Goal: Task Accomplishment & Management: Complete application form

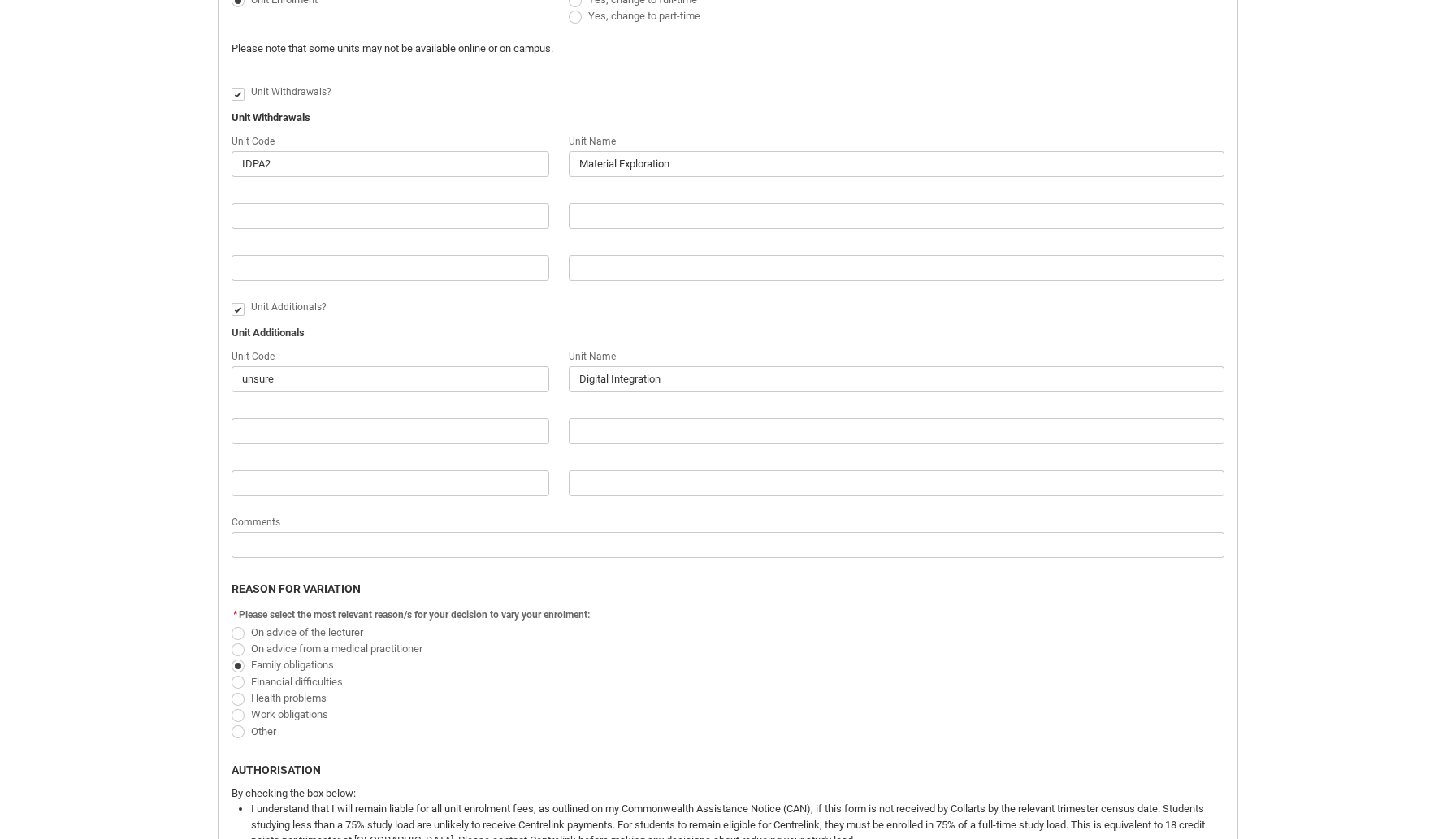
scroll to position [826, 0]
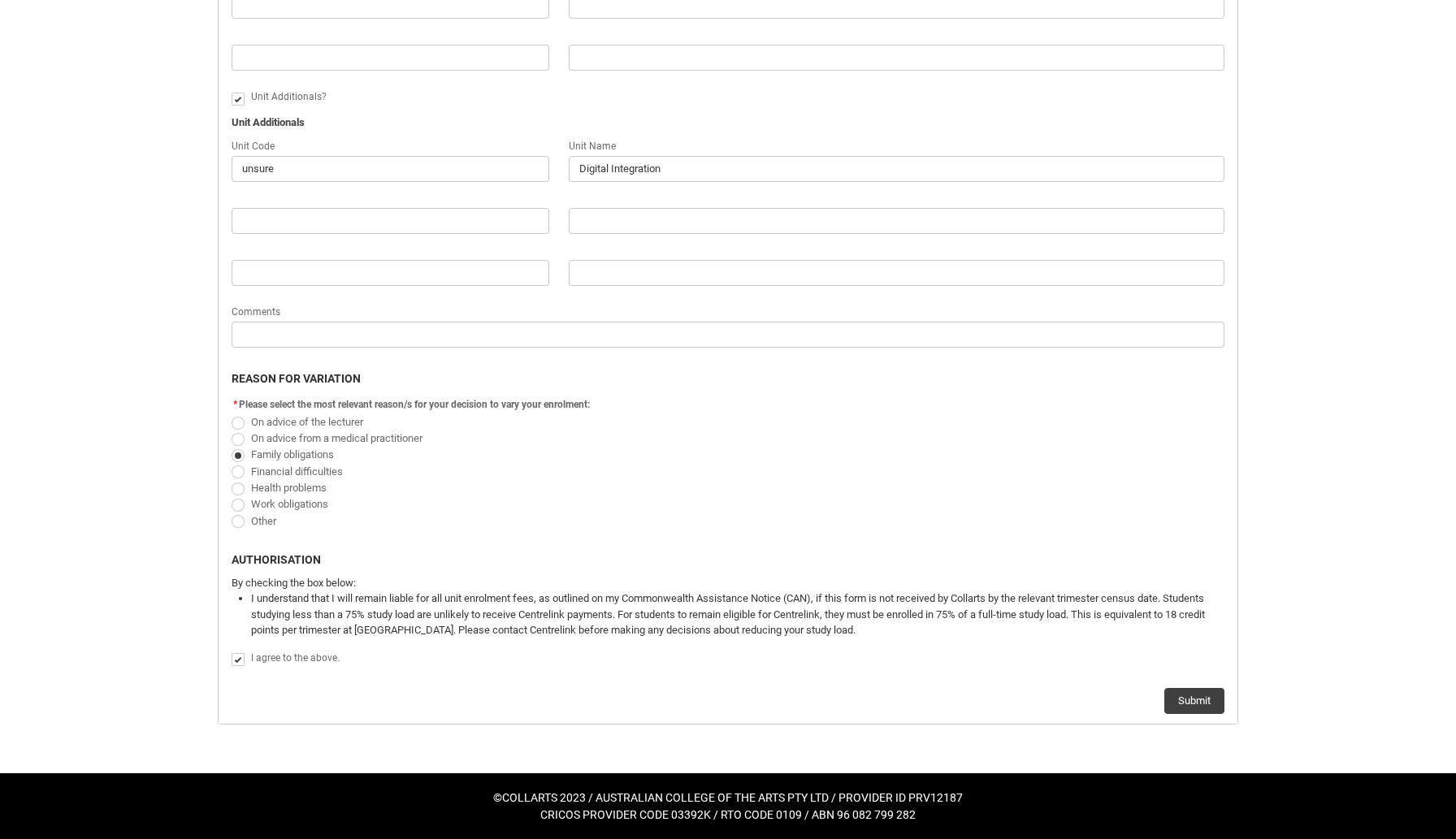
click at [237, 523] on span "Redu_Student_Request flow" at bounding box center [238, 521] width 13 height 13
click at [232, 513] on input "Other" at bounding box center [231, 512] width 1 height 1
radio input "true"
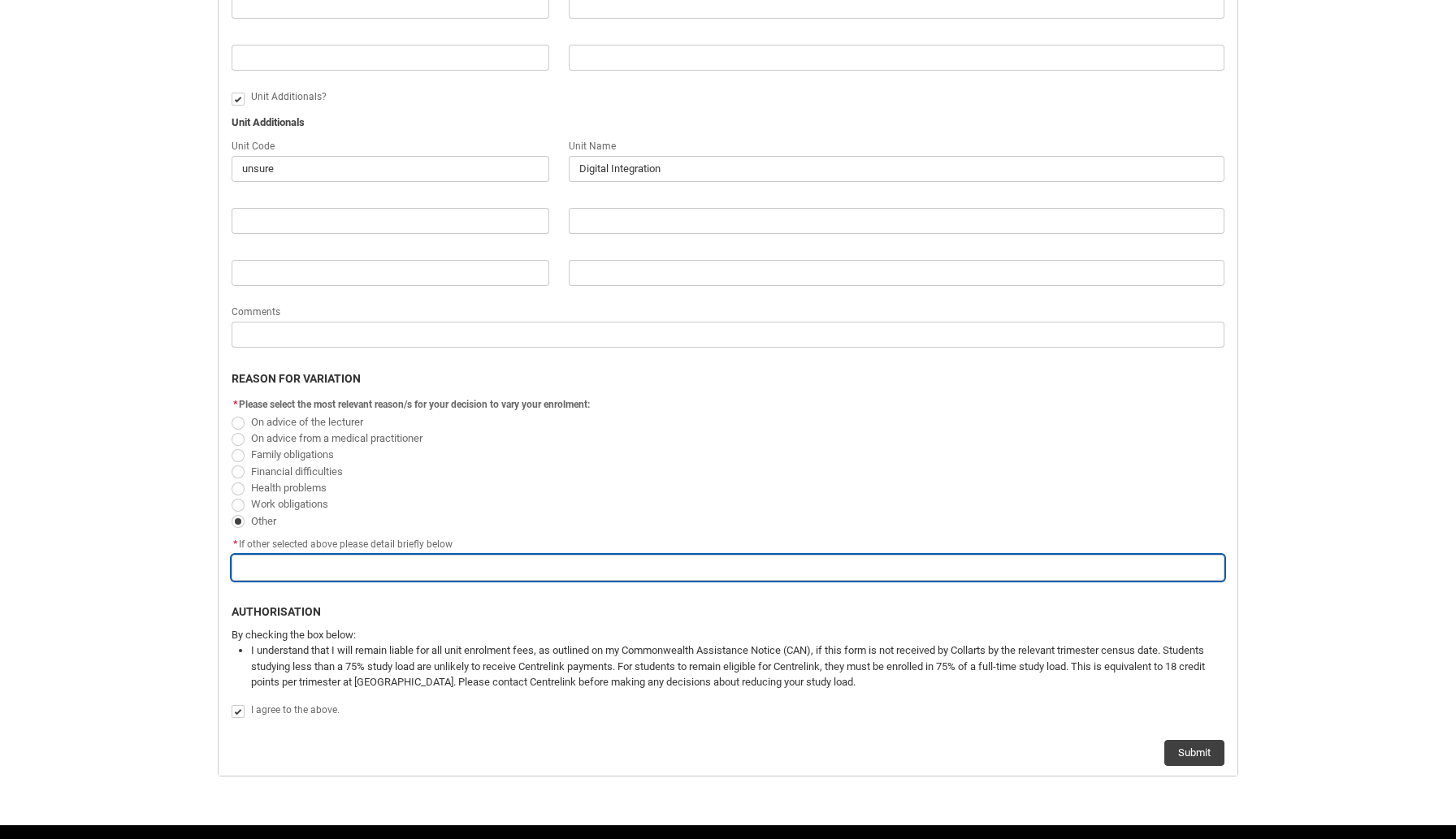
click at [277, 572] on input "Redu_Student_Request flow" at bounding box center [728, 568] width 992 height 26
type lightning-primitive-input-simple "a"
type input "a"
type lightning-primitive-input-simple "as"
type input "as"
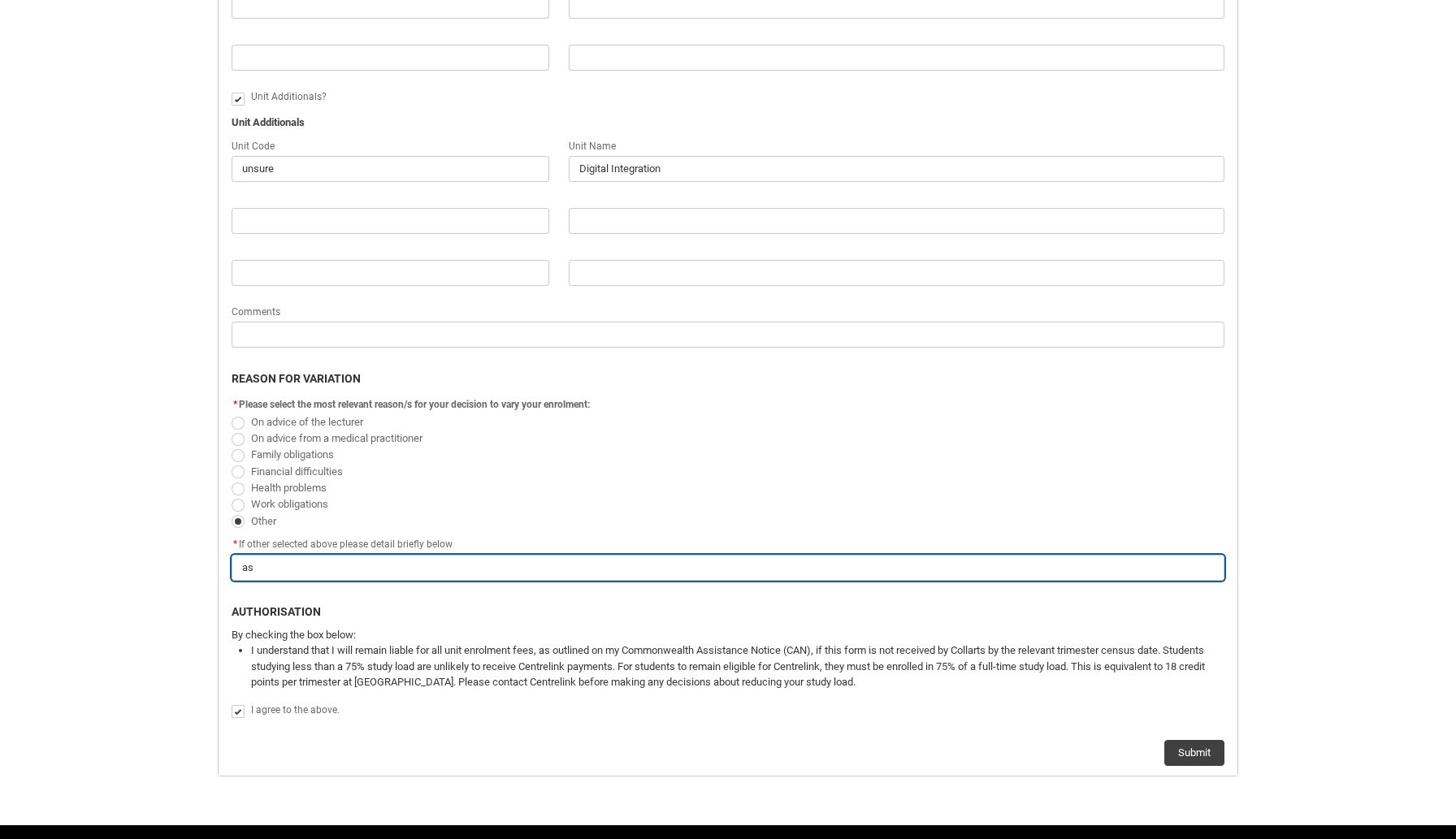
type lightning-primitive-input-simple "as"
type input "as"
type lightning-primitive-input-simple "as M"
type input "as M"
type lightning-primitive-input-simple "as Ma"
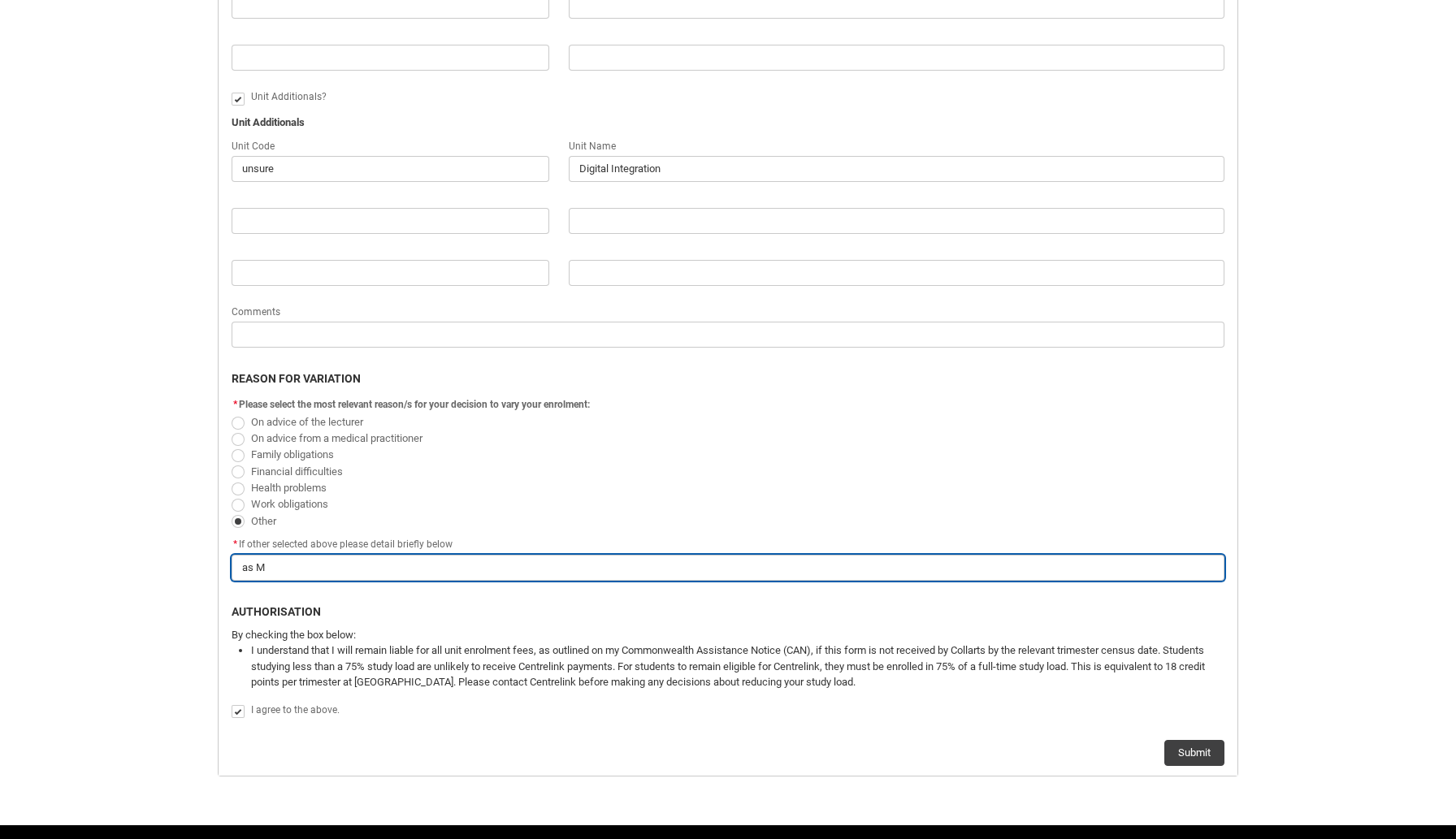
type input "as Ma"
type lightning-primitive-input-simple "as Mat"
type input "as Mat"
type lightning-primitive-input-simple "as Mate"
type input "as Mate"
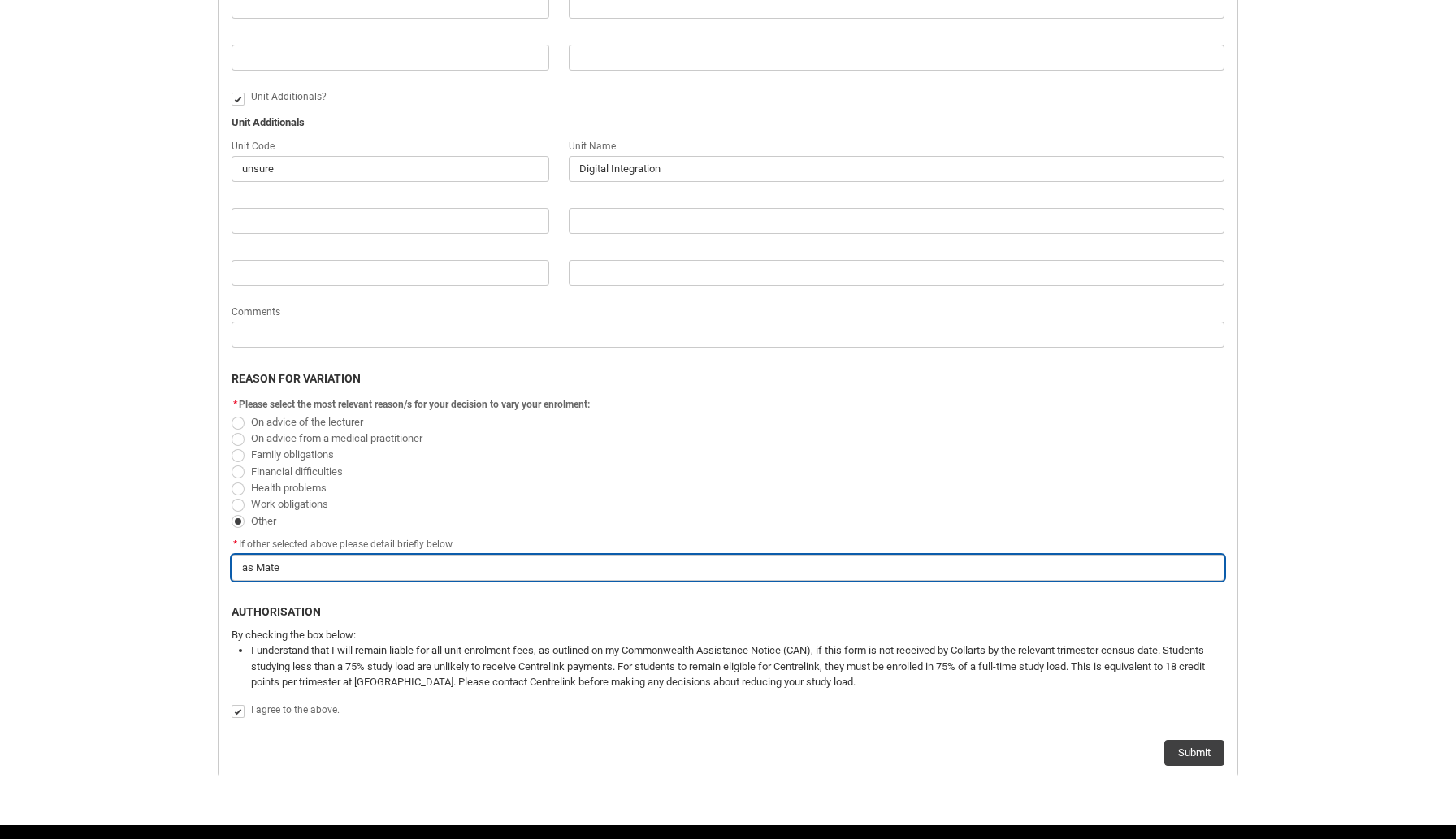
type lightning-primitive-input-simple "as Mater"
type input "as Mater"
type lightning-primitive-input-simple "as Materi"
type input "as Materi"
type lightning-primitive-input-simple "as Materia"
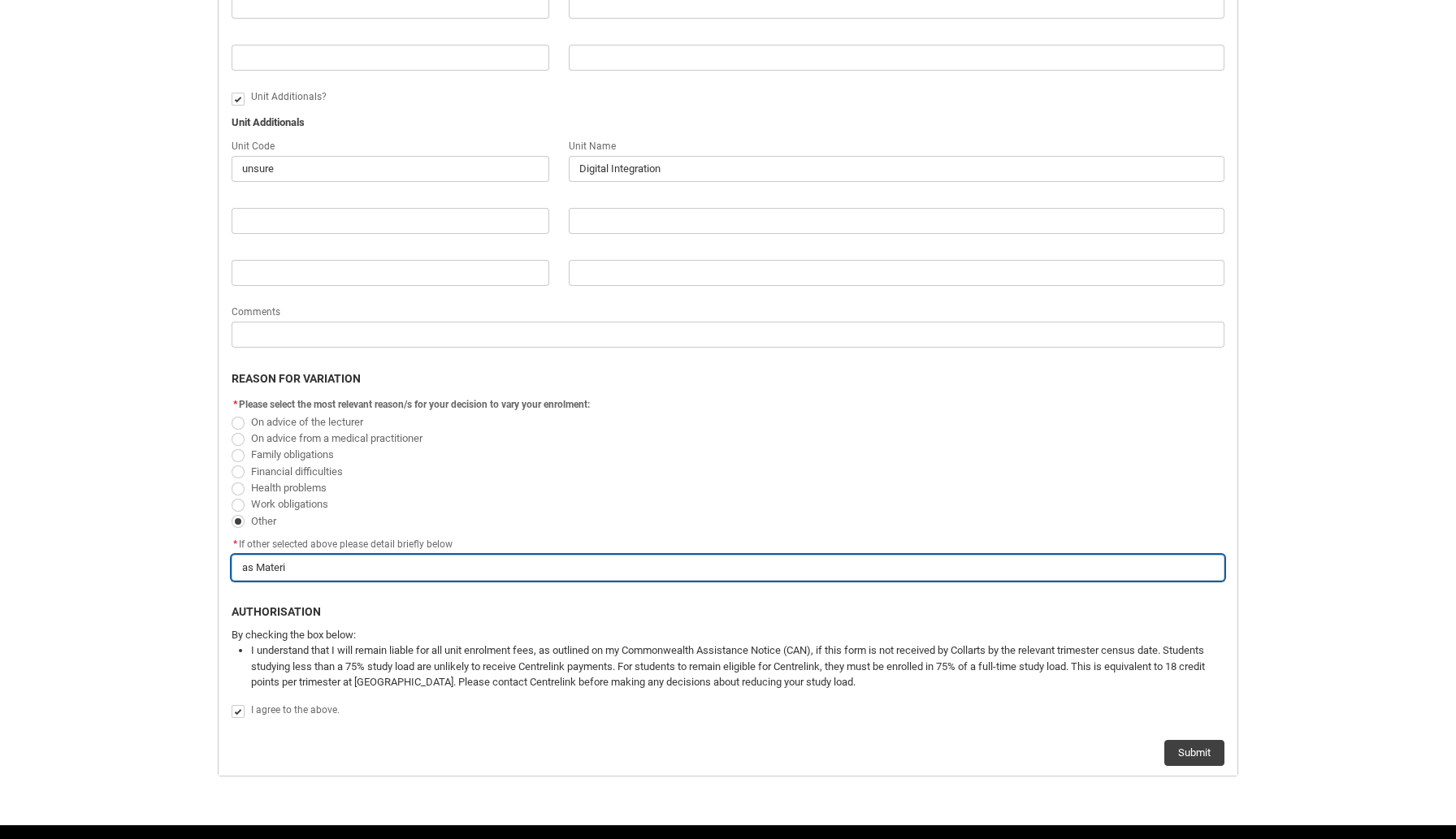
type input "as Materia"
type lightning-primitive-input-simple "as Material"
type input "as Material"
type lightning-primitive-input-simple "as Materia"
type input "as Materia"
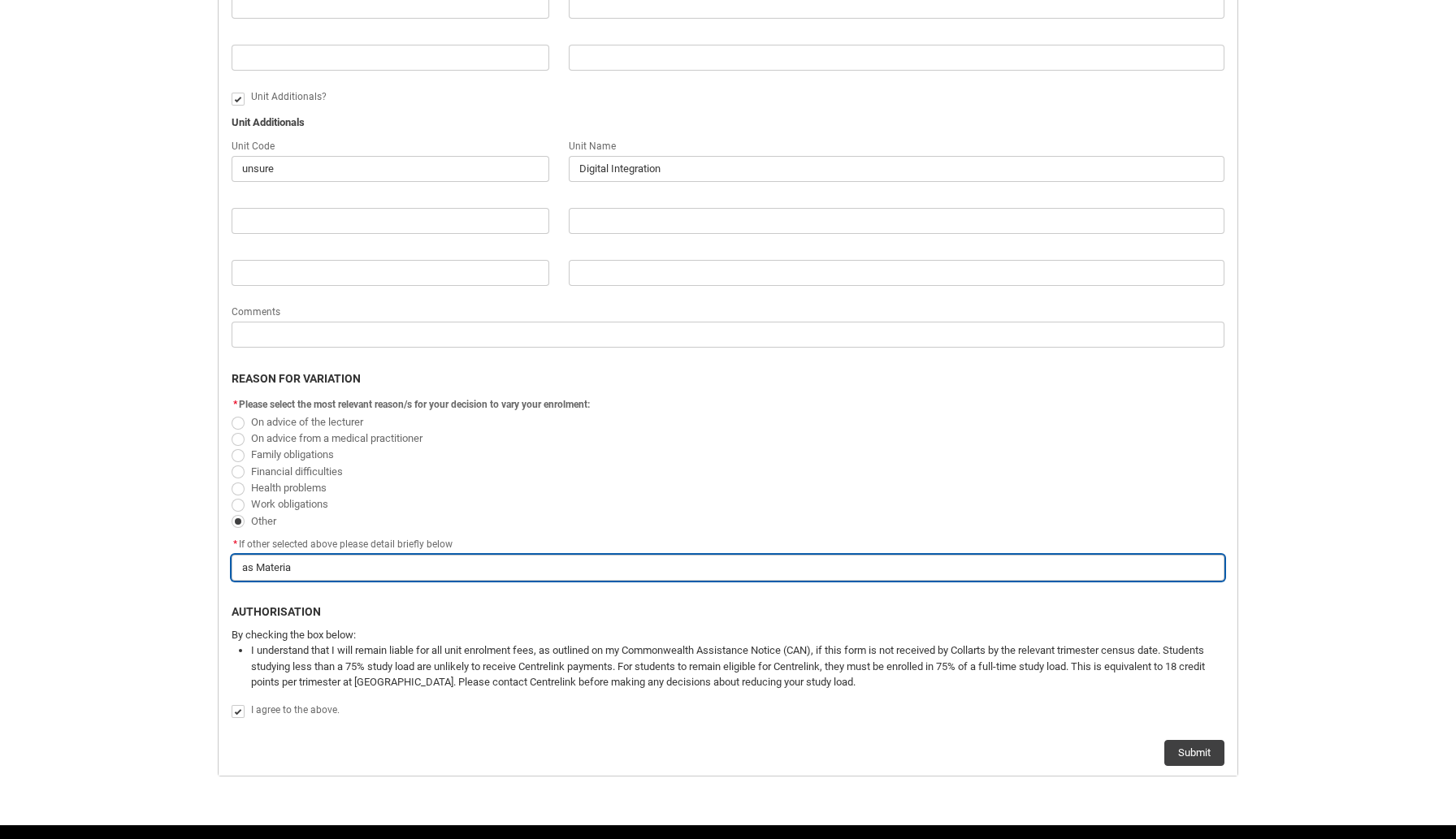
type lightning-primitive-input-simple "as Materi"
type input "as Materi"
type lightning-primitive-input-simple "as Mater"
type input "as Mater"
type lightning-primitive-input-simple "as Mate"
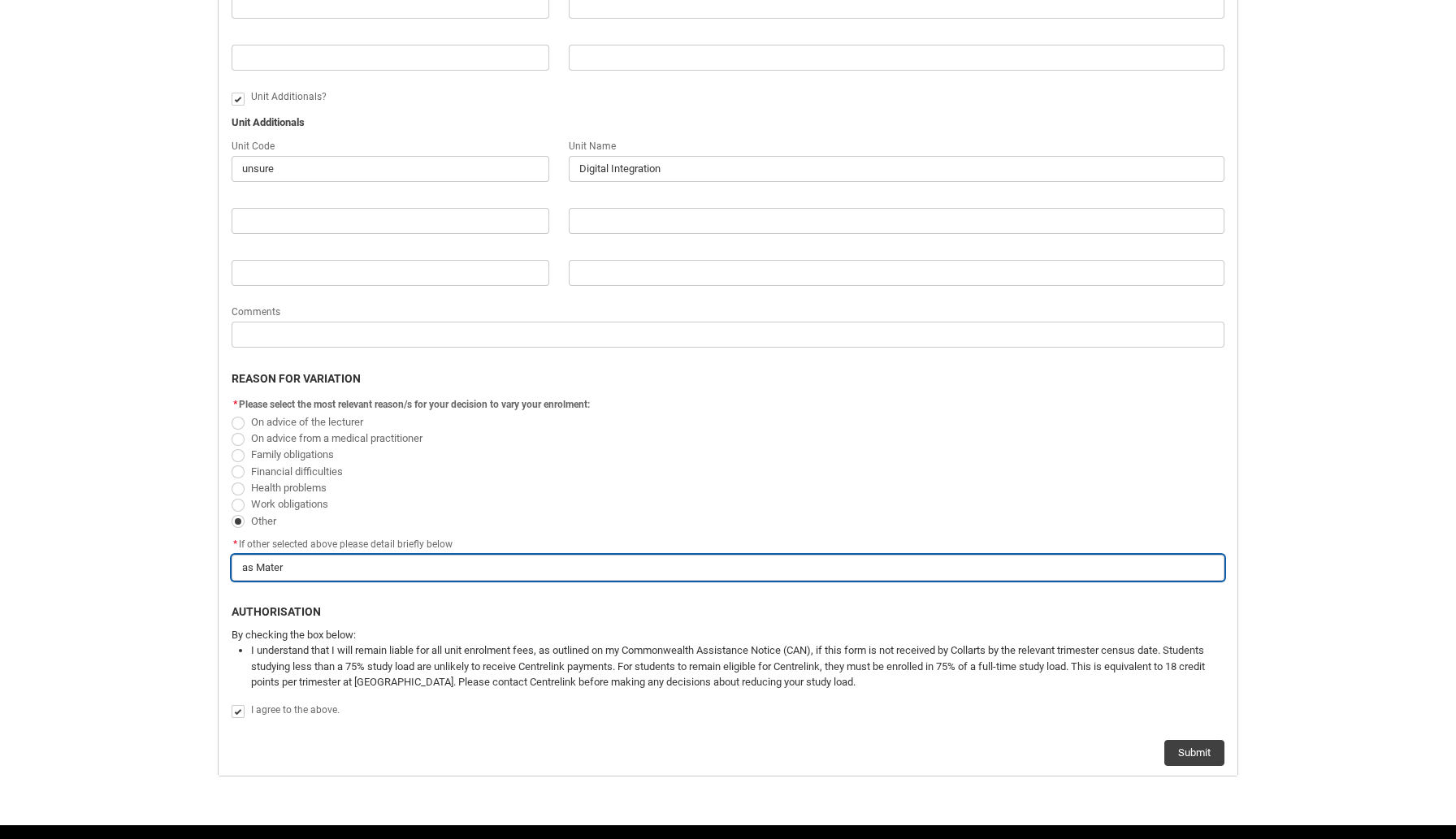
type input "as Mate"
type lightning-primitive-input-simple "as Mat"
type input "as Mat"
type lightning-primitive-input-simple "as Ma"
type input "as Ma"
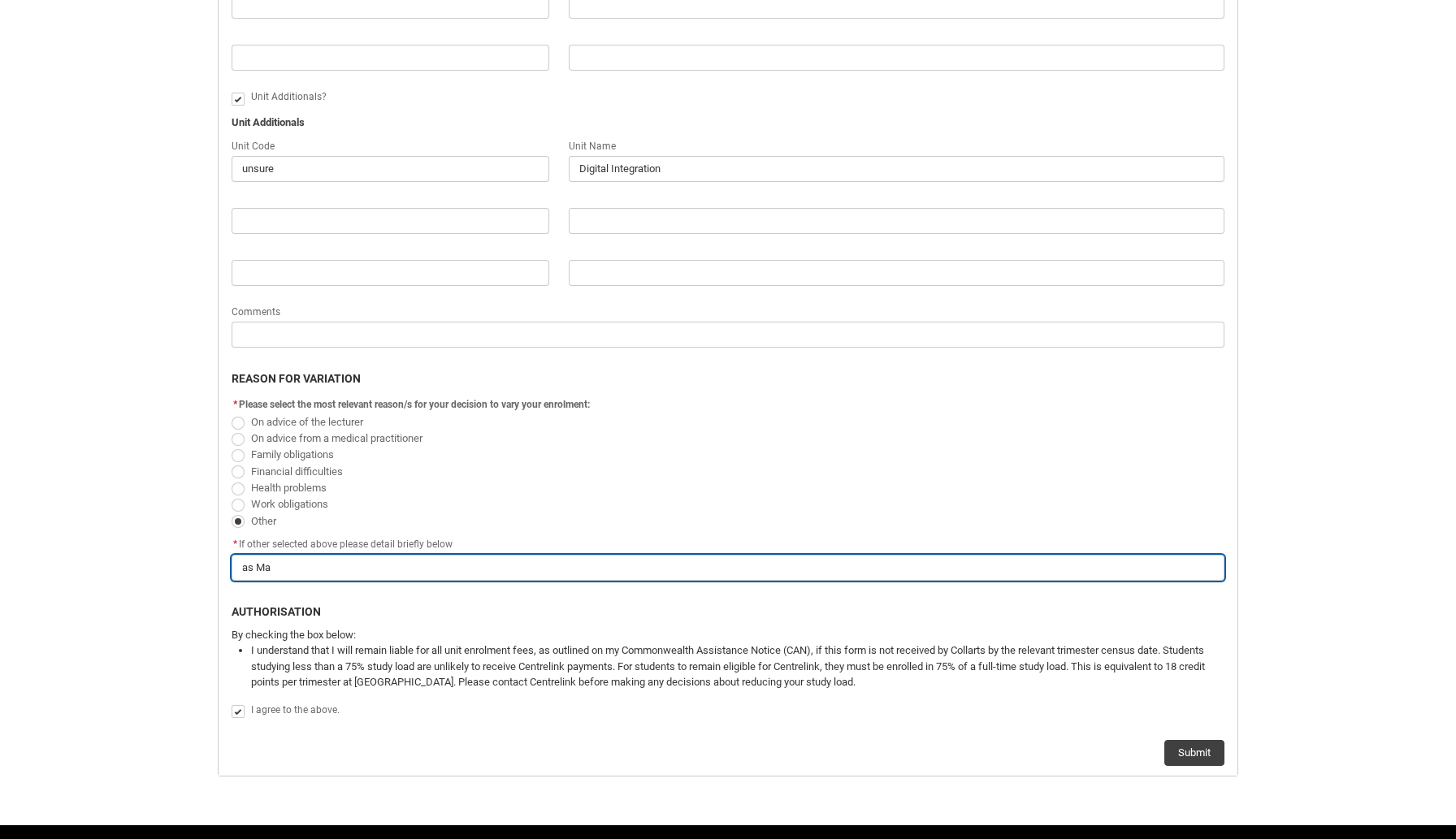
type lightning-primitive-input-simple "as M"
type input "as M"
type lightning-primitive-input-simple "as"
type input "as"
type lightning-primitive-input-simple "as"
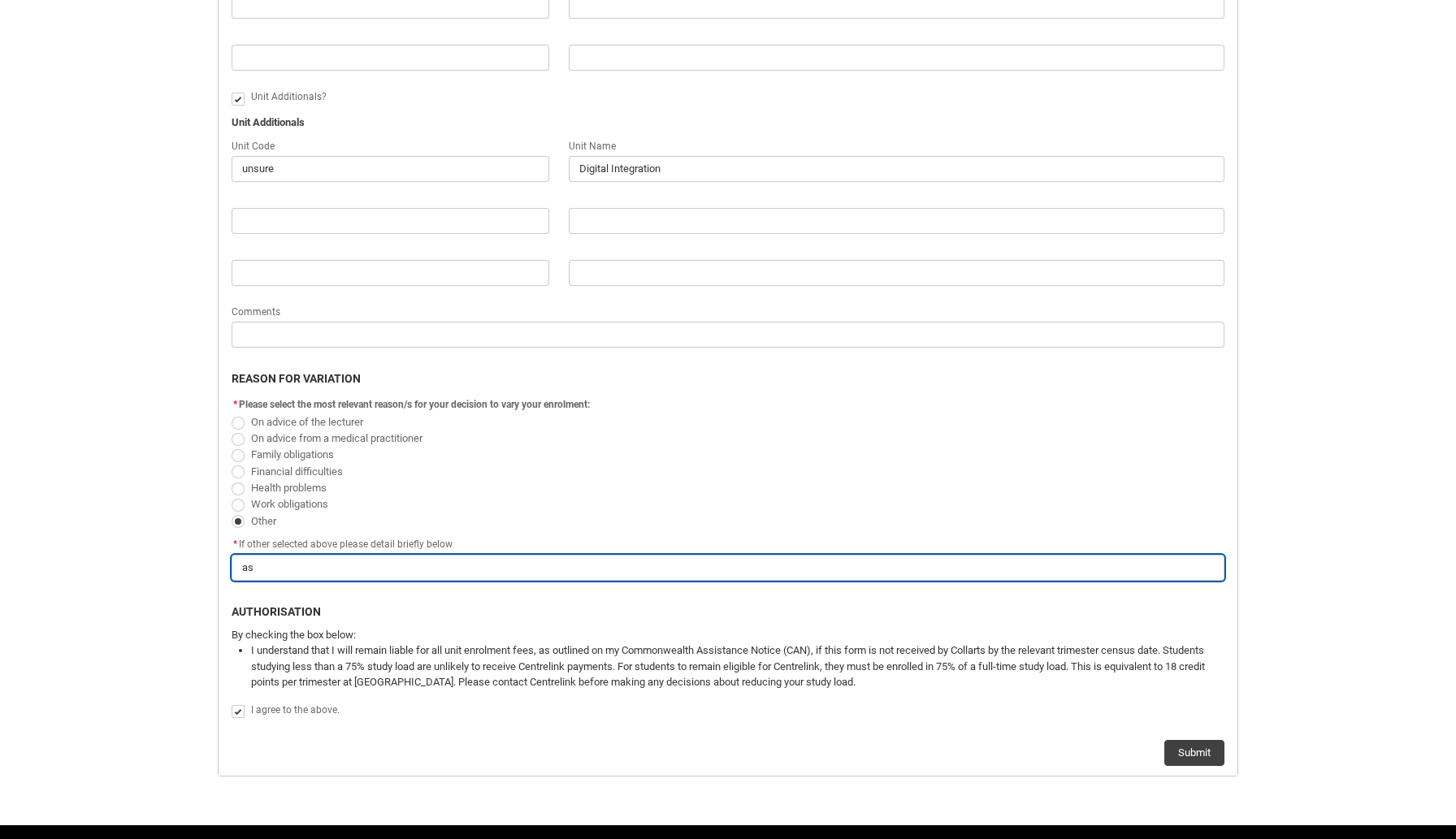
type input "as"
type lightning-primitive-input-simple "a"
type input "a"
type lightning-primitive-input-simple "I"
type input "I"
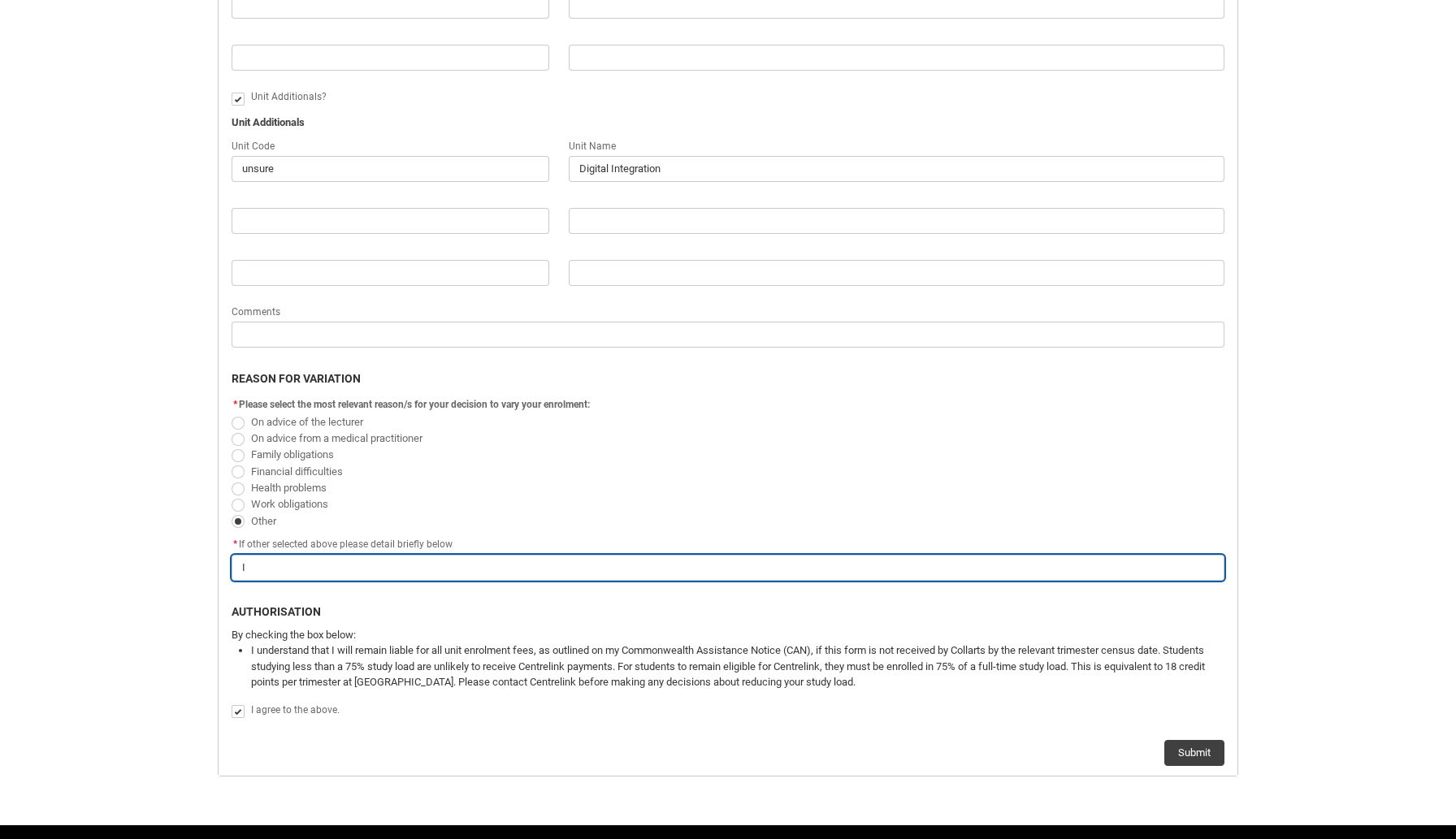
type lightning-primitive-input-simple "I"
type input "I"
type lightning-primitive-input-simple "I f"
type input "I f"
type lightning-primitive-input-simple "I"
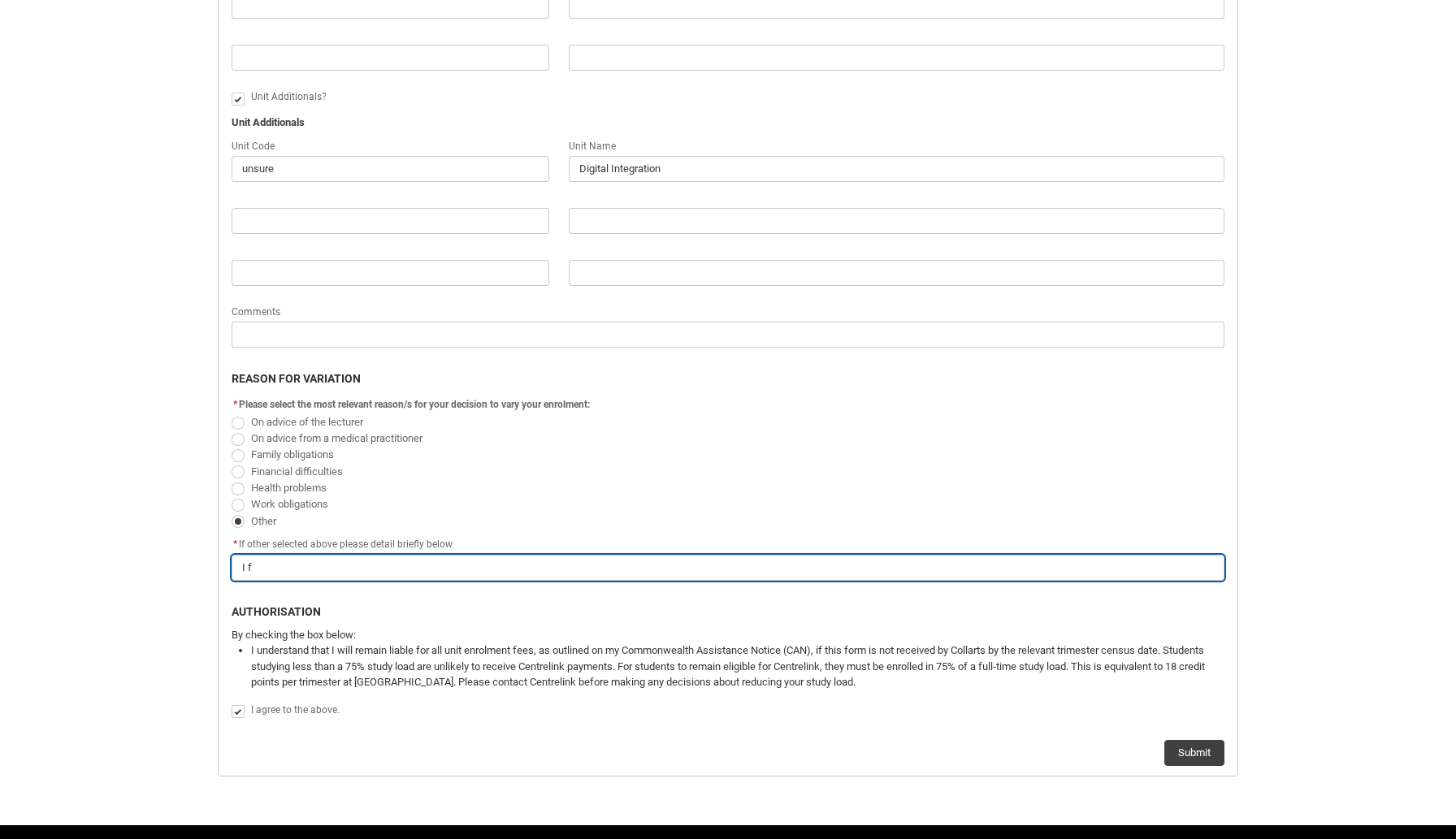
type input "I"
type lightning-primitive-input-simple "I"
type input "I"
type lightning-primitive-input-simple "If"
type input "If"
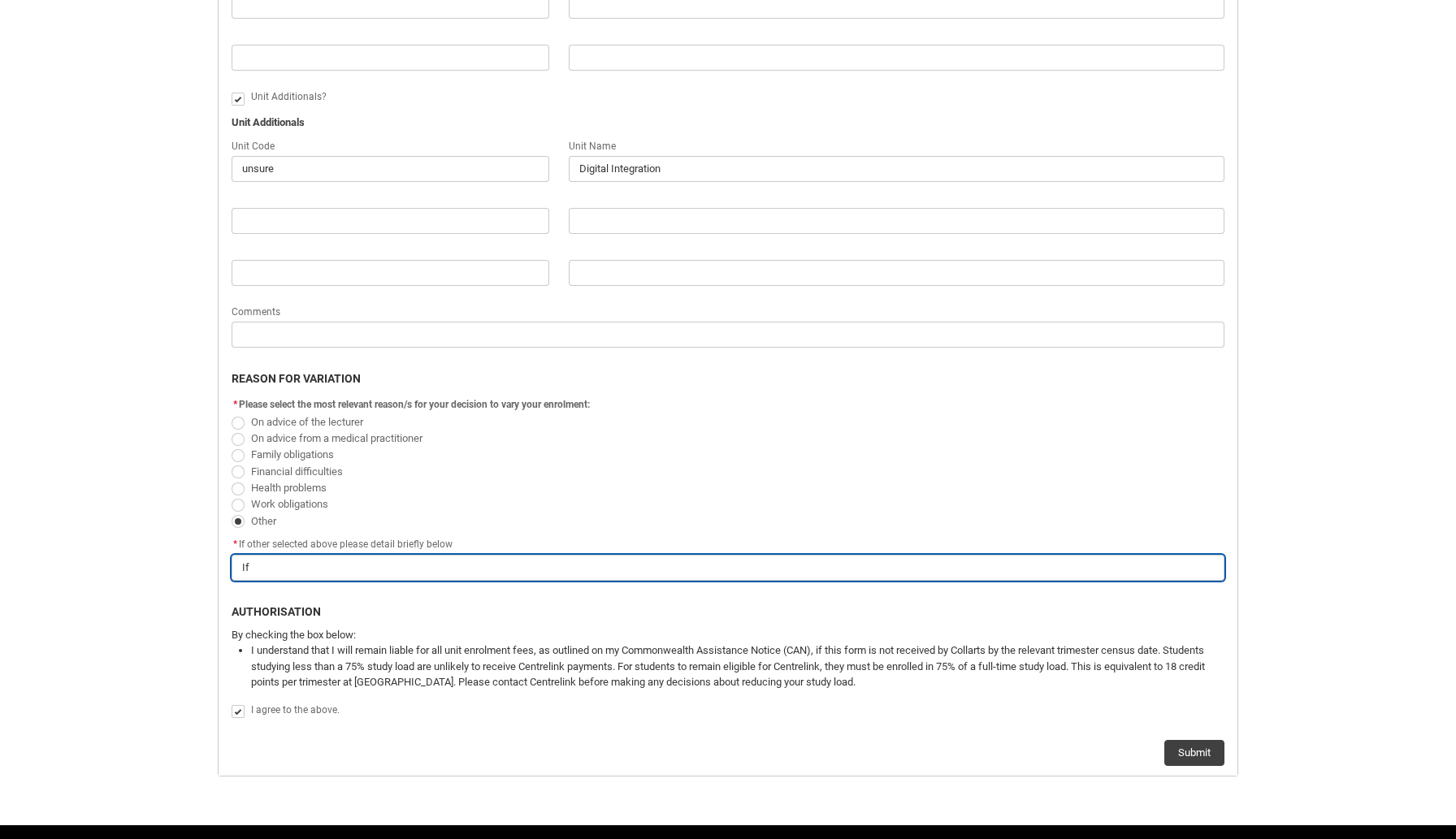
type lightning-primitive-input-simple "If"
type input "If"
type lightning-primitive-input-simple "If I"
type input "If I"
type lightning-primitive-input-simple "If I"
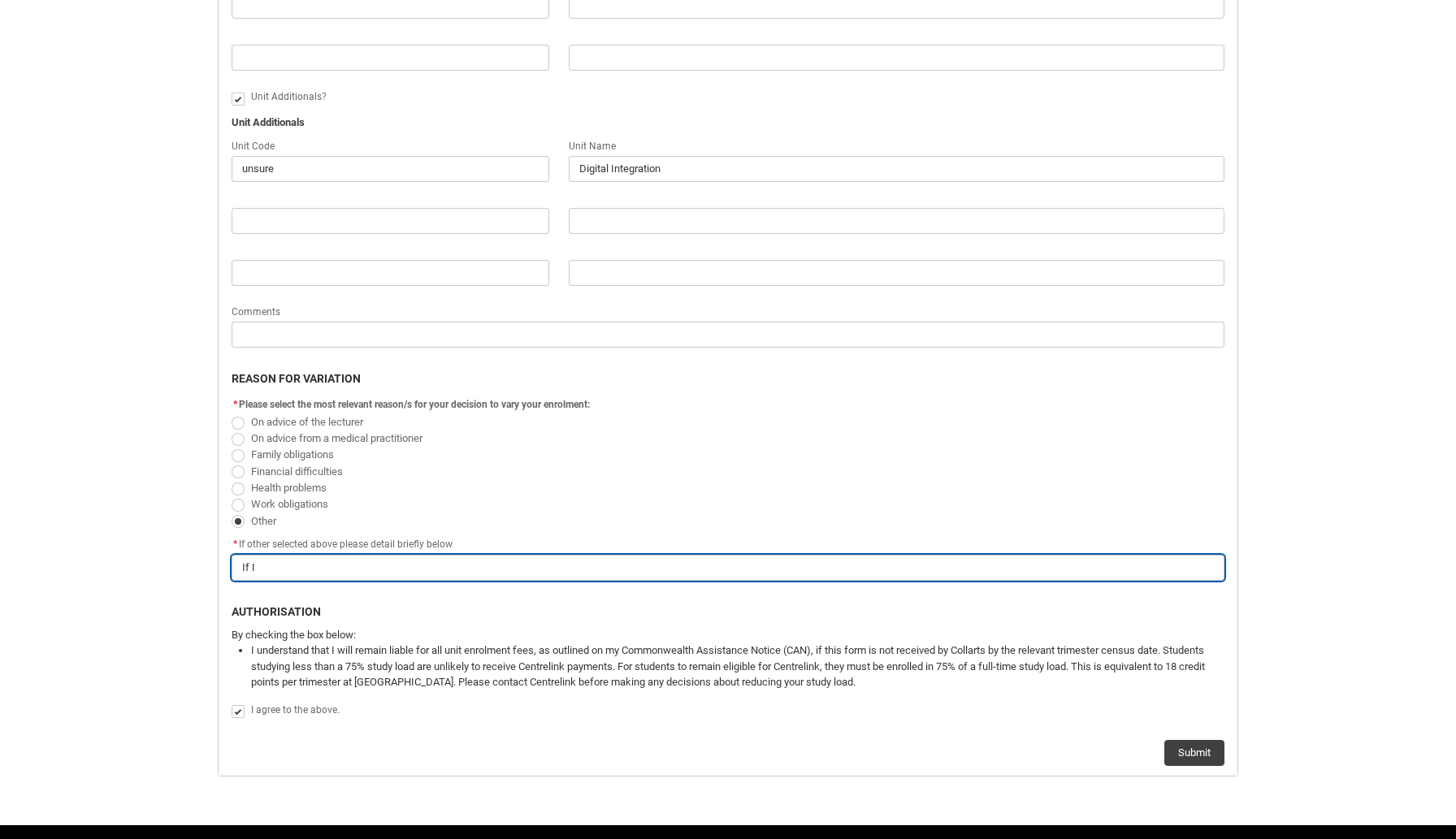
type input "If I"
type lightning-primitive-input-simple "If I c"
type input "If I c"
type lightning-primitive-input-simple "If I co"
type input "If I co"
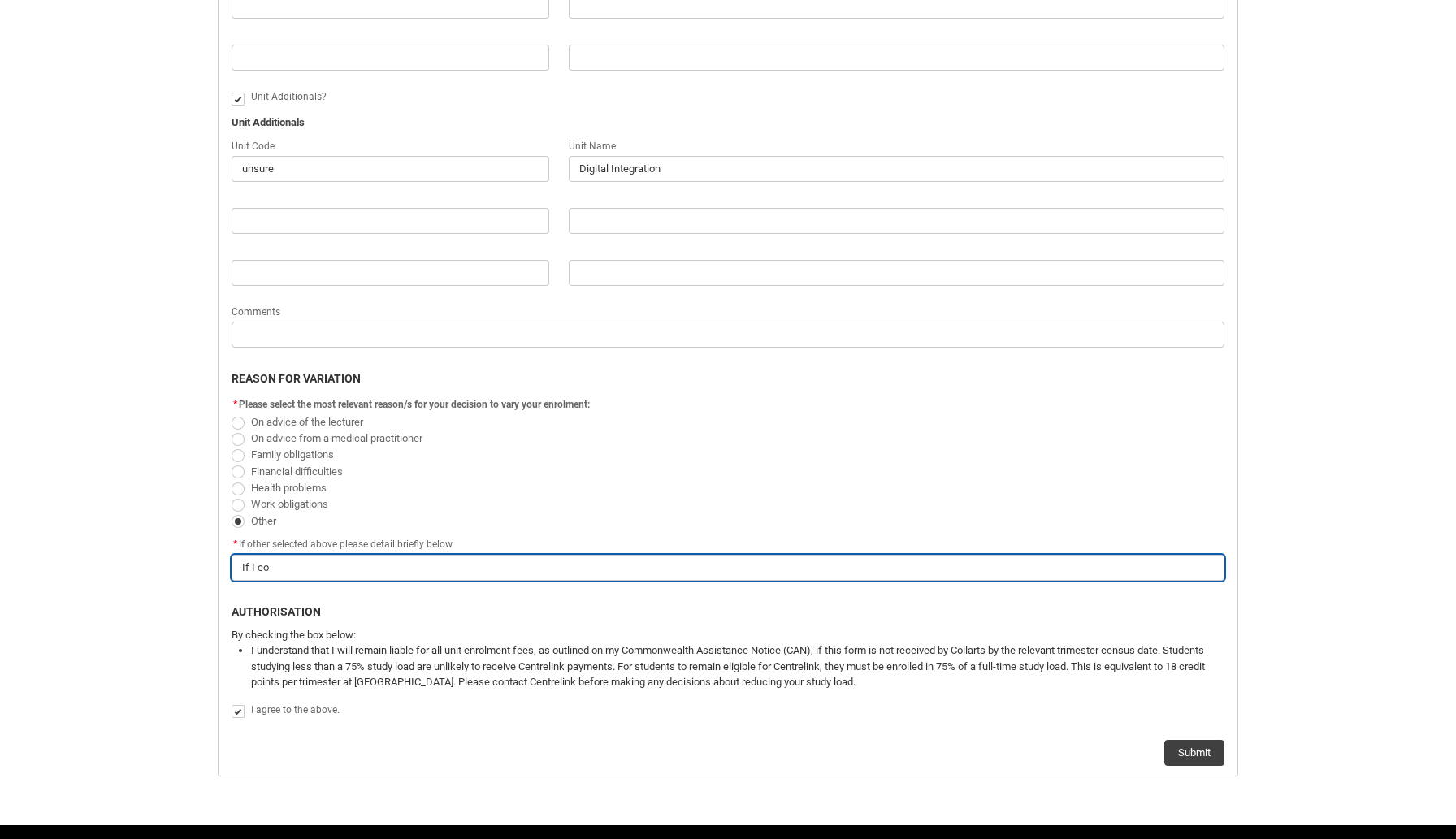
type lightning-primitive-input-simple "If I cou"
type input "If I cou"
type lightning-primitive-input-simple "If I coul"
type input "If I coul"
type lightning-primitive-input-simple "If I could"
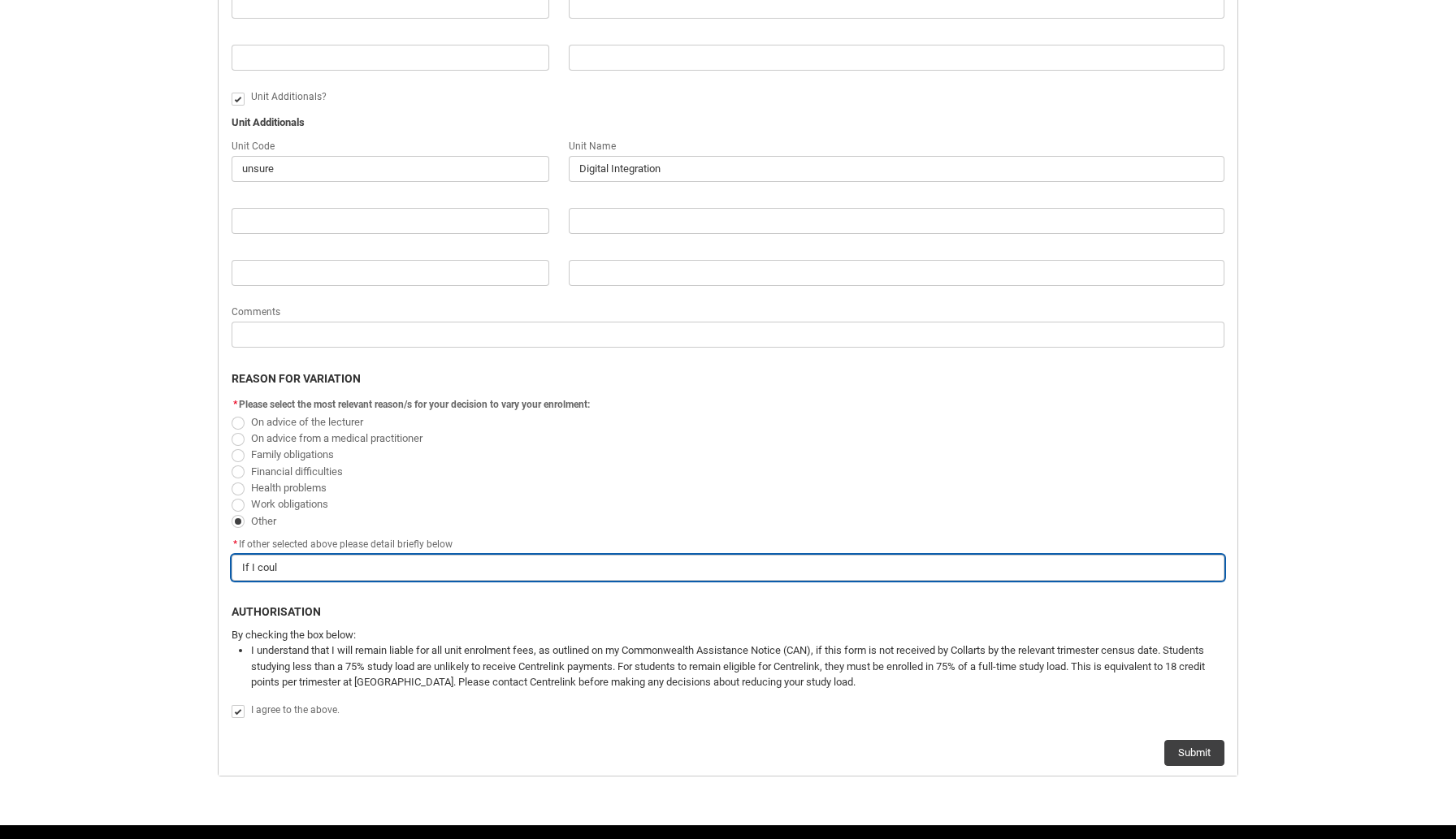
type input "If I could"
type lightning-primitive-input-simple "If I could"
type input "If I could"
type lightning-primitive-input-simple "If I could h"
type input "If I could h"
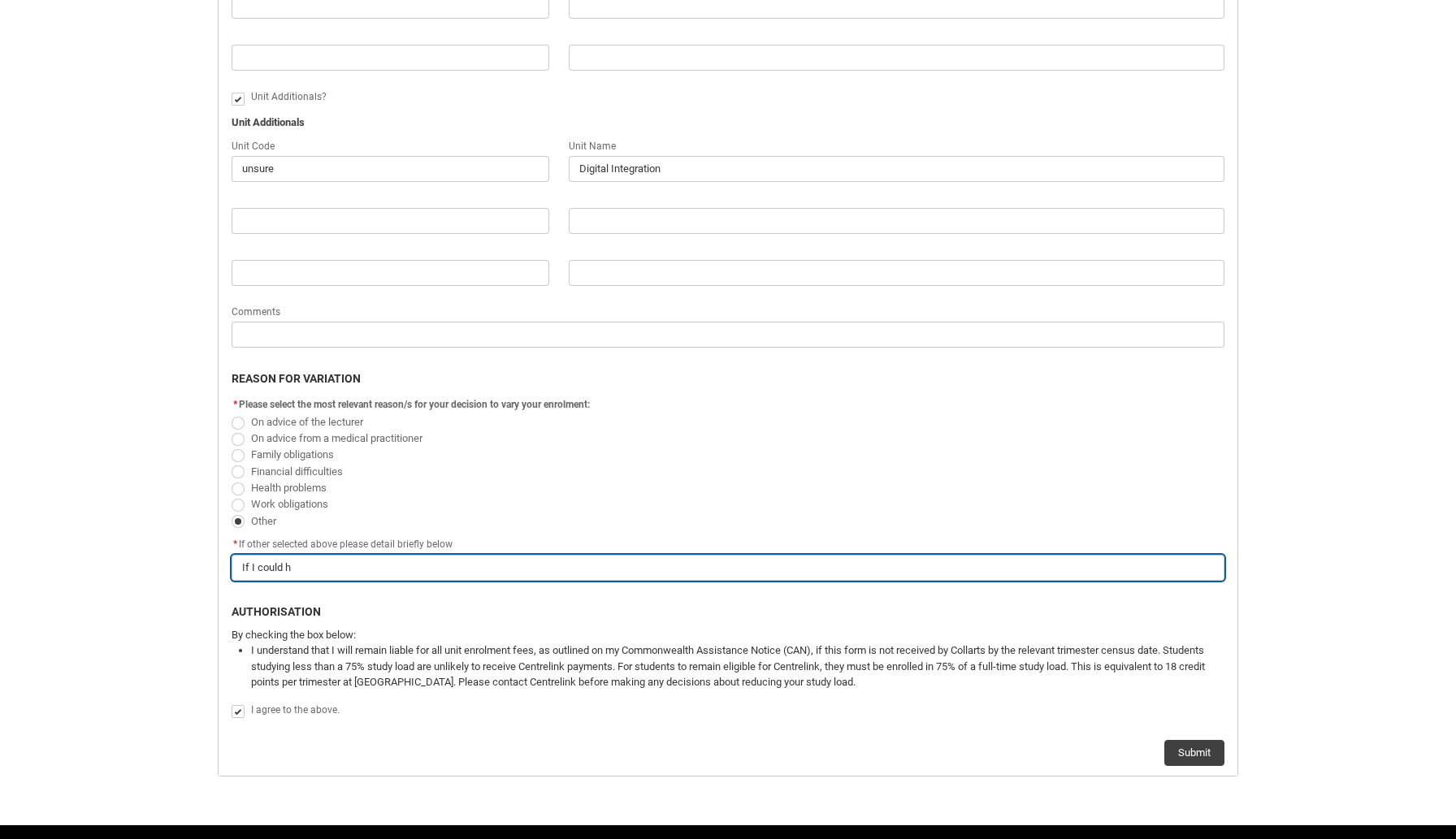
type lightning-primitive-input-simple "If I could ha"
type input "If I could ha"
type lightning-primitive-input-simple "If I could hav"
type input "If I could hav"
type lightning-primitive-input-simple "If I could have"
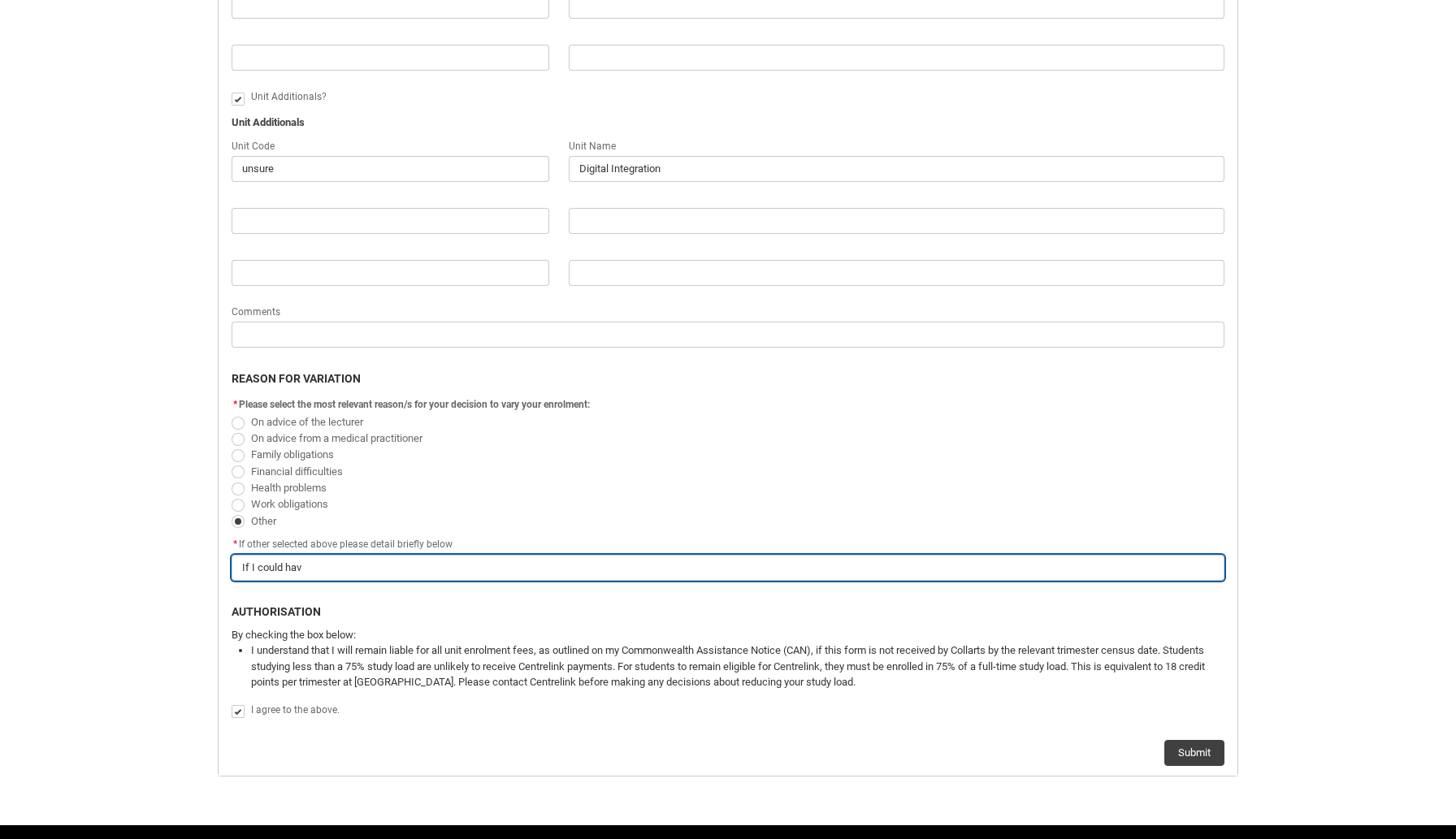
type input "If I could have"
type lightning-primitive-input-simple "If I could have"
type input "If I could have"
type lightning-primitive-input-simple "If I could have t"
type input "If I could have t"
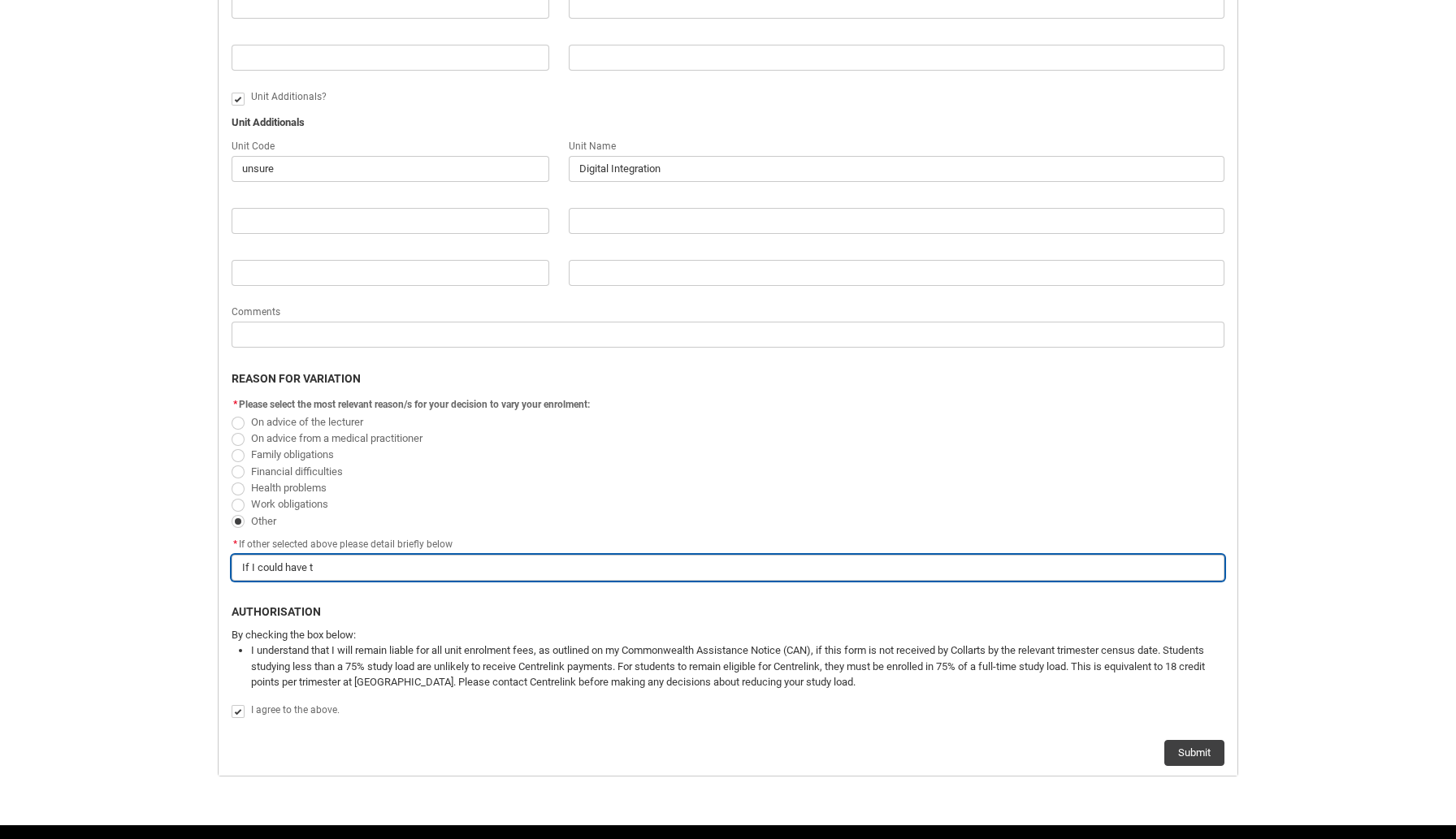
type lightning-primitive-input-simple "If I could have th"
type input "If I could have th"
type lightning-primitive-input-simple "If I could have the"
type input "If I could have the"
type lightning-primitive-input-simple "If I could have the"
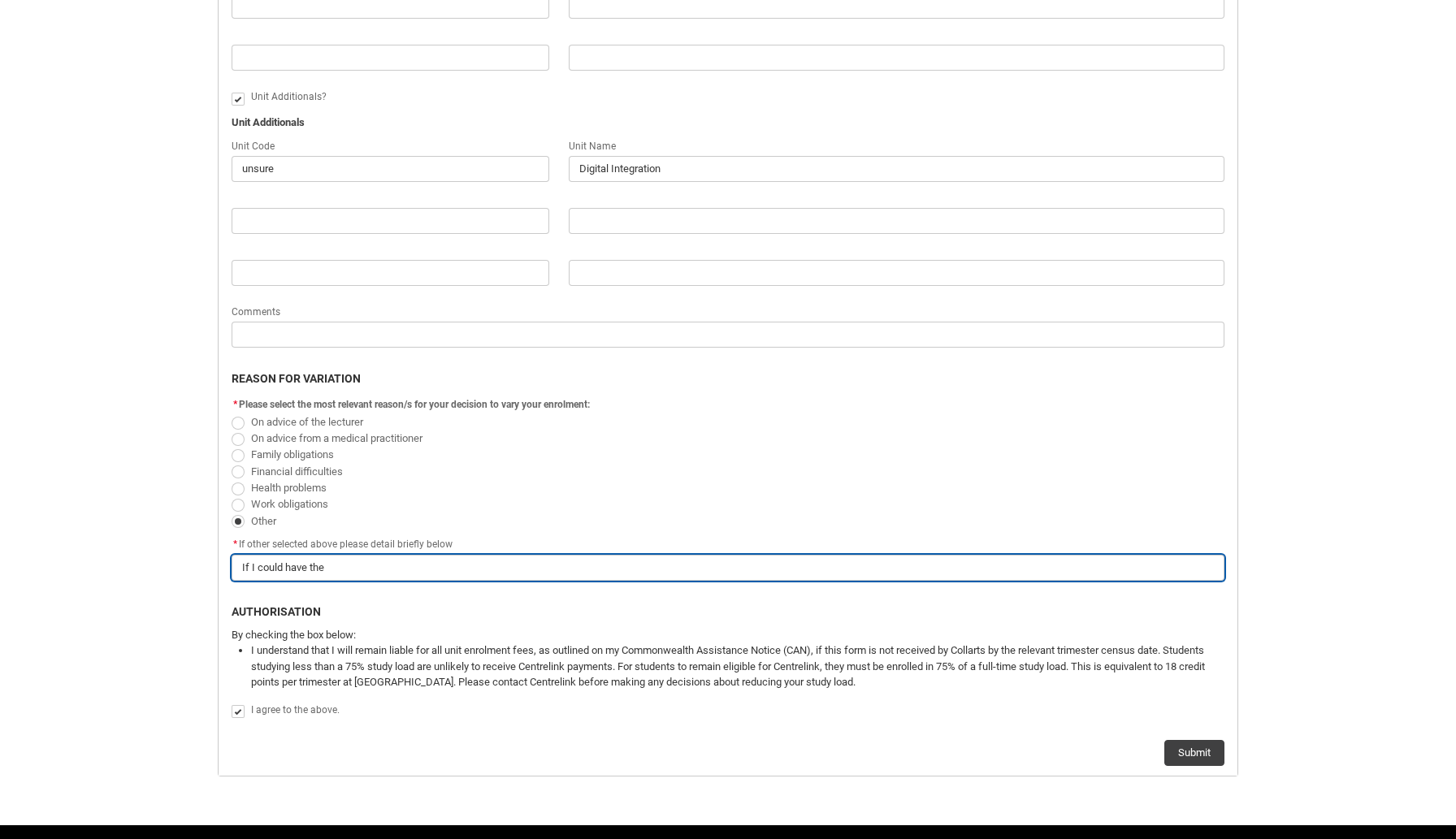
type input "If I could have the"
type lightning-primitive-input-simple "If I could have the c"
type input "If I could have the c"
type lightning-primitive-input-simple "If I could have the ch"
type input "If I could have the ch"
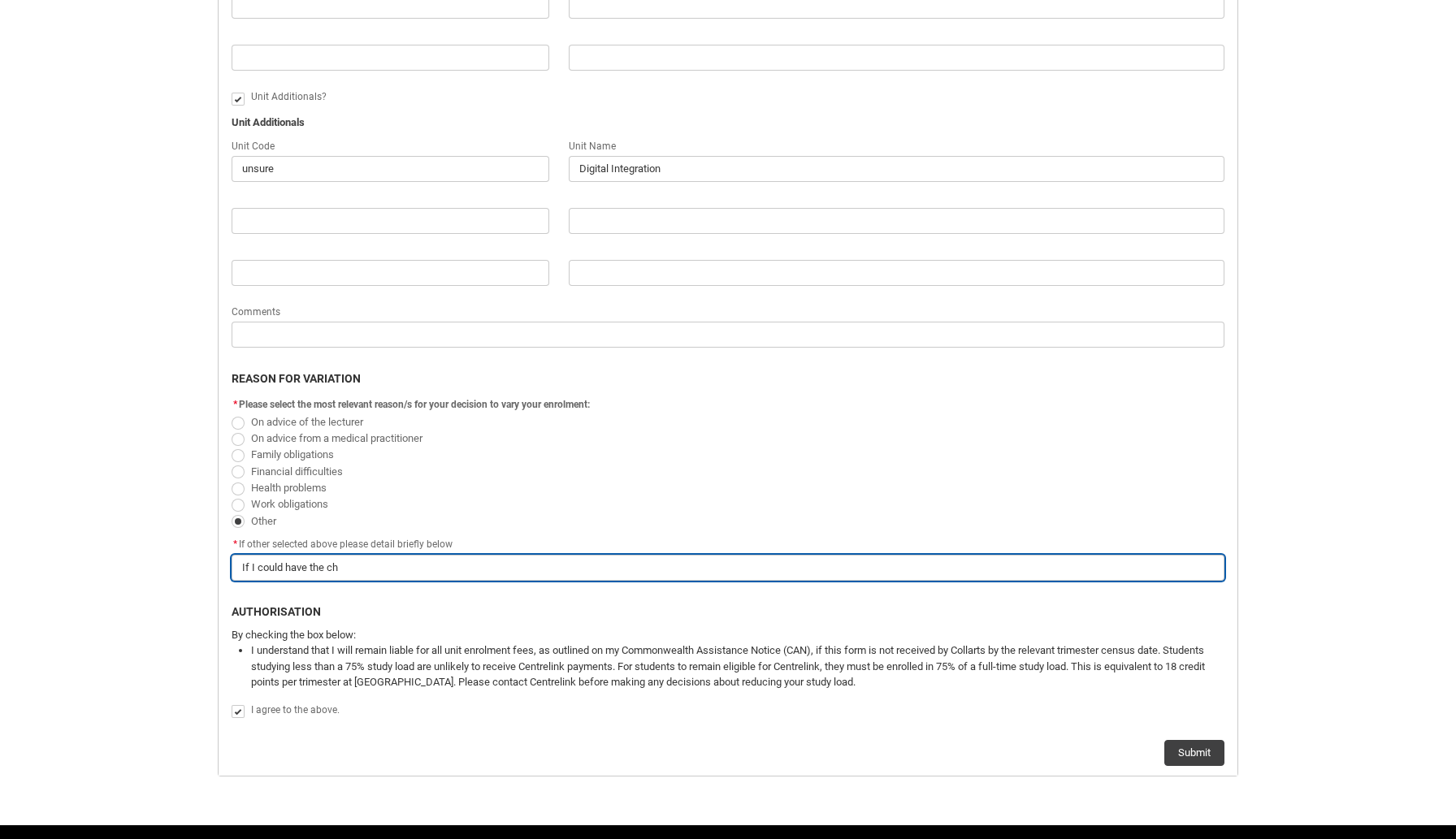
type lightning-primitive-input-simple "If I could have the cho"
type input "If I could have the cho"
type lightning-primitive-input-simple "If I could have the [PERSON_NAME]"
type input "If I could have the [PERSON_NAME]"
type lightning-primitive-input-simple "If I could have the choic"
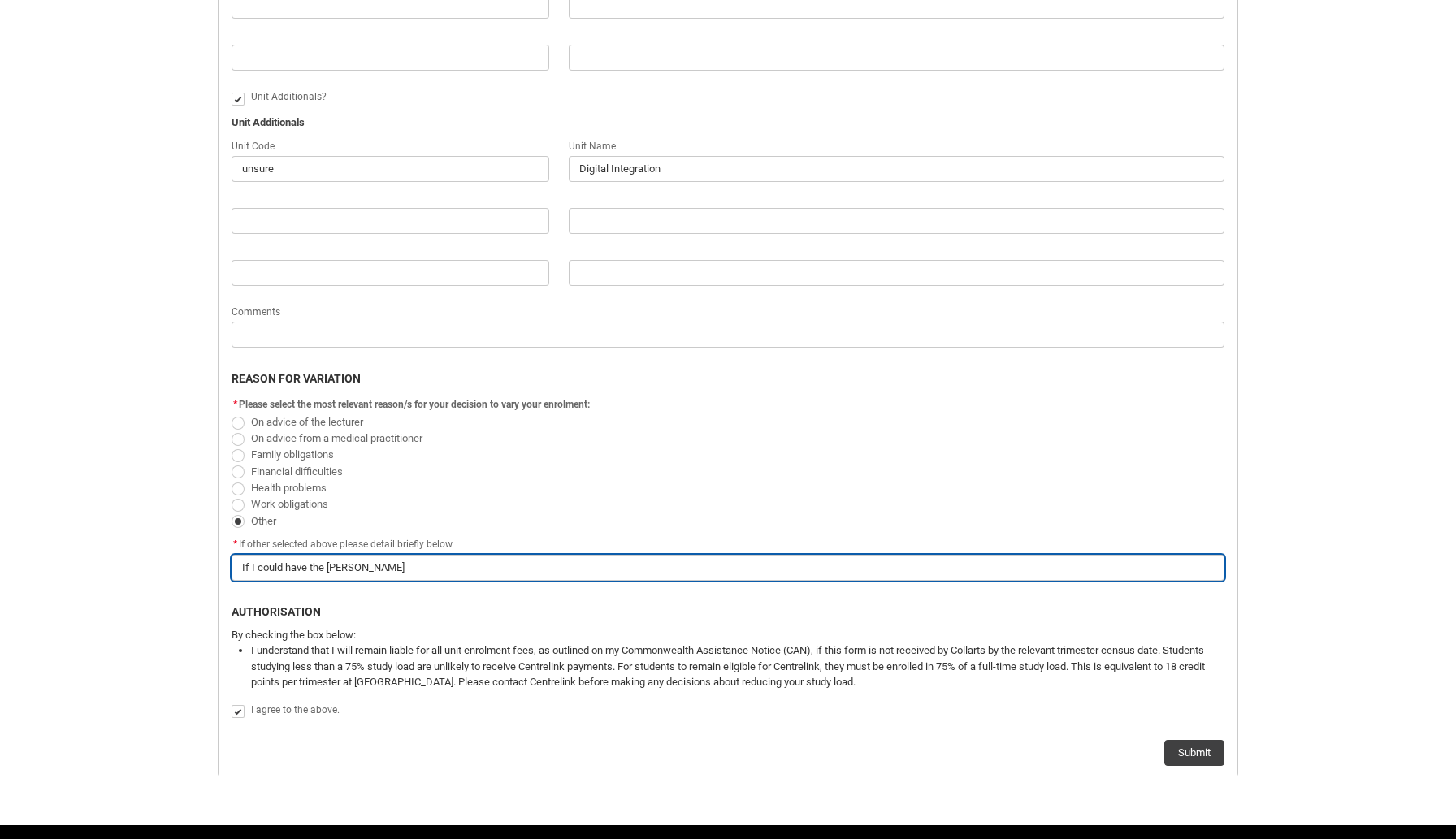
type input "If I could have the choic"
type lightning-primitive-input-simple "If I could have the choice"
type input "If I could have the choice"
type lightning-primitive-input-simple "If I could have the choice"
type input "If I could have the choice"
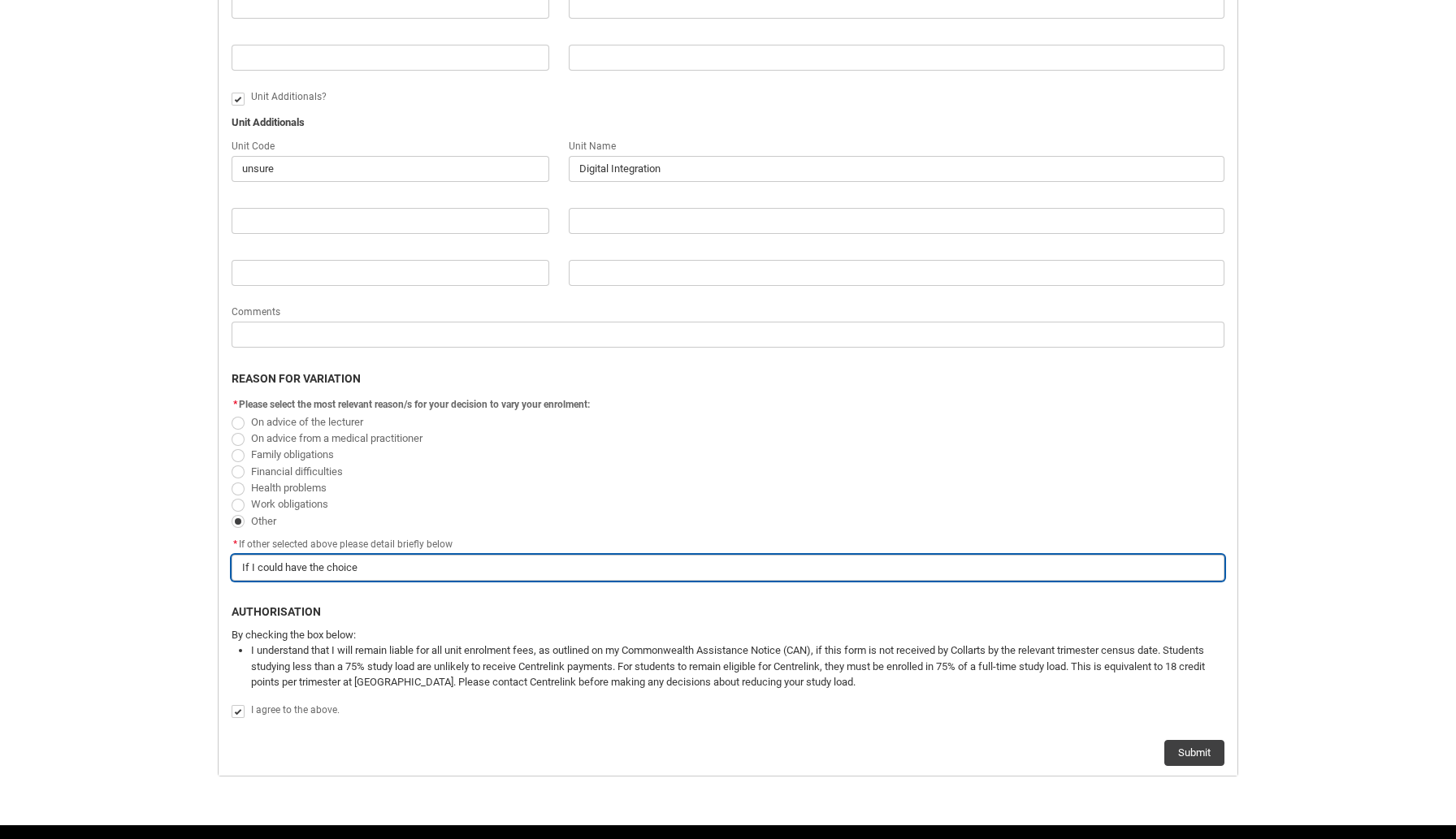
type lightning-primitive-input-simple "If I could have the choice t"
type input "If I could have the choice t"
type lightning-primitive-input-simple "If I could have the choice to"
type input "If I could have the choice to"
type lightning-primitive-input-simple "If I could have the choice to"
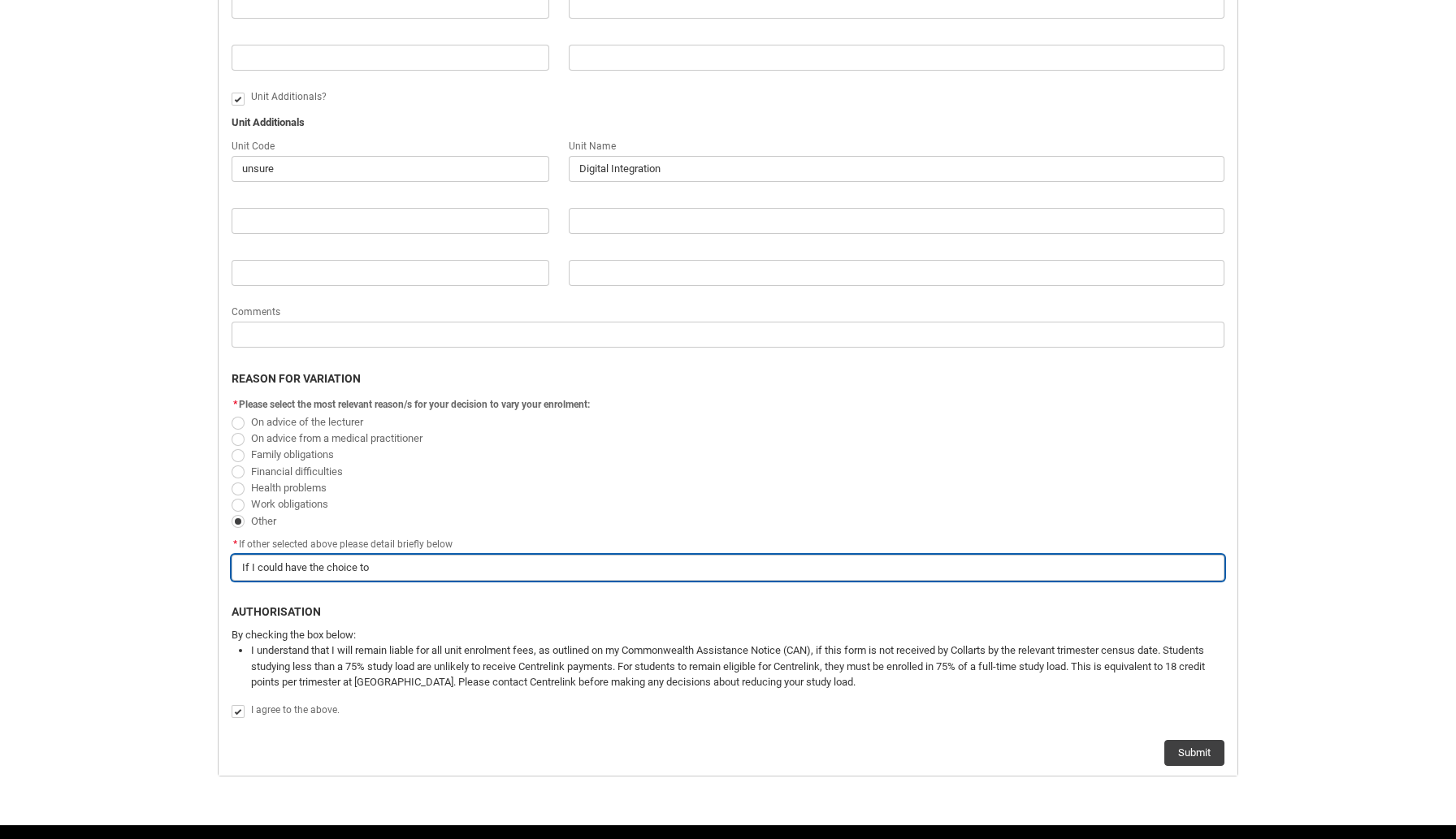
type input "If I could have the choice to"
type lightning-primitive-input-simple "If I could have the choice to d"
type input "If I could have the choice to d"
type lightning-primitive-input-simple "If I could have the choice to do"
type input "If I could have the choice to do"
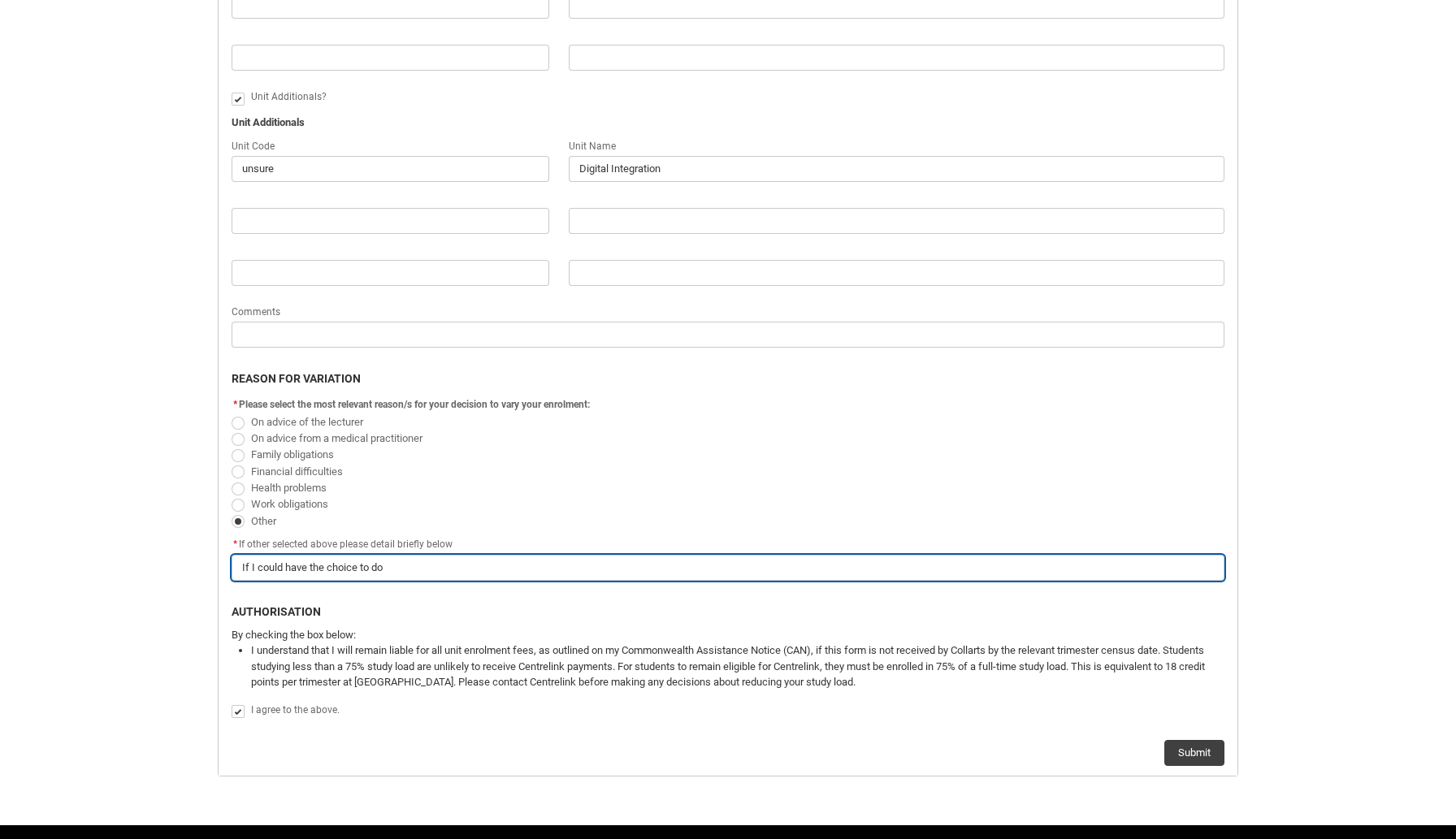
type lightning-primitive-input-simple "If I could have the choice to do"
type input "If I could have the choice to do"
type lightning-primitive-input-simple "If I could have the choice to do a"
type input "If I could have the choice to do a"
type lightning-primitive-input-simple "If I could have the choice to do a"
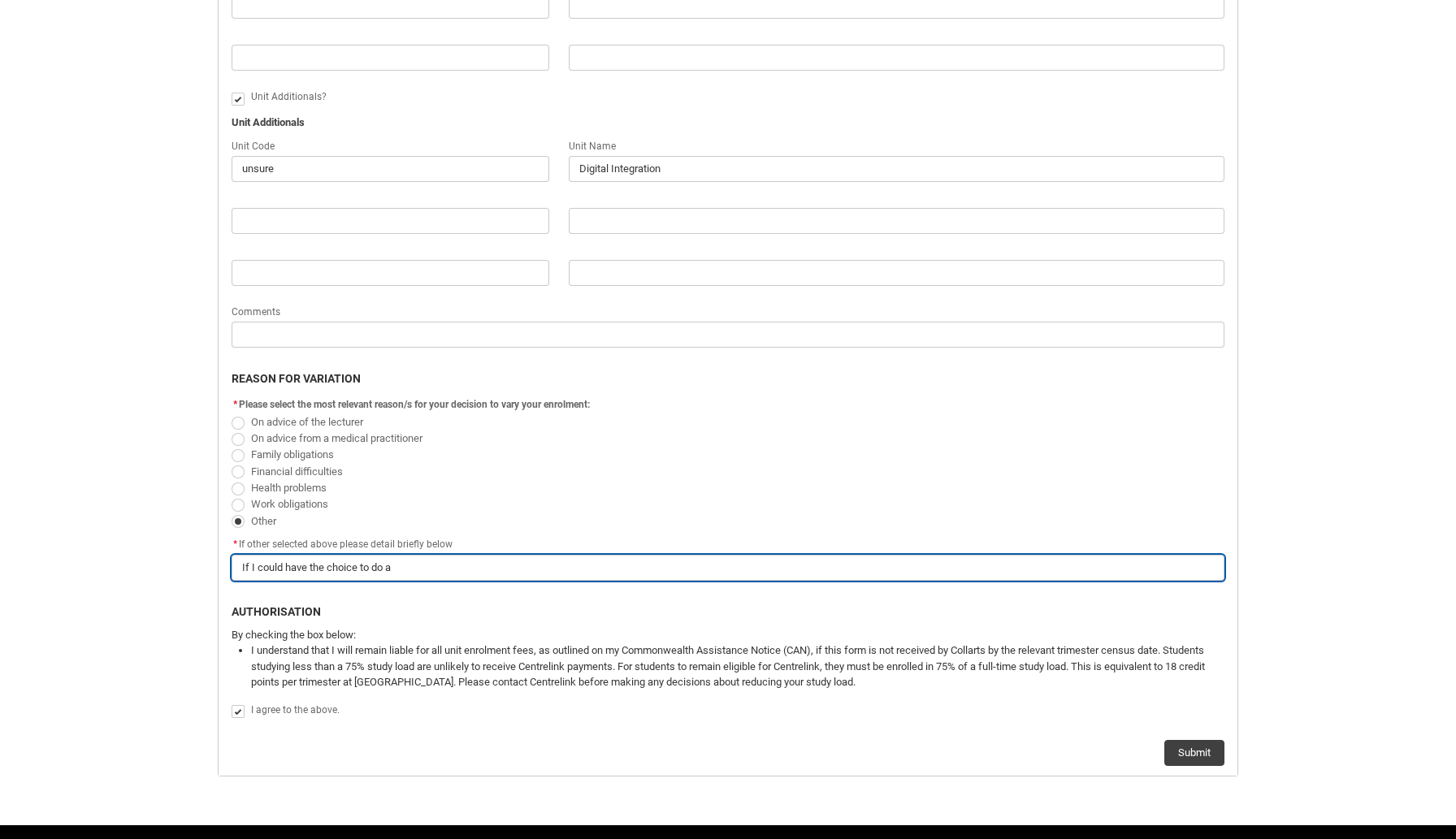
type input "If I could have the choice to do a"
type lightning-primitive-input-simple "If I could have the choice to do a b"
type input "If I could have the choice to do a b"
type lightning-primitive-input-simple "If I could have the choice to do a bl"
type input "If I could have the choice to do a bl"
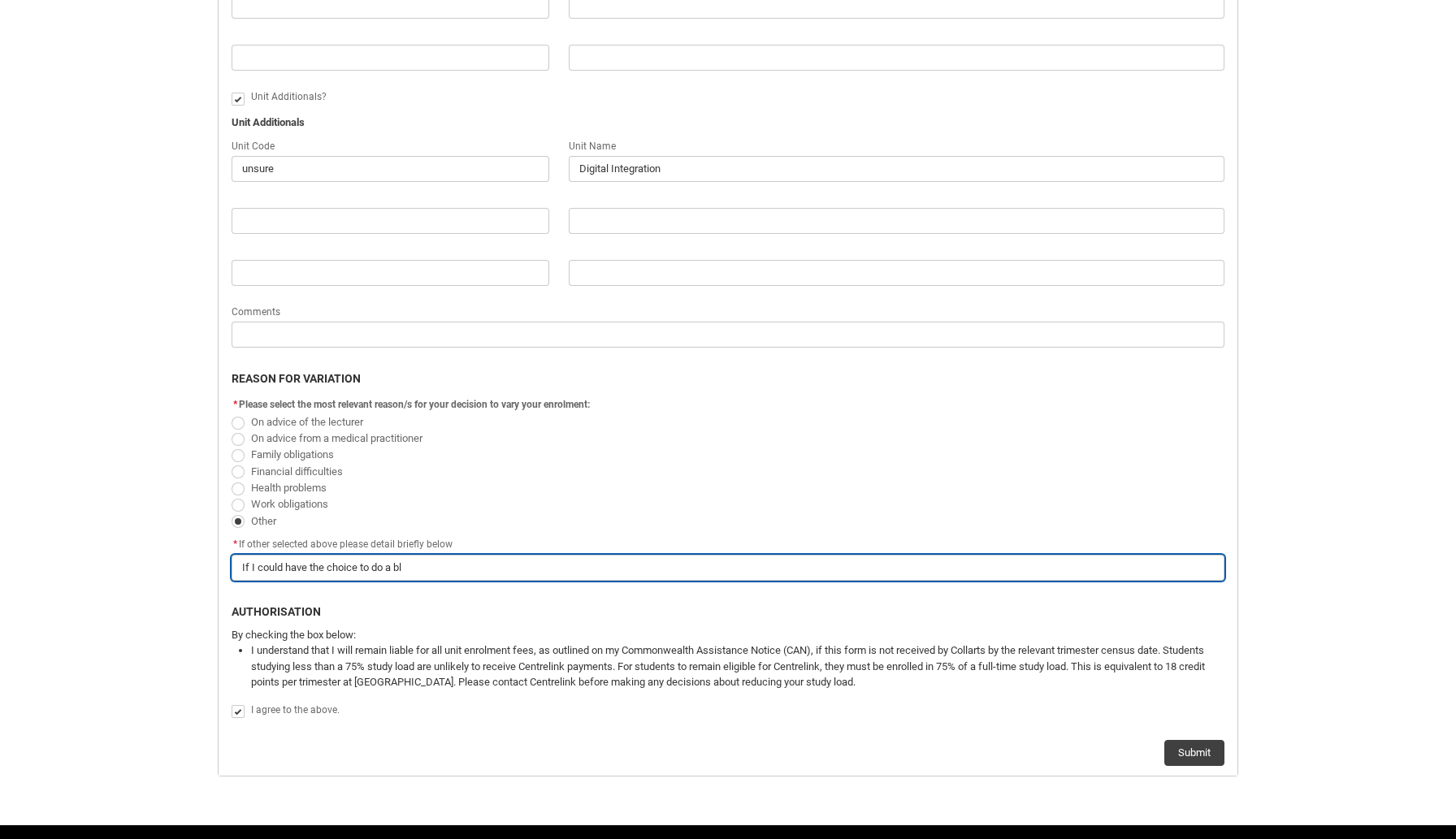
type lightning-primitive-input-simple "If I could have the choice to do a ble"
type input "If I could have the choice to do a ble"
type lightning-primitive-input-simple "If I could have the choice to do a blen"
type input "If I could have the choice to do a blen"
type lightning-primitive-input-simple "If I could have the choice to do a blend"
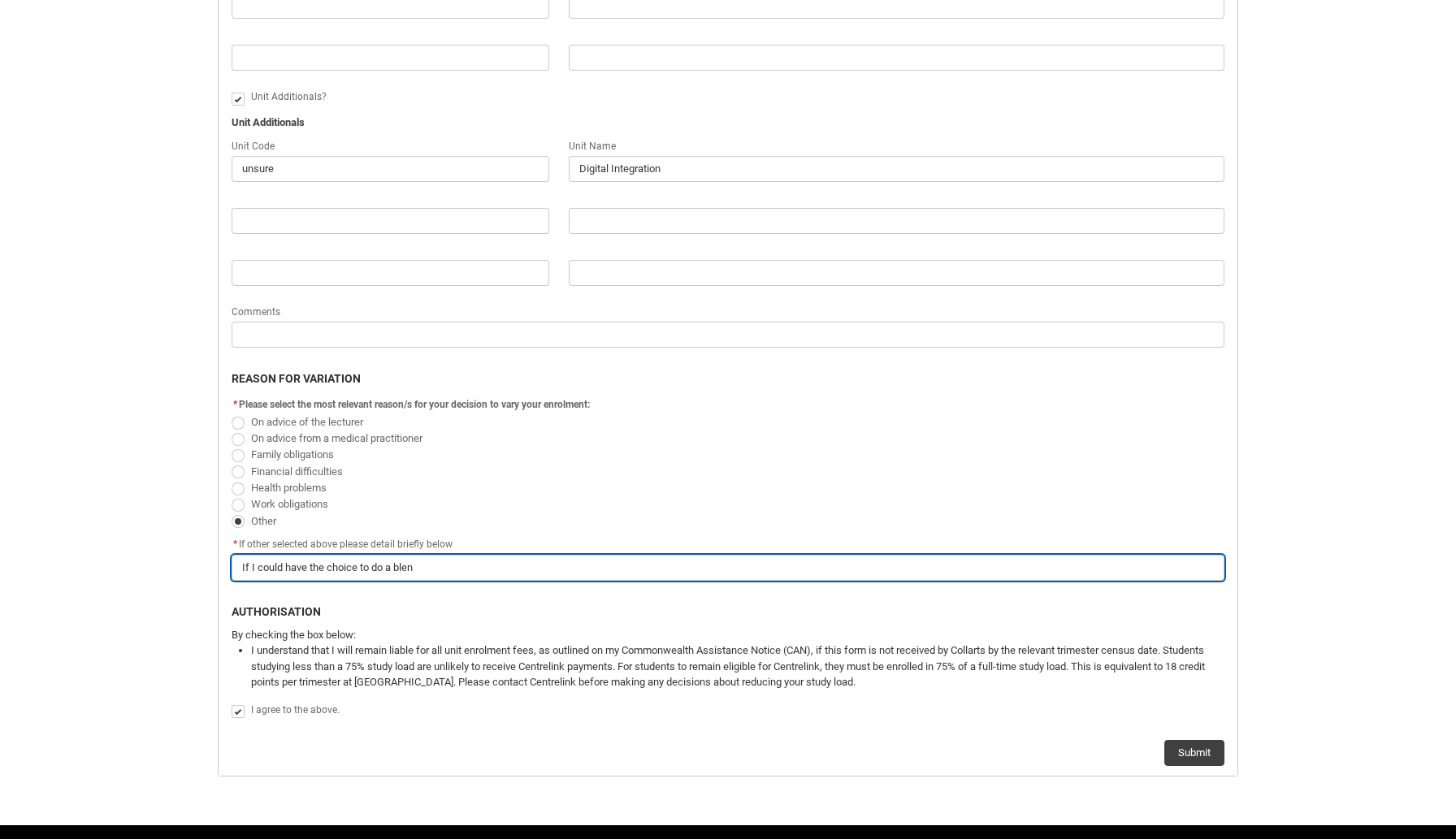
type input "If I could have the choice to do a blend"
type lightning-primitive-input-simple "If I could have the choice to do a blende"
type input "If I could have the choice to do a blende"
type lightning-primitive-input-simple "If I could have the choice to do a blended"
type input "If I could have the choice to do a blended"
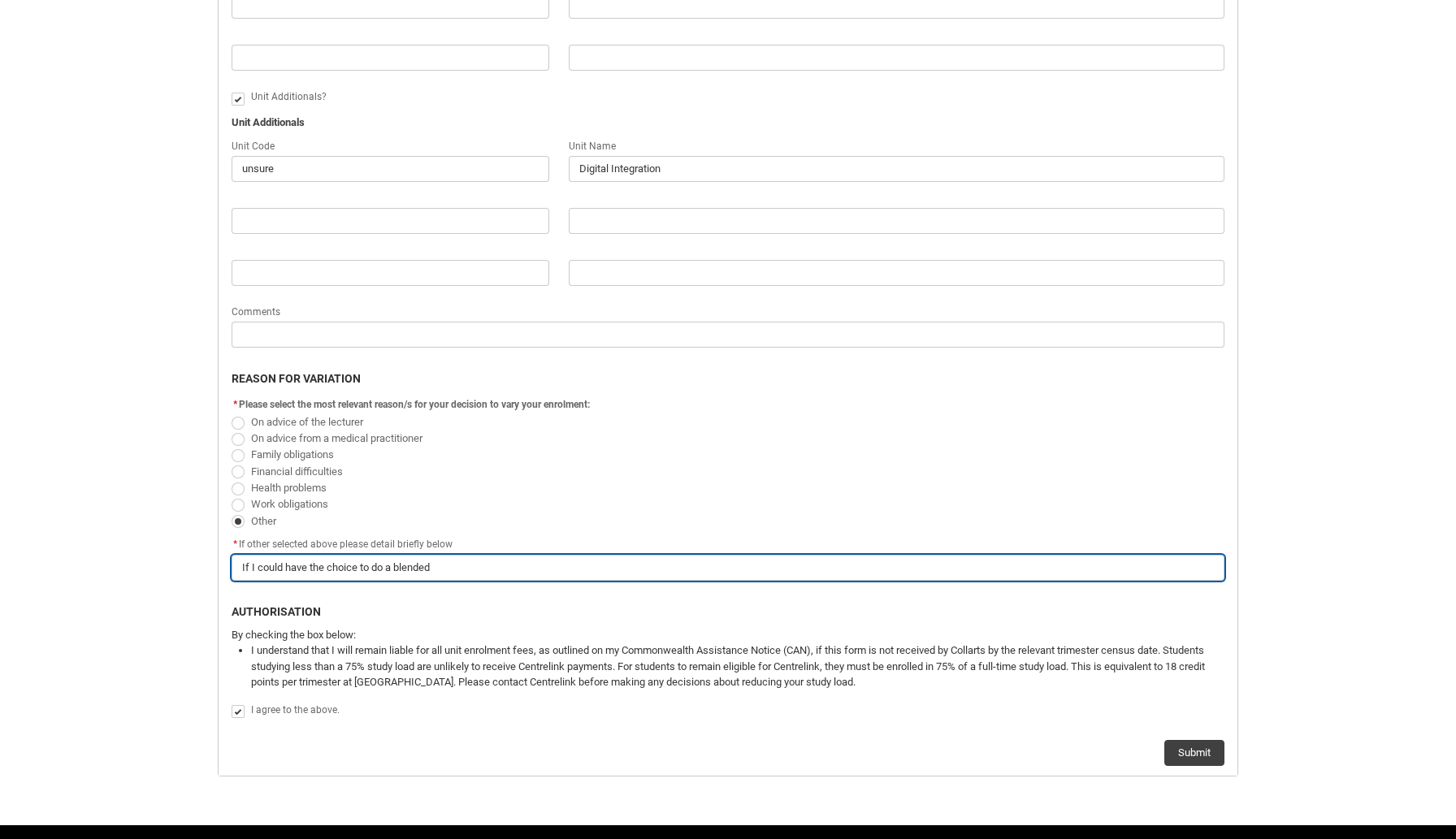
type lightning-primitive-input-simple "If I could have the choice to do a blended"
type input "If I could have the choice to do a blended"
type lightning-primitive-input-simple "If I could have the choice to do a blended f"
type input "If I could have the choice to do a blended f"
type lightning-primitive-input-simple "If I could have the choice to do a blended fo"
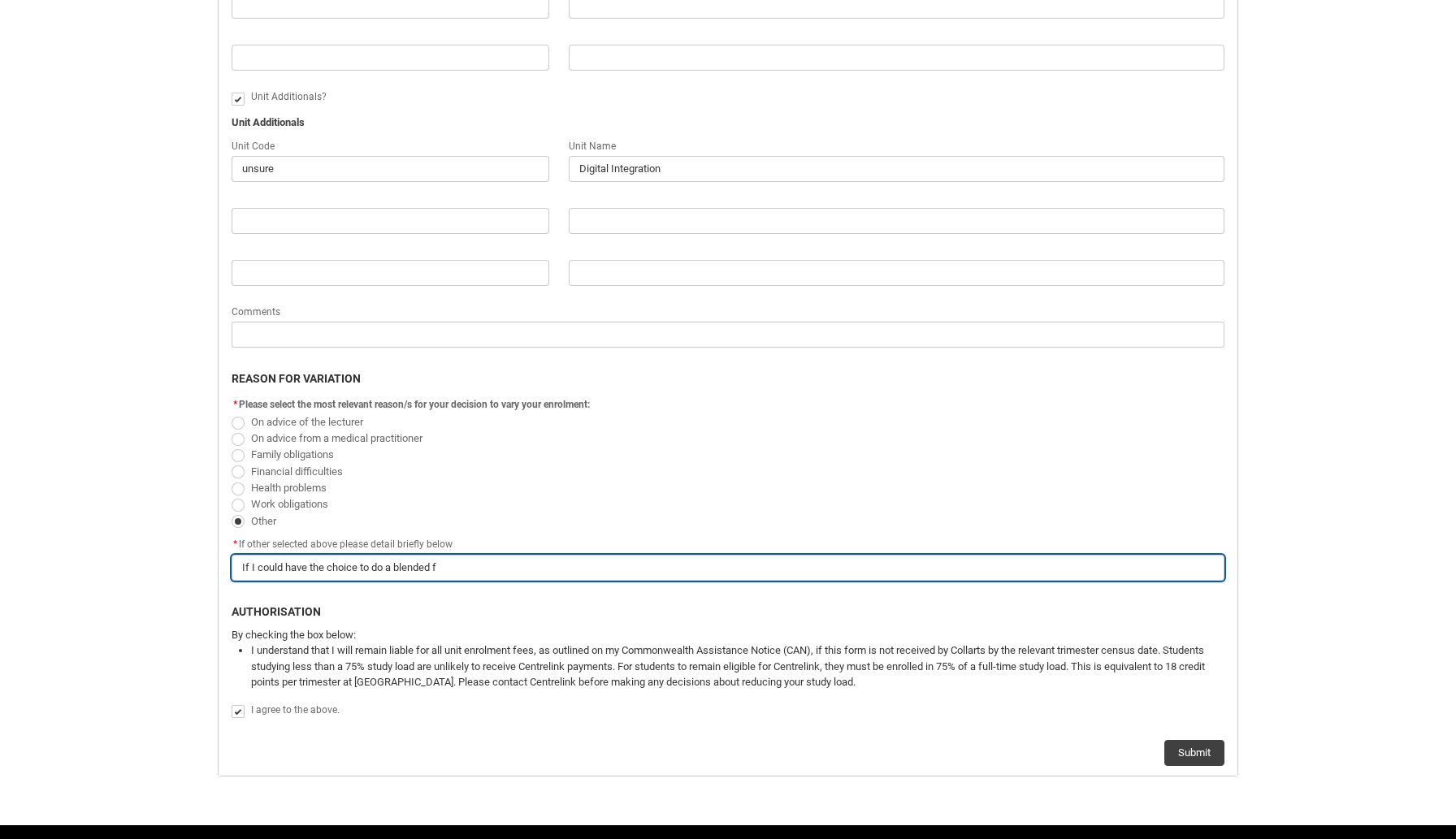
type input "If I could have the choice to do a blended fo"
type lightning-primitive-input-simple "If I could have the choice to do a blended for"
type input "If I could have the choice to do a blended for"
type lightning-primitive-input-simple "If I could have the choice to do a blended form"
type input "If I could have the choice to do a blended form"
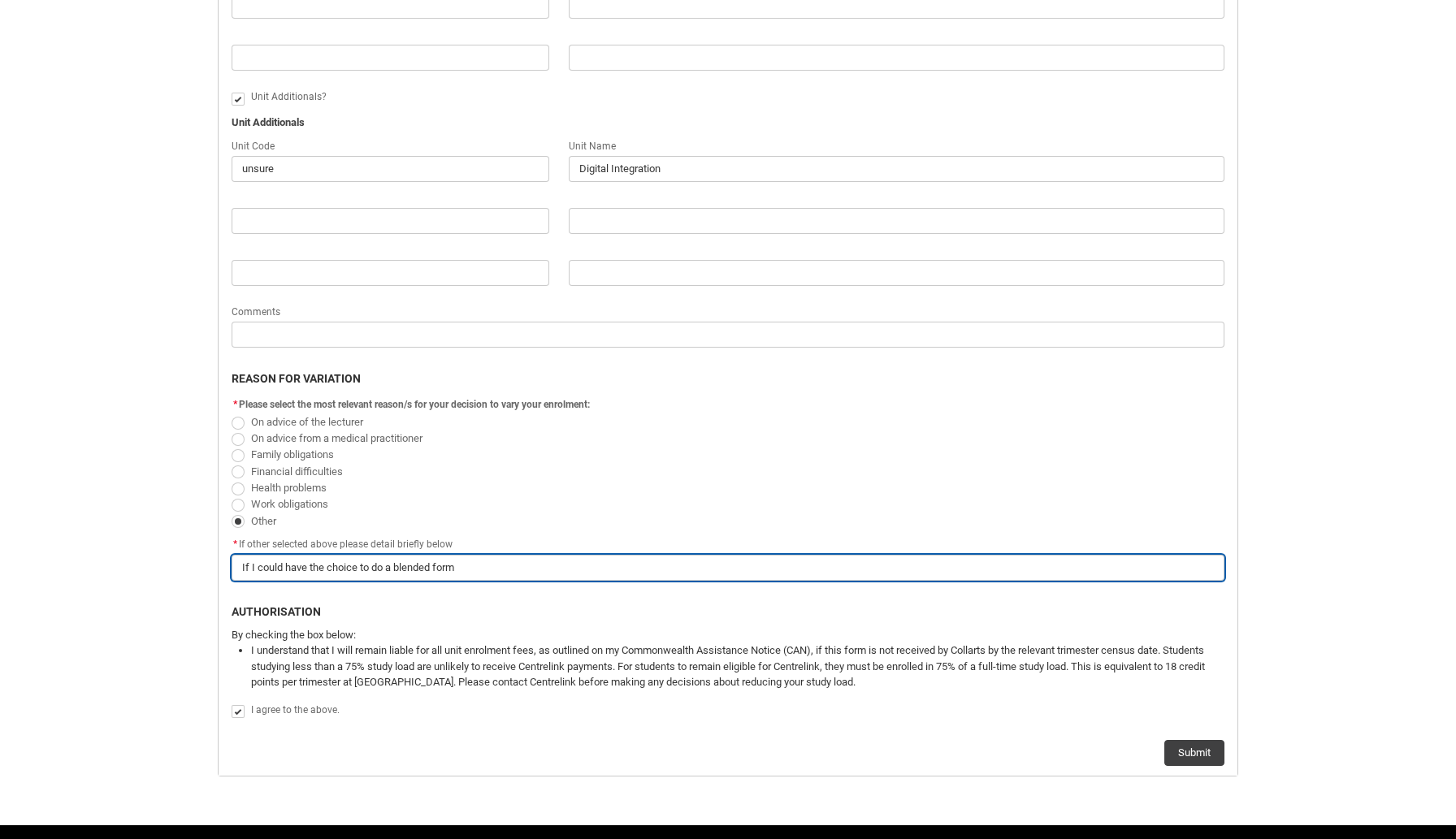
type lightning-primitive-input-simple "If I could have the choice to do a blended forma"
type input "If I could have the choice to do a blended forma"
type lightning-primitive-input-simple "If I could have the choice to do a blended format"
type input "If I could have the choice to do a blended format"
type lightning-primitive-input-simple "If I could have the choice to do a blended format"
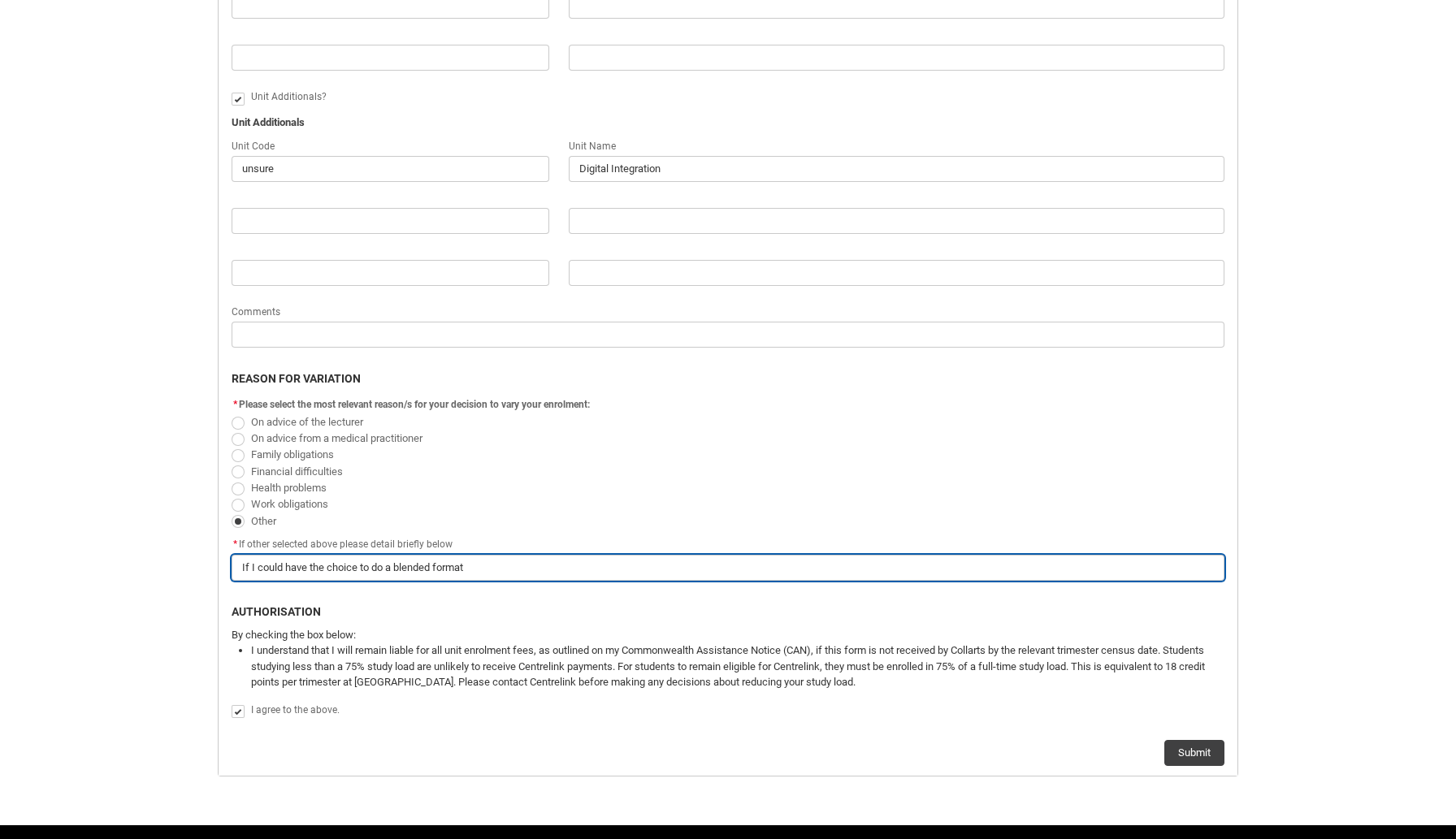
type input "If I could have the choice to do a blended format"
type lightning-primitive-input-simple "If I could have the choice to do a blended format o"
type input "If I could have the choice to do a blended format o"
type lightning-primitive-input-simple "If I could have the choice to do a blended format of"
type input "If I could have the choice to do a blended format of"
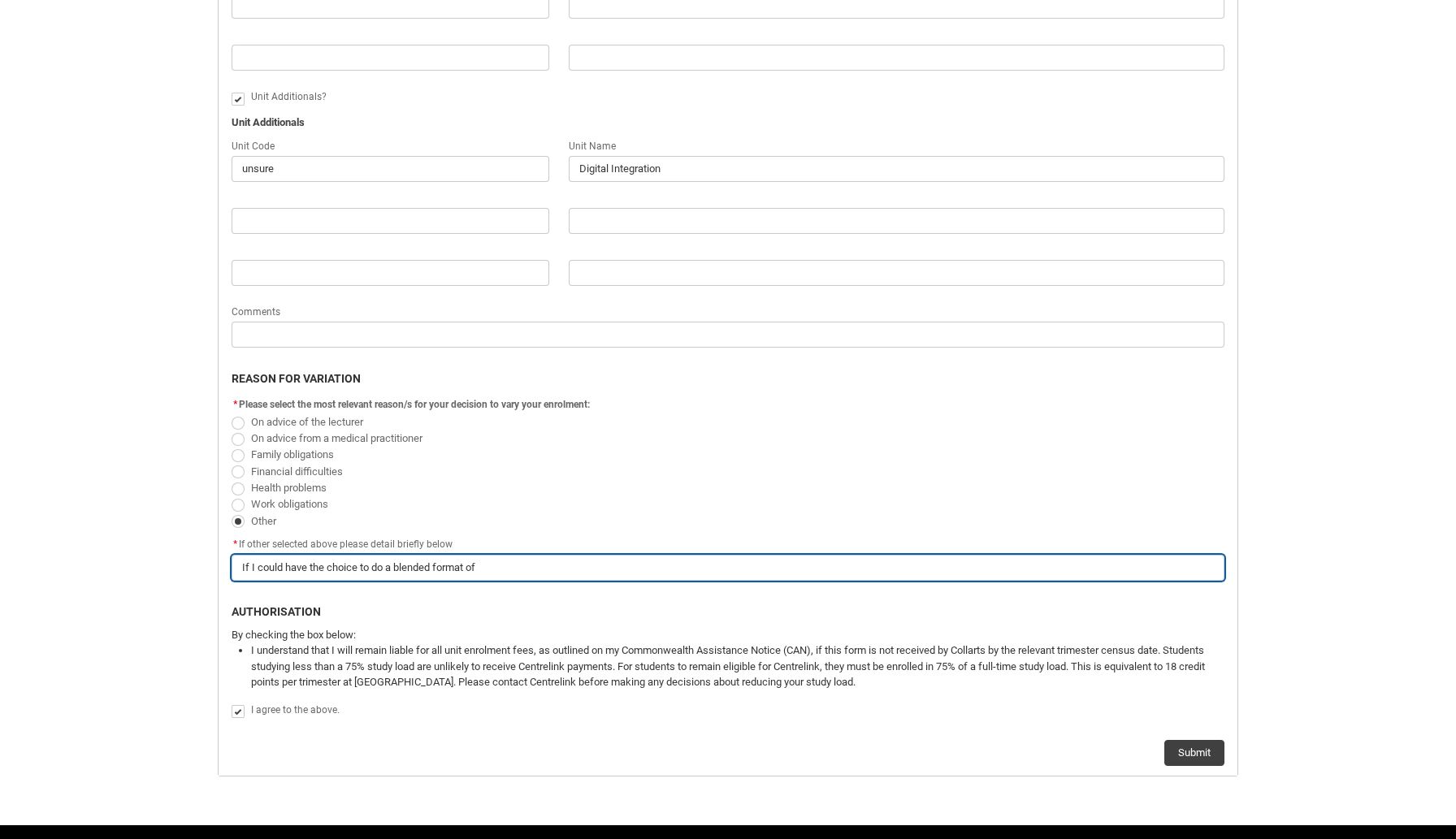
type lightning-primitive-input-simple "If I could have the choice to do a blended format of"
type input "If I could have the choice to do a blended format of"
type lightning-primitive-input-simple "If I could have the choice to do a blended format of c"
type input "If I could have the choice to do a blended format of c"
type lightning-primitive-input-simple "If I could have the choice to do a blended format of co"
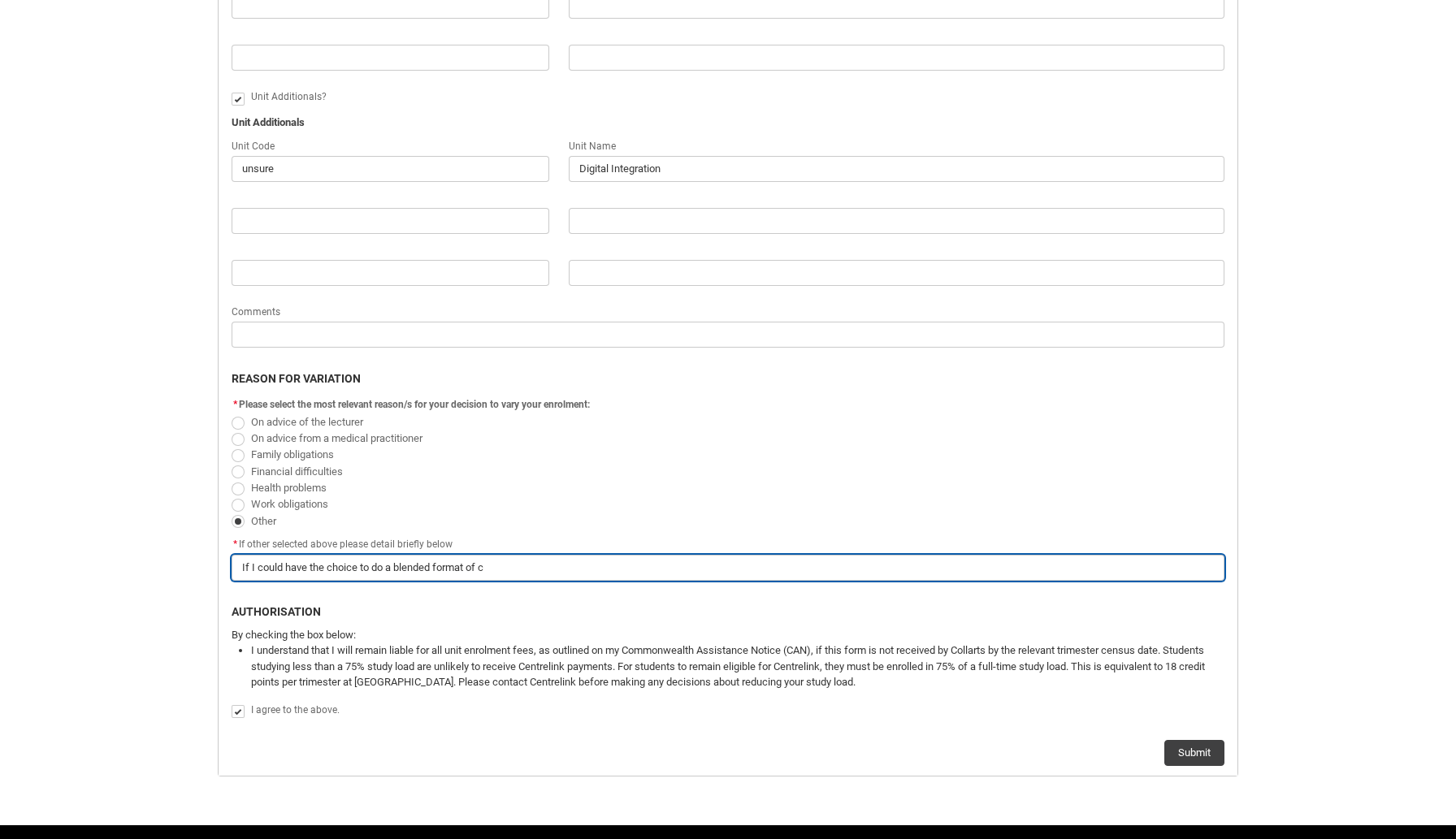
type input "If I could have the choice to do a blended format of co"
type lightning-primitive-input-simple "If I could have the choice to do a blended format of cou"
type input "If I could have the choice to do a blended format of cou"
type lightning-primitive-input-simple "If I could have the choice to do a blended format of cour"
type input "If I could have the choice to do a blended format of cour"
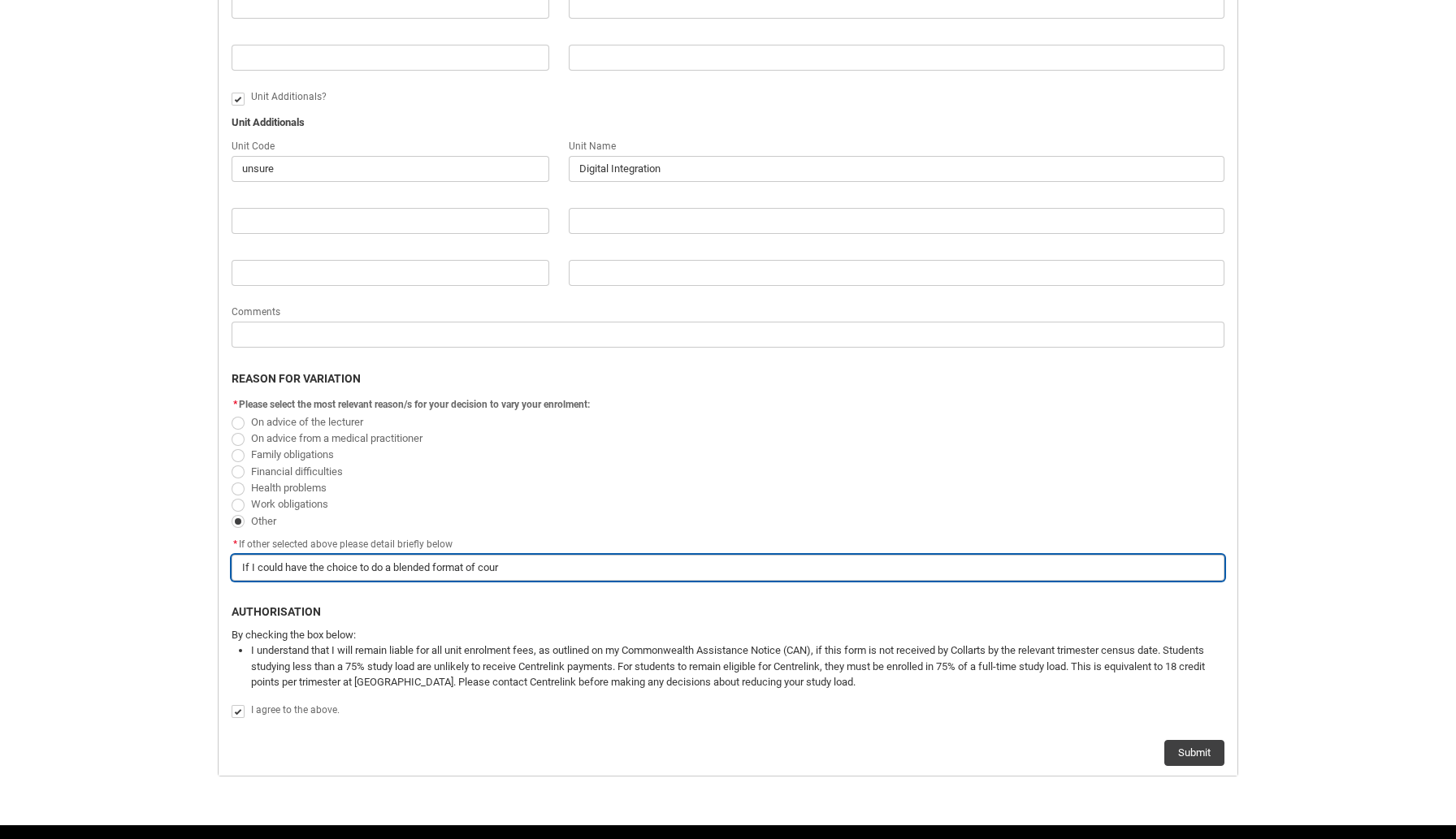
type lightning-primitive-input-simple "If I could have the choice to do a blended format of cours"
type input "If I could have the choice to do a blended format of cours"
type lightning-primitive-input-simple "If I could have the choice to do a blended format of course"
type input "If I could have the choice to do a blended format of course"
type lightning-primitive-input-simple "If I could have the choice to do a blended format of course"
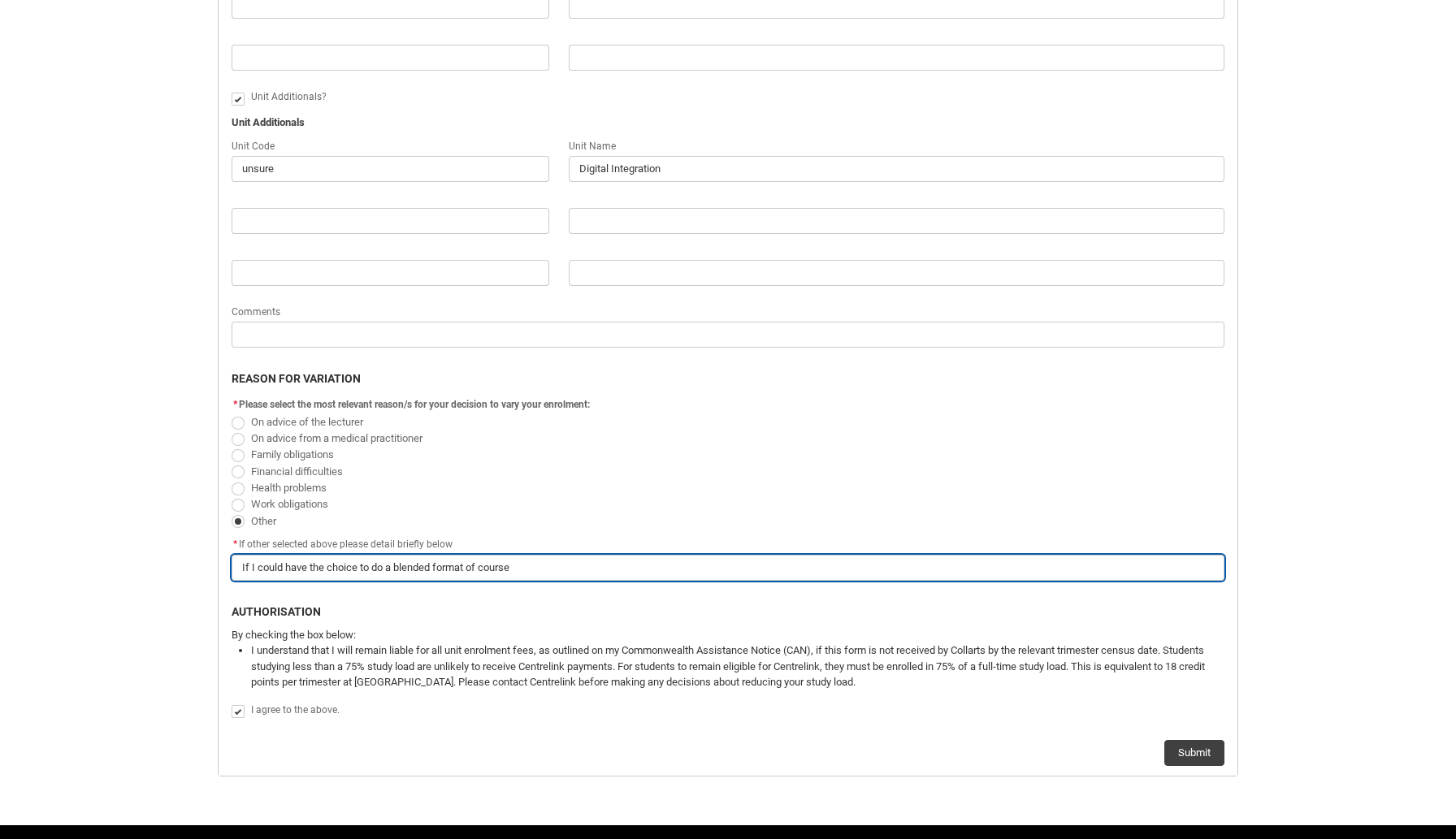
type input "If I could have the choice to do a blended format of course"
type lightning-primitive-input-simple "If I could have the choice to do a blended format of course d"
type input "If I could have the choice to do a blended format of course d"
type lightning-primitive-input-simple "If I could have the choice to do a blended format of course de"
type input "If I could have the choice to do a blended format of course de"
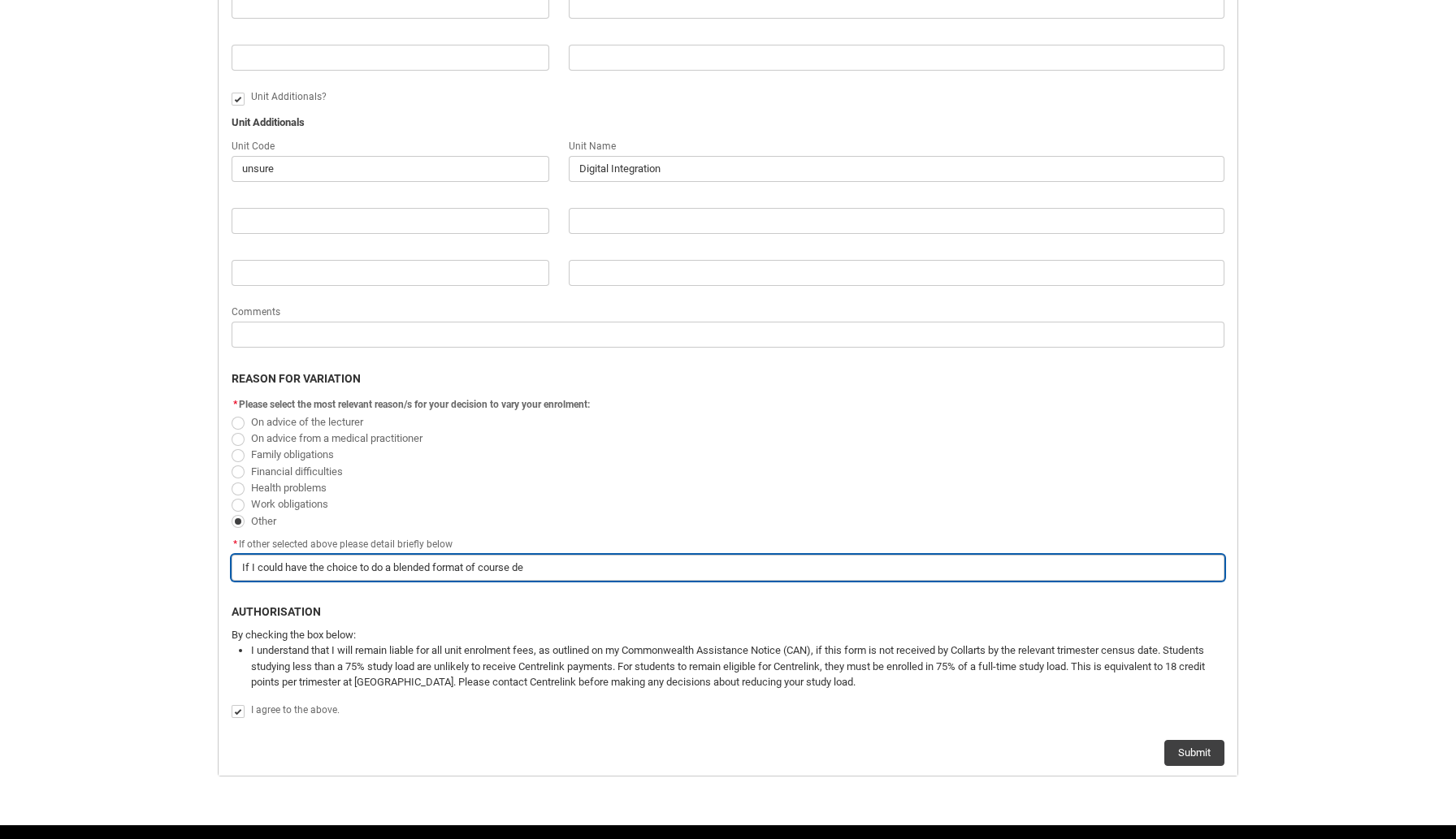
type lightning-primitive-input-simple "If I could have the choice to do a blended format of course del"
type input "If I could have the choice to do a blended format of course del"
type lightning-primitive-input-simple "If I could have the choice to do a blended format of course deli"
type input "If I could have the choice to do a blended format of course deli"
type lightning-primitive-input-simple "If I could have the choice to do a blended format of course deliv"
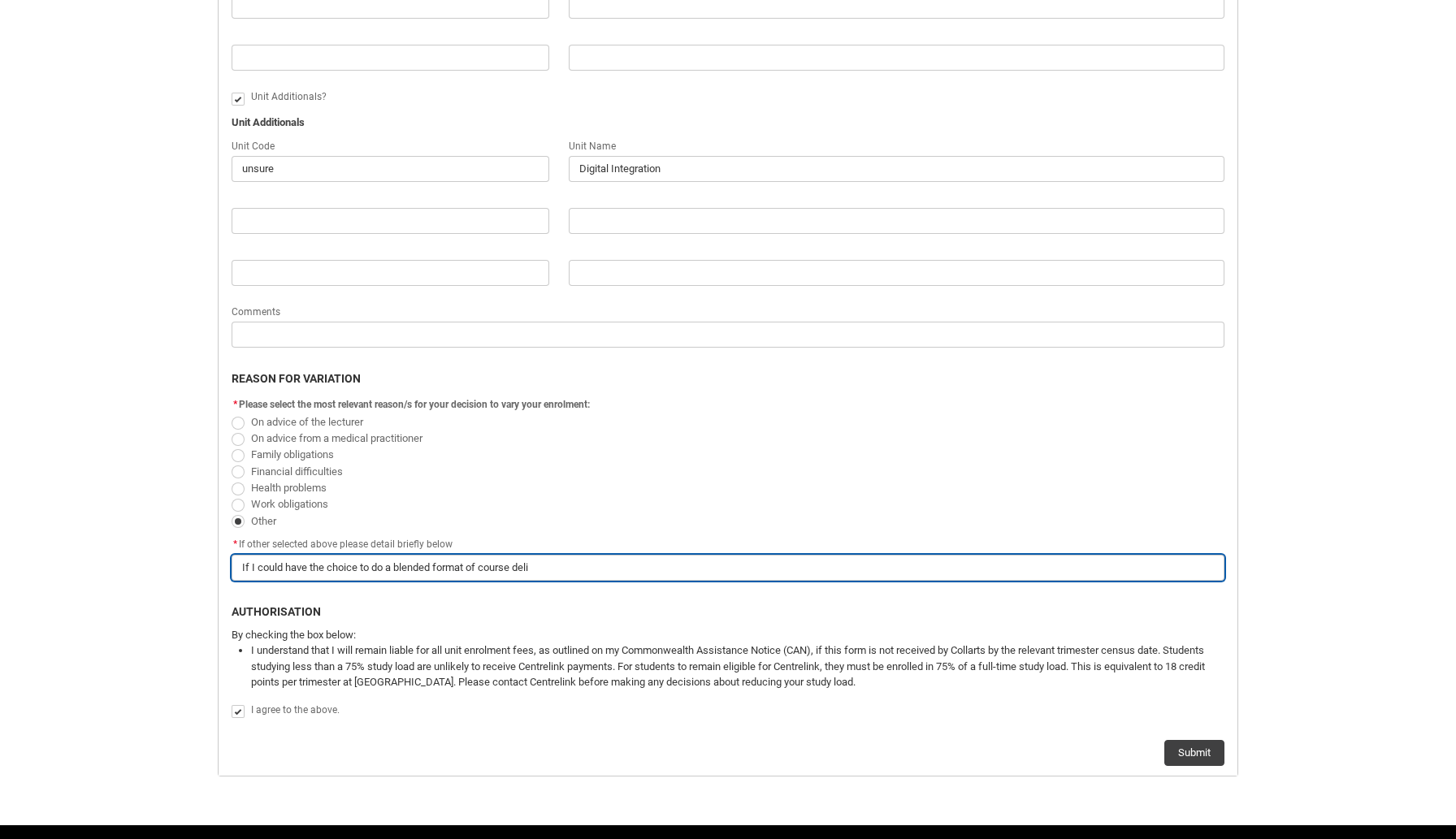
type input "If I could have the choice to do a blended format of course deliv"
type lightning-primitive-input-simple "If I could have the choice to do a blended format of course delive"
type input "If I could have the choice to do a blended format of course delive"
type lightning-primitive-input-simple "If I could have the choice to do a blended format of course deliver"
type input "If I could have the choice to do a blended format of course deliver"
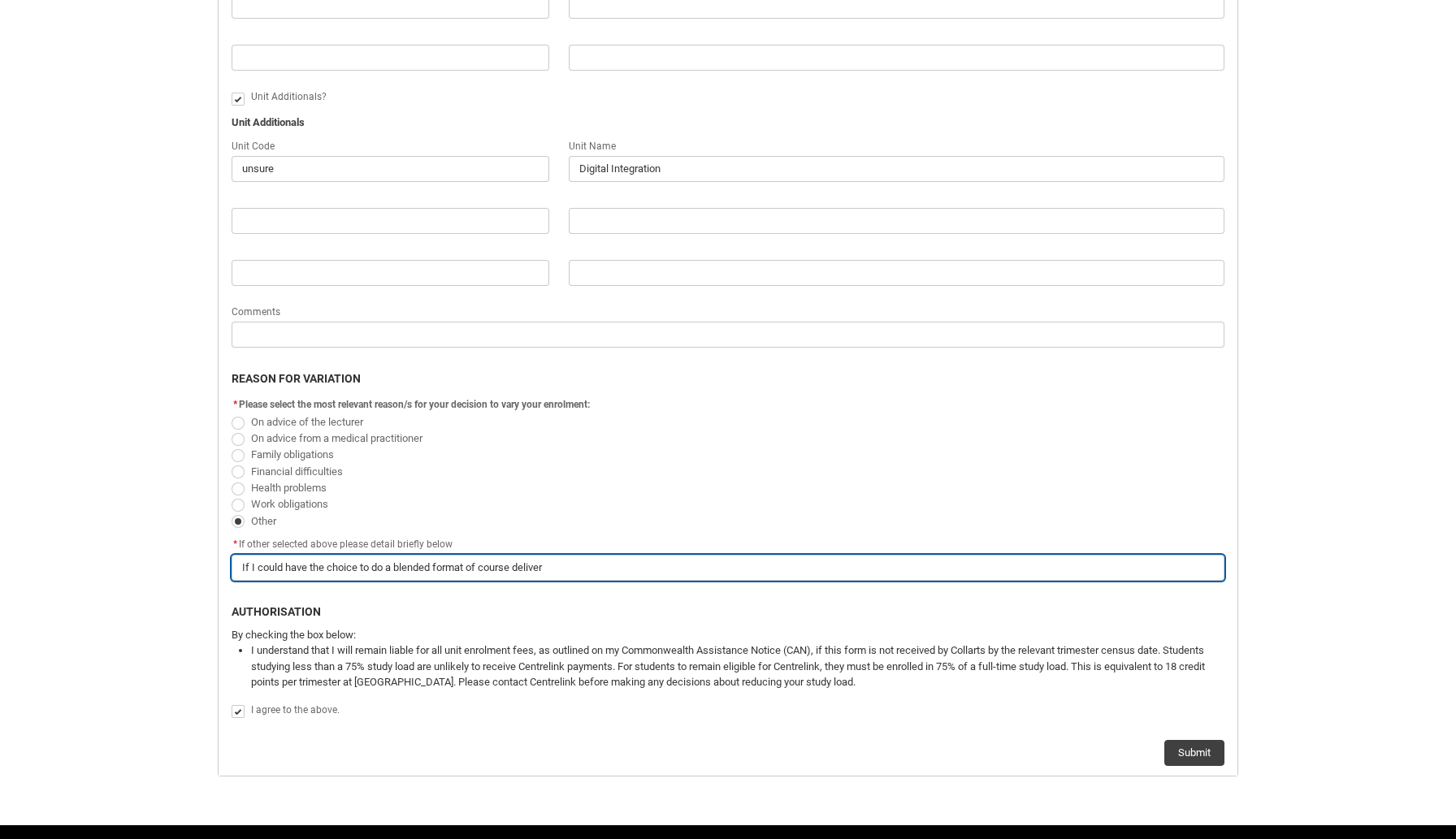
type lightning-primitive-input-simple "If I could have the choice to do a blended format of course delivery"
type input "If I could have the choice to do a blended format of course delivery"
type lightning-primitive-input-simple "If I could have the choice to do a blended format of course delivery"
type input "If I could have the choice to do a blended format of course delivery"
type lightning-primitive-input-simple "If I could have the choice to do a blended format of course delivery w"
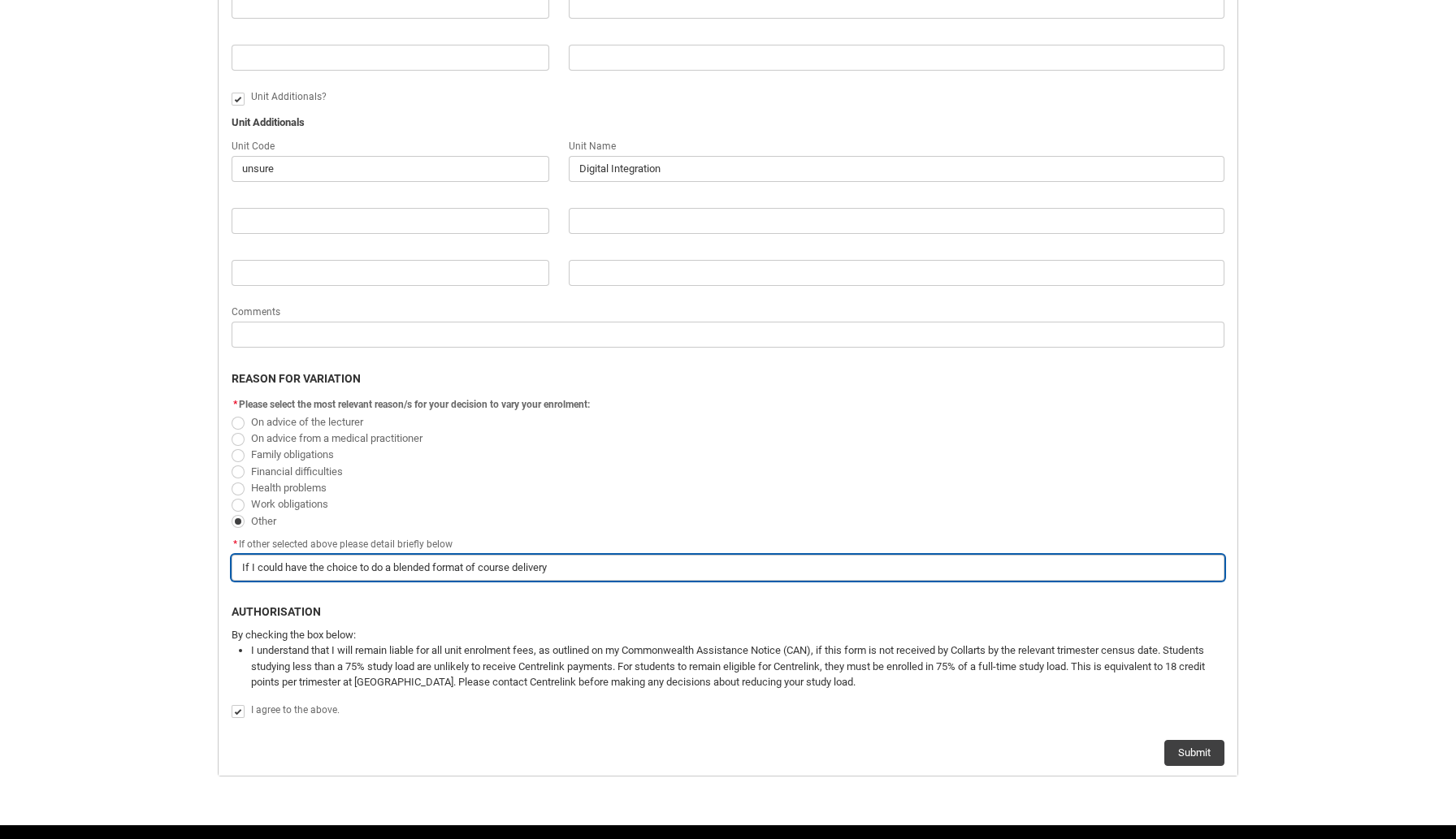
type input "If I could have the choice to do a blended format of course delivery w"
type lightning-primitive-input-simple "If I could have the choice to do a blended format of course delivery wh"
type input "If I could have the choice to do a blended format of course delivery wh"
type lightning-primitive-input-simple "If I could have the choice to do a blended format of course delivery whe"
type input "If I could have the choice to do a blended format of course delivery whe"
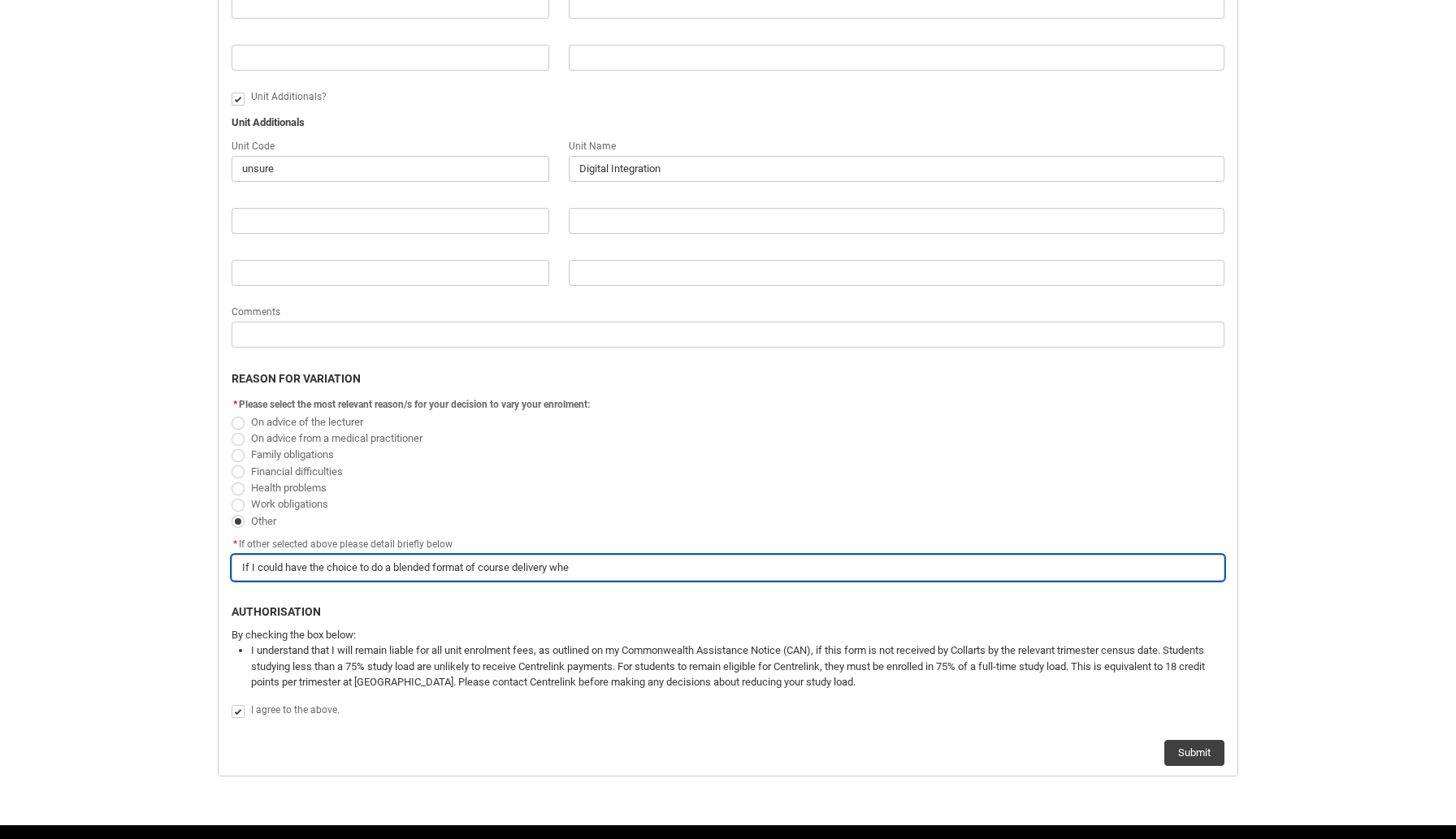
type lightning-primitive-input-simple "If I could have the choice to do a blended format of course delivery wher"
type input "If I could have the choice to do a blended format of course delivery wher"
type lightning-primitive-input-simple "If I could have the choice to do a blended format of course delivery where"
click at [1115, 567] on input "If I could have the choice to do a blended format of course delivery where in I…" at bounding box center [728, 568] width 992 height 26
drag, startPoint x: 1136, startPoint y: 567, endPoint x: 1098, endPoint y: 566, distance: 38.0
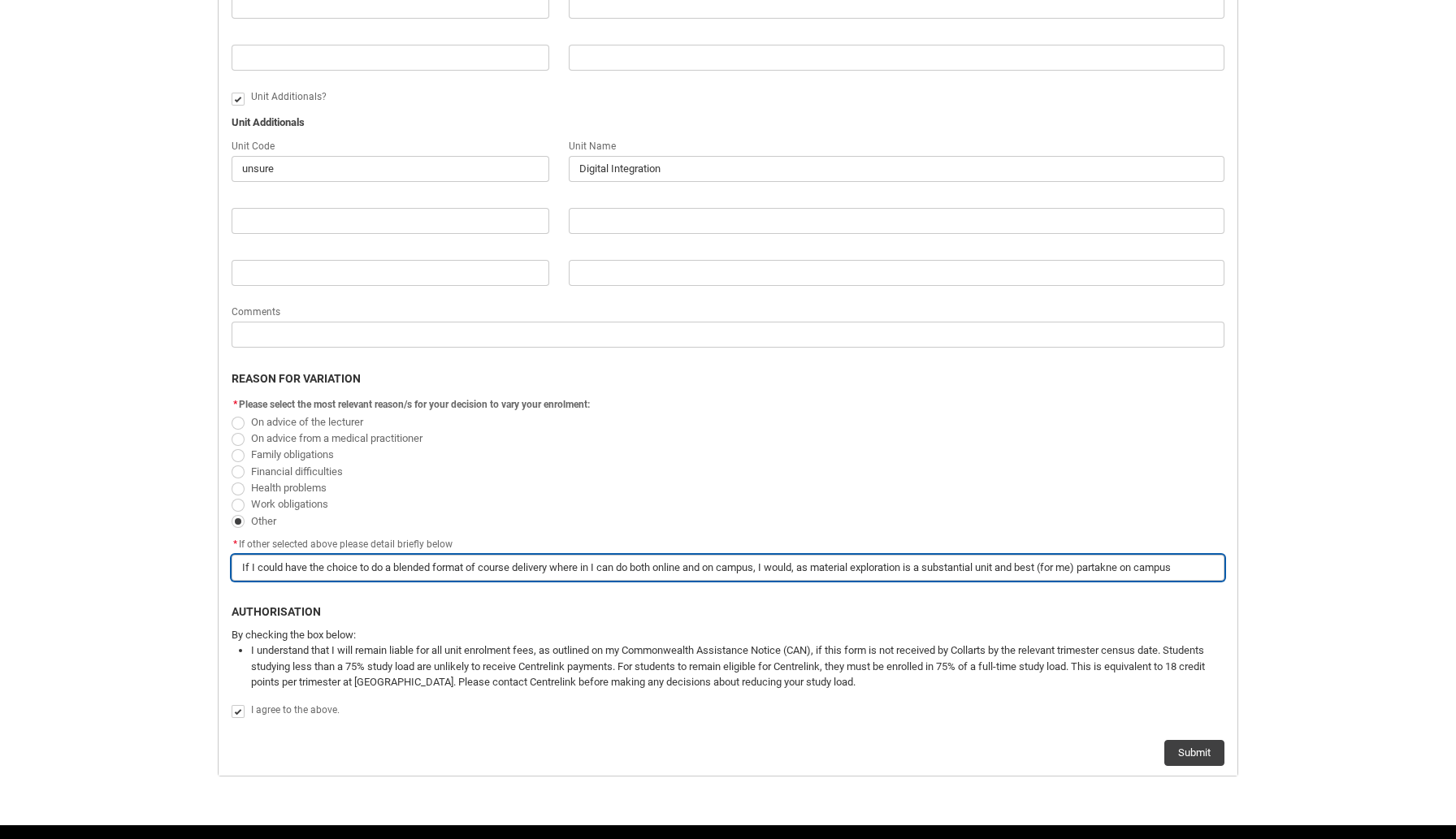
click at [1098, 566] on input "If I could have the choice to do a blended format of course delivery where in I…" at bounding box center [728, 568] width 992 height 26
click at [1120, 568] on input "If I could have the choice to do a blended format of course delivery where in I…" at bounding box center [728, 568] width 992 height 26
click at [1175, 569] on input "If I could have the choice to do a blended format of course delivery where in I…" at bounding box center [728, 568] width 992 height 26
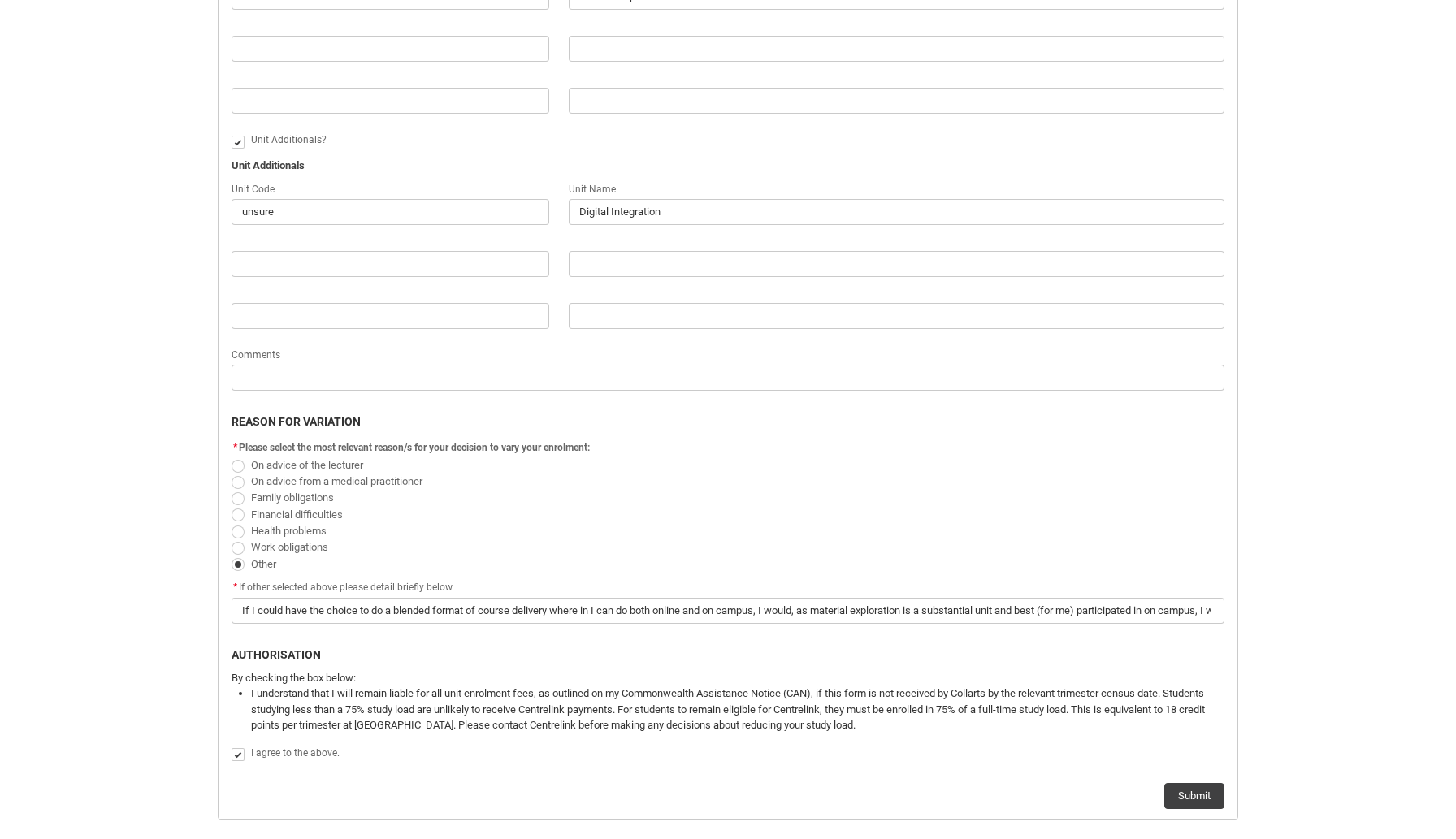
click at [321, 589] on span "* If other selected above please detail briefly below" at bounding box center [342, 587] width 221 height 11
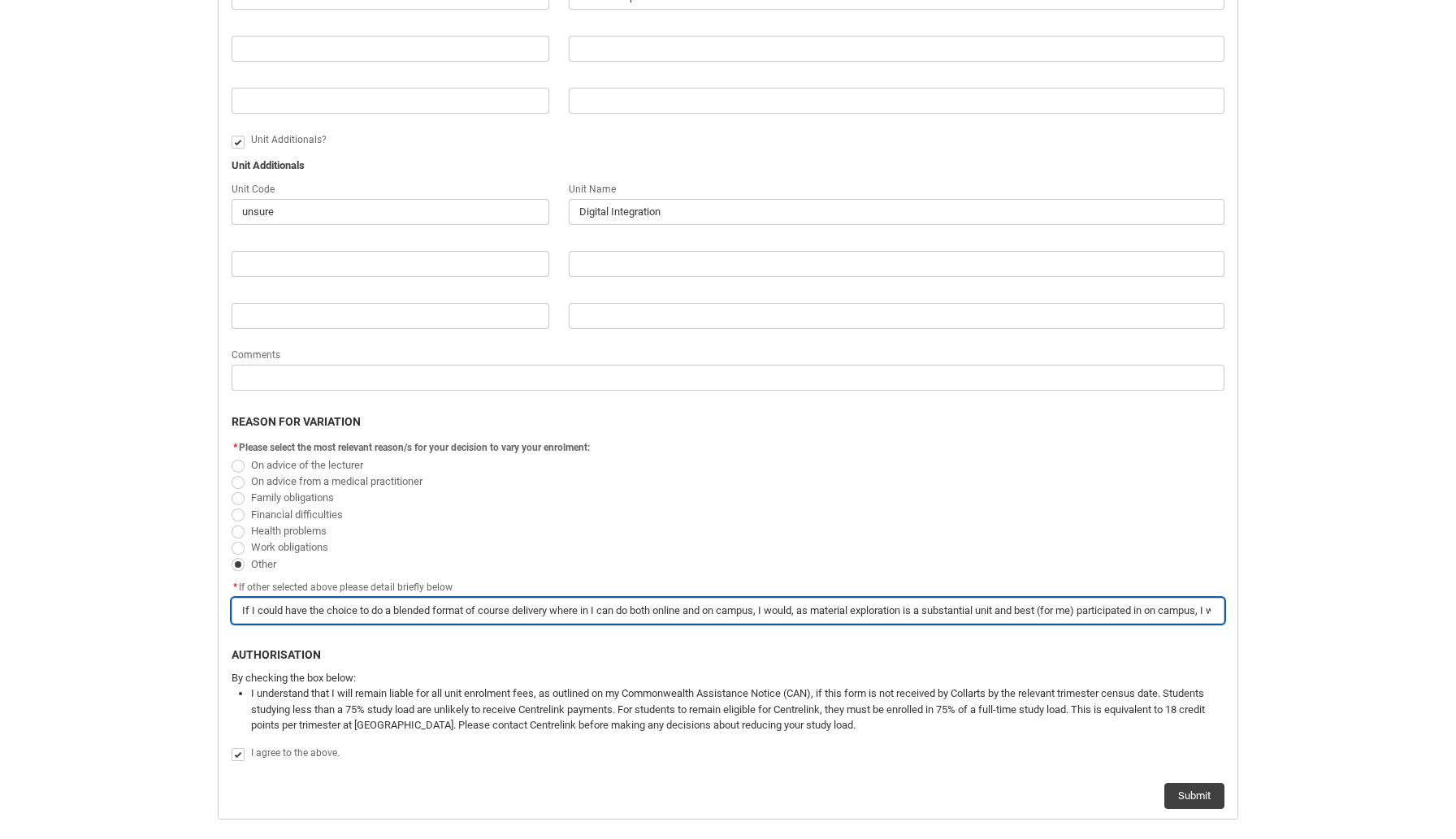
click at [805, 610] on input "If I could have the choice to do a blended format of course delivery where in I…" at bounding box center [728, 611] width 992 height 26
click at [938, 612] on input "If I could have the choice to do a blended format of course delivery where in I…" at bounding box center [728, 611] width 992 height 26
click at [843, 616] on input "If I could have the choice to do a blended format of course delivery where in I…" at bounding box center [728, 611] width 992 height 26
drag, startPoint x: 1005, startPoint y: 612, endPoint x: 1221, endPoint y: 623, distance: 216.3
click at [1221, 623] on input "If I could have the choice to do a blended format of course delivery where in I…" at bounding box center [728, 611] width 992 height 26
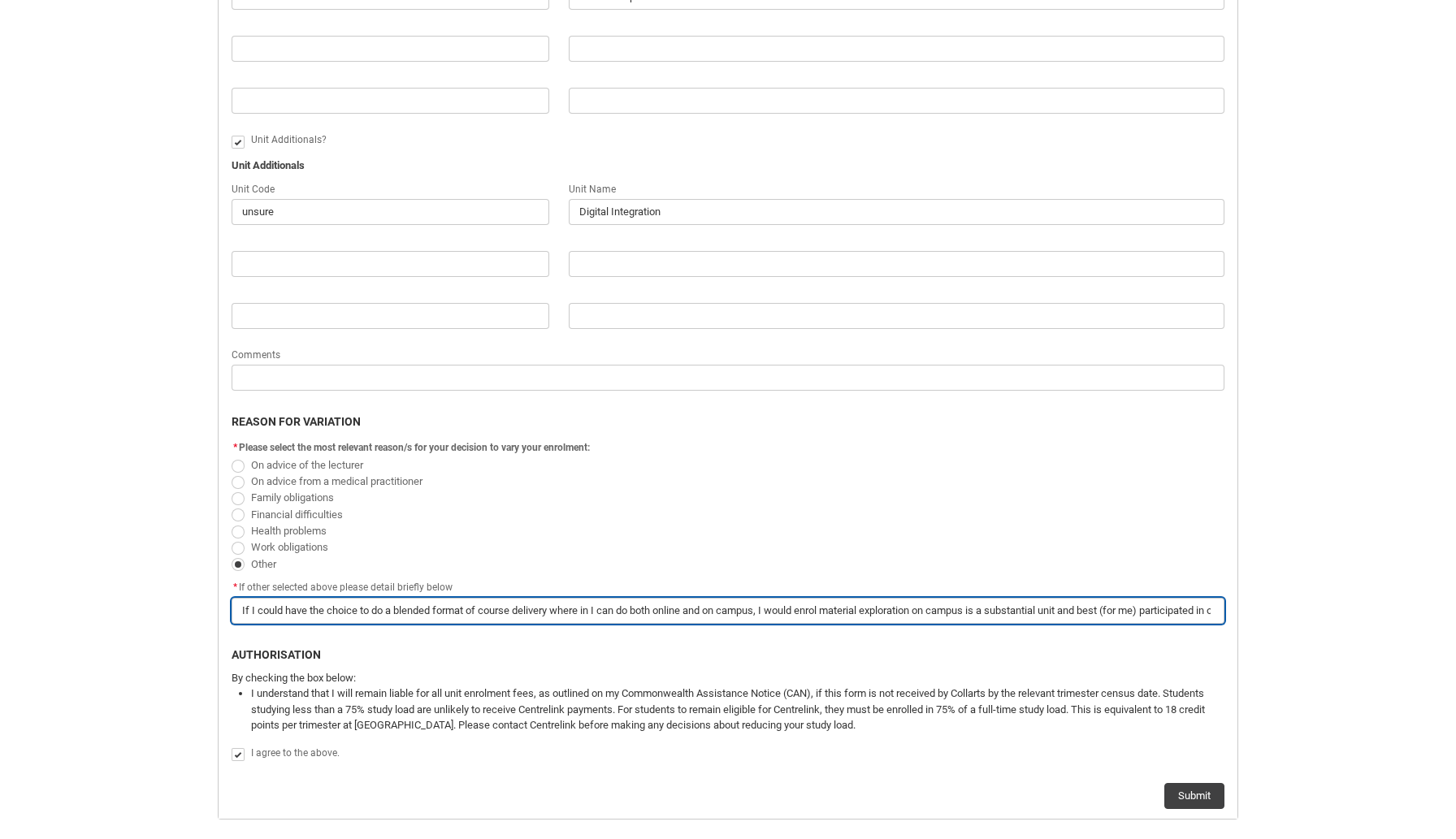
click at [1216, 612] on input "If I could have the choice to do a blended format of course delivery where in I…" at bounding box center [728, 611] width 992 height 26
drag, startPoint x: 579, startPoint y: 611, endPoint x: 559, endPoint y: 608, distance: 20.2
click at [559, 608] on input "If I could have the choice to do a blended format of course delivery where in I…" at bounding box center [728, 611] width 992 height 26
click at [666, 613] on input "If I could have the choice to do a blended format of course delivery where in I…" at bounding box center [728, 611] width 992 height 26
click at [803, 612] on input "If I could have the choice to do a blended format of course delivery where in I…" at bounding box center [728, 611] width 992 height 26
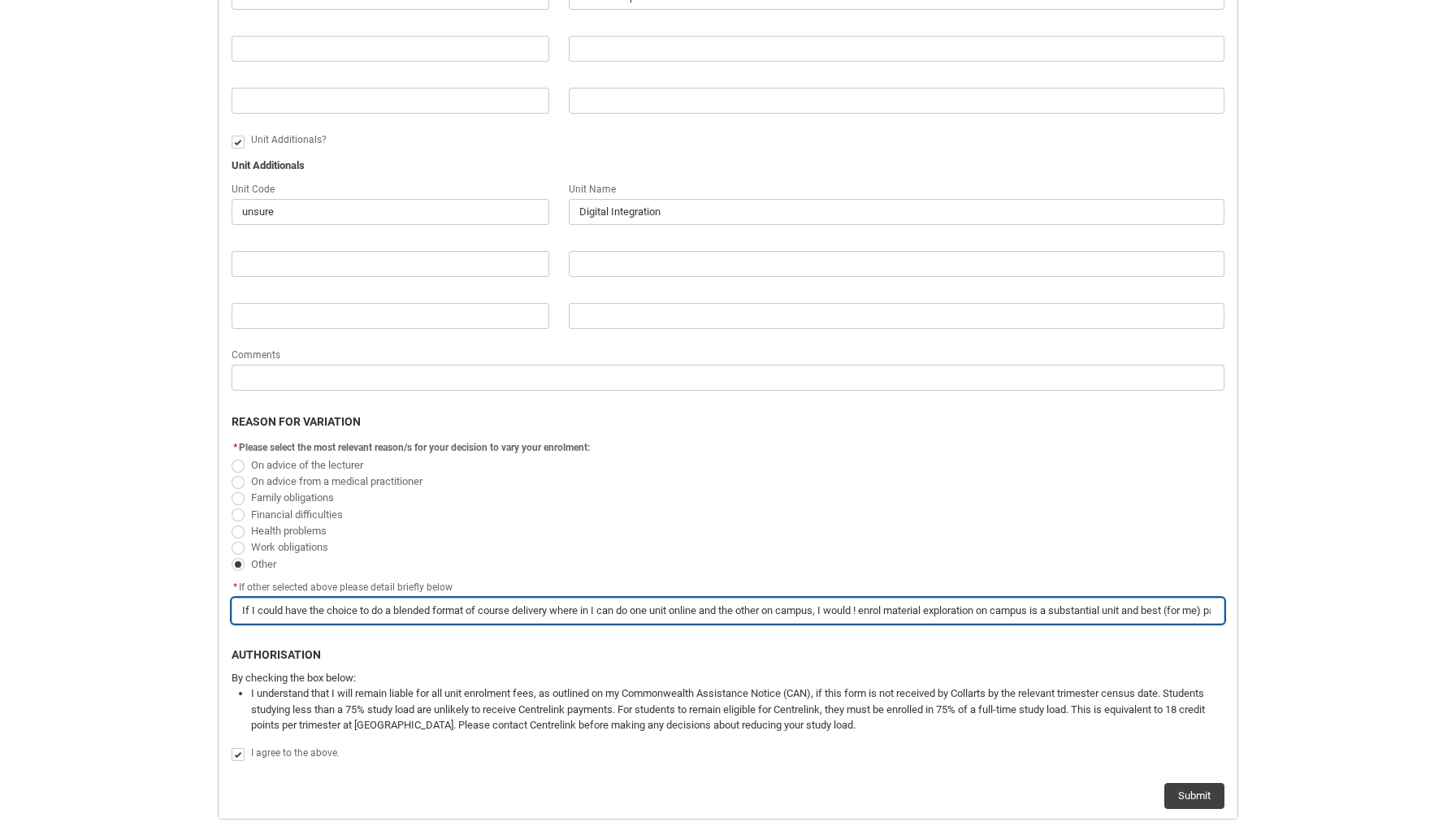
drag, startPoint x: 809, startPoint y: 614, endPoint x: 832, endPoint y: 610, distance: 23.3
click at [832, 612] on input "If I could have the choice to do a blended format of course delivery where in I…" at bounding box center [728, 611] width 992 height 26
drag, startPoint x: 969, startPoint y: 612, endPoint x: 905, endPoint y: 609, distance: 64.1
click at [905, 609] on input "If I could have the choice to do a blended format of course delivery where in I…" at bounding box center [728, 611] width 992 height 26
click at [1020, 612] on input "If I could have the choice to do a blended format of course delivery where in I…" at bounding box center [728, 611] width 992 height 26
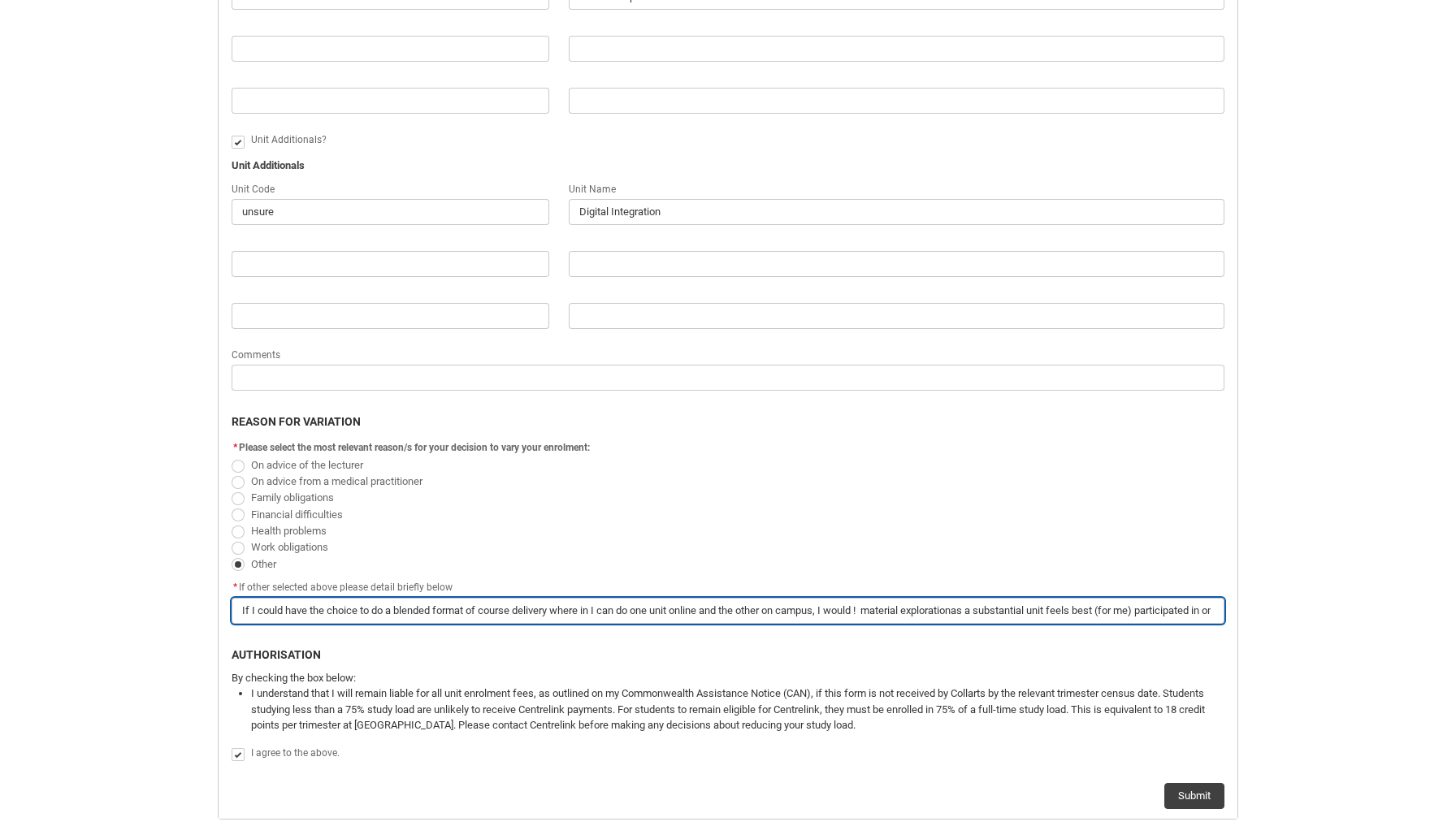
click at [1104, 612] on input "If I could have the choice to do a blended format of course delivery where in I…" at bounding box center [728, 611] width 992 height 26
click at [1213, 609] on input "If I could have the choice to do a blended format of course delivery where in I…" at bounding box center [728, 611] width 992 height 26
drag, startPoint x: 1214, startPoint y: 609, endPoint x: 1222, endPoint y: 610, distance: 8.1
click at [1226, 610] on flowruntime-screen-field "* If other selected above please detail briefly below If I could have the choic…" at bounding box center [728, 604] width 1012 height 52
click at [795, 613] on input "If I could have the choice to do a blended format of course delivery where in I…" at bounding box center [728, 611] width 992 height 26
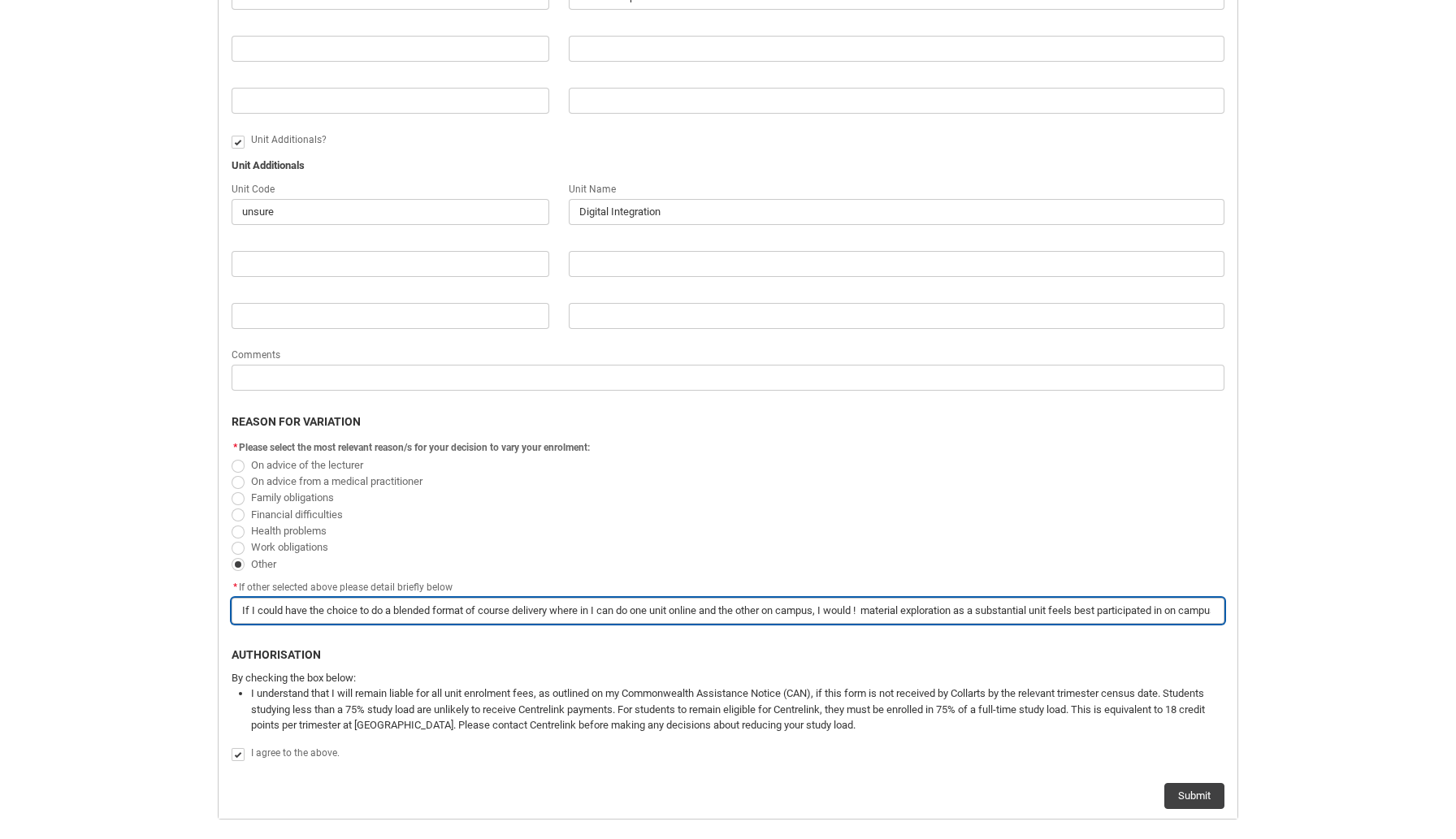
click at [702, 610] on input "If I could have the choice to do a blended format of course delivery where in I…" at bounding box center [728, 611] width 992 height 26
drag, startPoint x: 429, startPoint y: 615, endPoint x: 226, endPoint y: 607, distance: 203.2
click at [226, 607] on flowruntime-screen-field "* If other selected above please detail briefly below If I could have the choic…" at bounding box center [728, 604] width 1012 height 52
drag, startPoint x: 395, startPoint y: 608, endPoint x: 232, endPoint y: 611, distance: 163.0
click at [232, 611] on input "If I could have the choice to do a blended format of course delivery where in I…" at bounding box center [728, 611] width 992 height 26
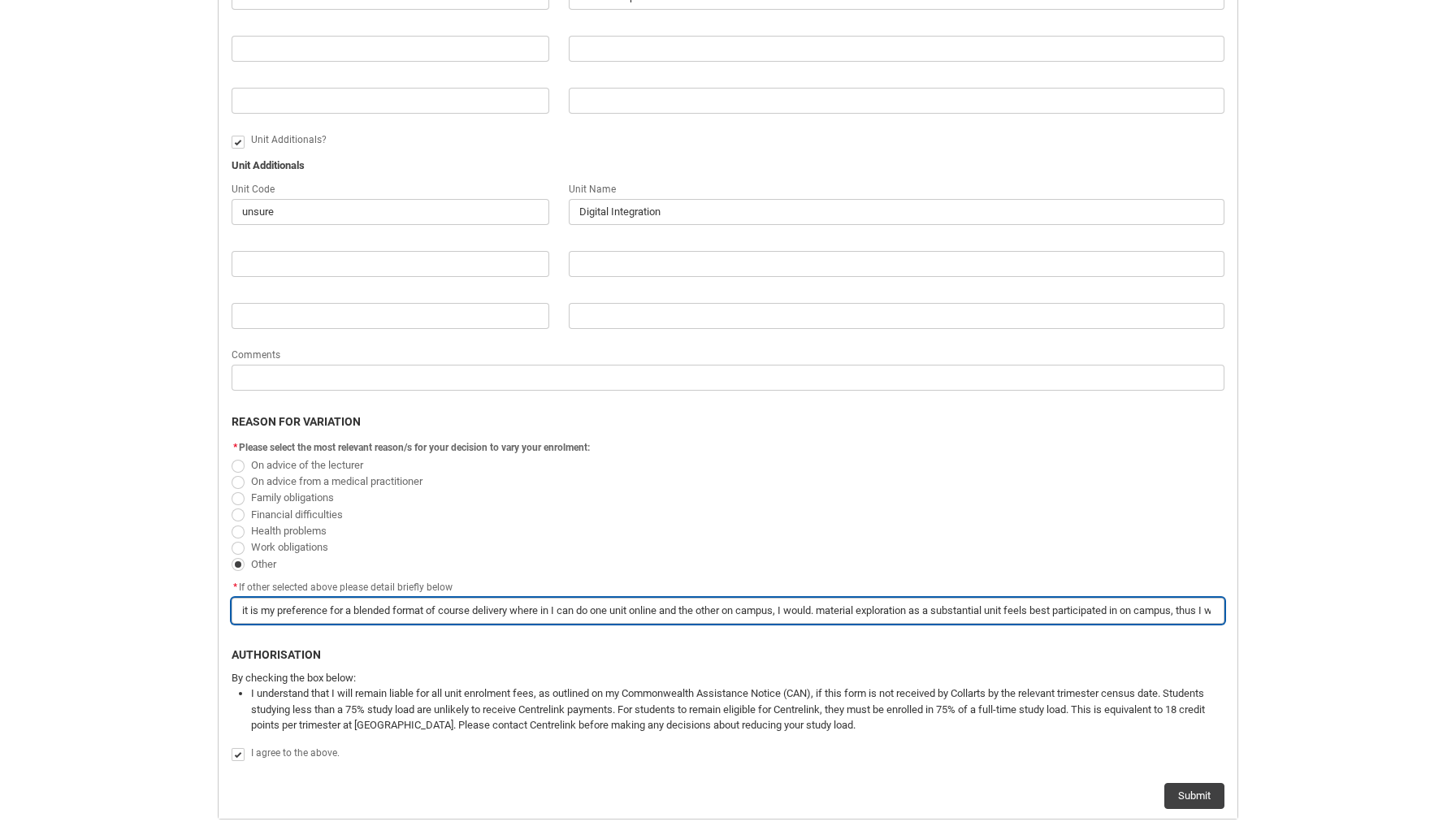
drag, startPoint x: 594, startPoint y: 610, endPoint x: 514, endPoint y: 609, distance: 80.0
click at [514, 610] on input "it is my preference for a blended format of course delivery where in I can do o…" at bounding box center [728, 611] width 992 height 26
click at [751, 610] on input "it is my preference for a blended format of course delivery - one unit online a…" at bounding box center [728, 611] width 992 height 26
click at [722, 610] on input "it is my preference for a blended format of course delivery - one unit online a…" at bounding box center [728, 611] width 992 height 26
click at [929, 612] on input "it is my preference for a blended format of course delivery - one unit online a…" at bounding box center [728, 611] width 992 height 26
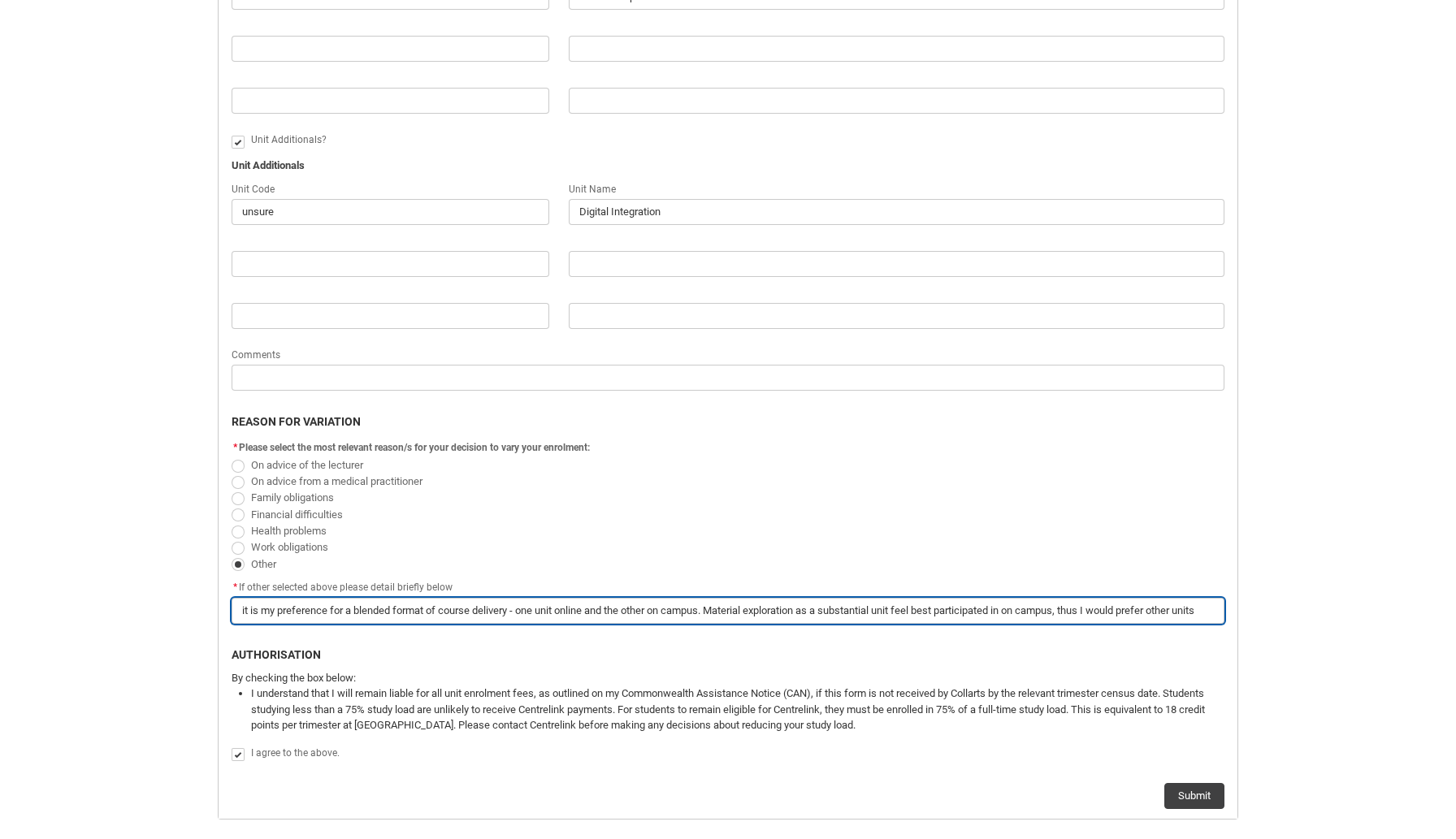
click at [907, 610] on input "it is my preference for a blended format of course delivery - one unit online a…" at bounding box center [728, 611] width 992 height 26
click at [1165, 616] on input "it is my preference for a blended format of course delivery - one unit online a…" at bounding box center [728, 611] width 992 height 26
drag, startPoint x: 1212, startPoint y: 612, endPoint x: 1232, endPoint y: 610, distance: 20.1
click at [1233, 610] on flowruntime-screen-field "* If other selected above please detail briefly below it is my preference for a…" at bounding box center [728, 604] width 1012 height 52
click at [1216, 610] on input "it is my preference for a blended format of course delivery - one unit online a…" at bounding box center [728, 611] width 992 height 26
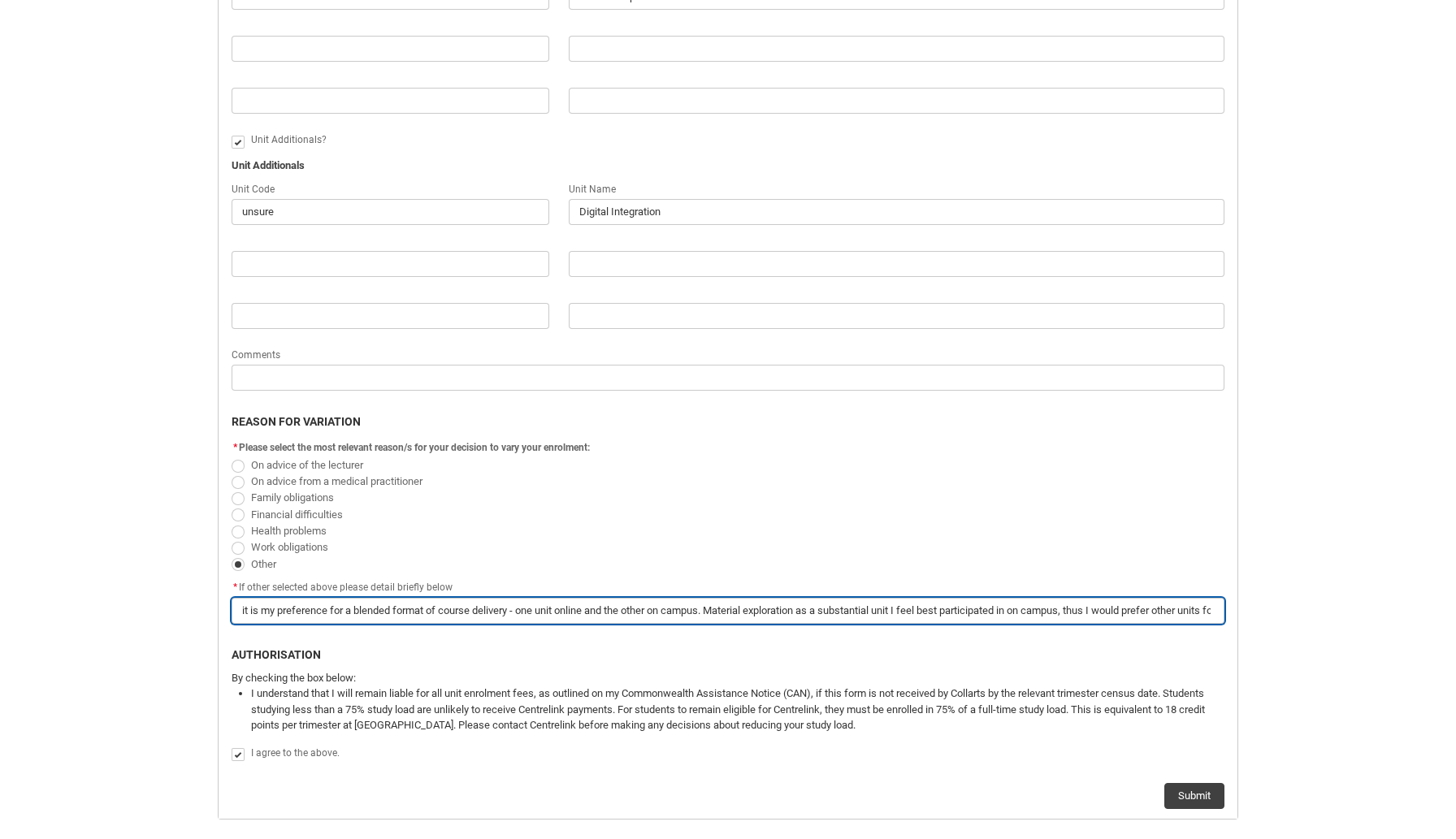
drag, startPoint x: 618, startPoint y: 609, endPoint x: 567, endPoint y: 610, distance: 51.0
click at [567, 610] on input "it is my preference for a blended format of course delivery - one unit online a…" at bounding box center [728, 611] width 992 height 26
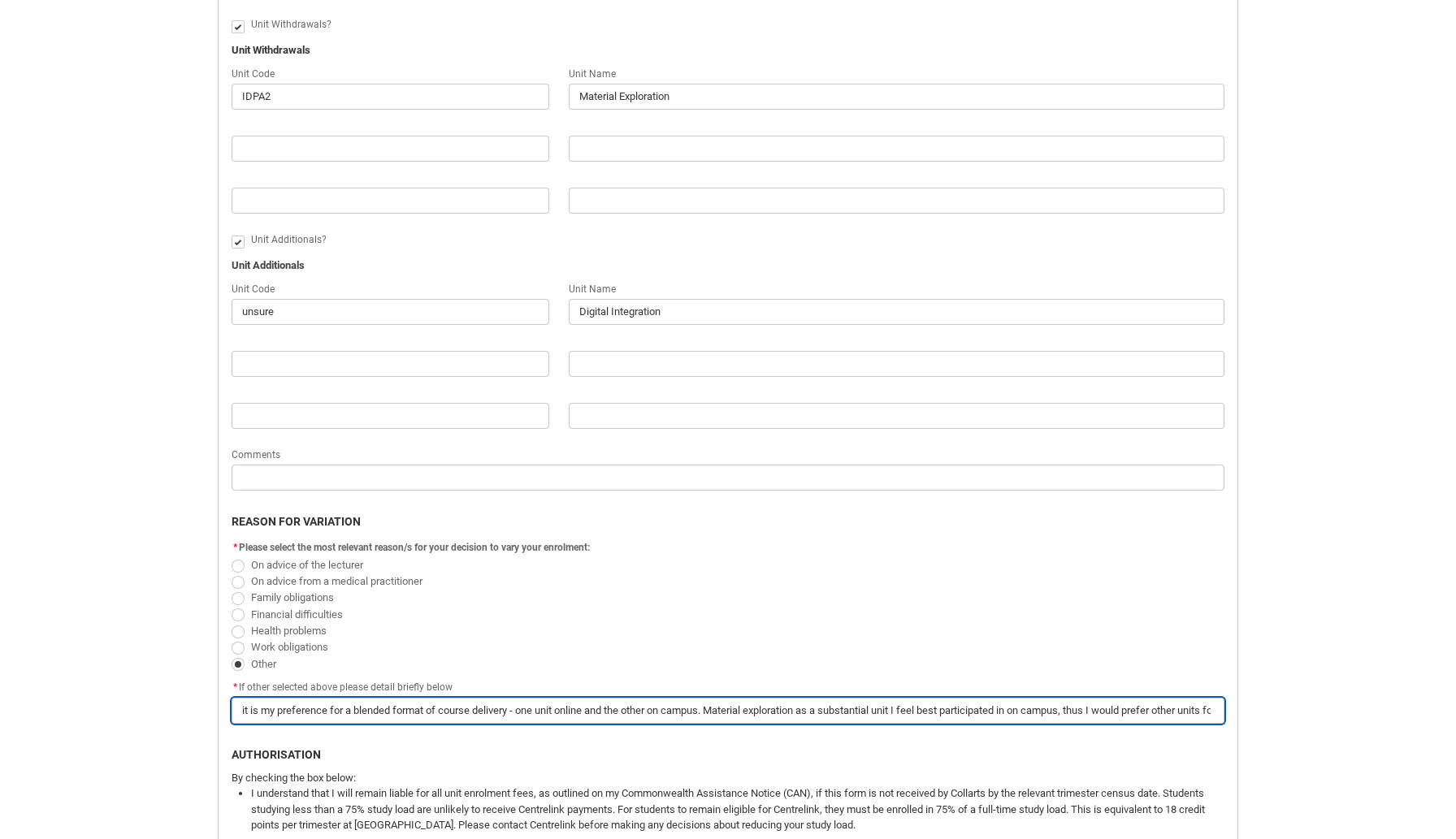
scroll to position [677, 0]
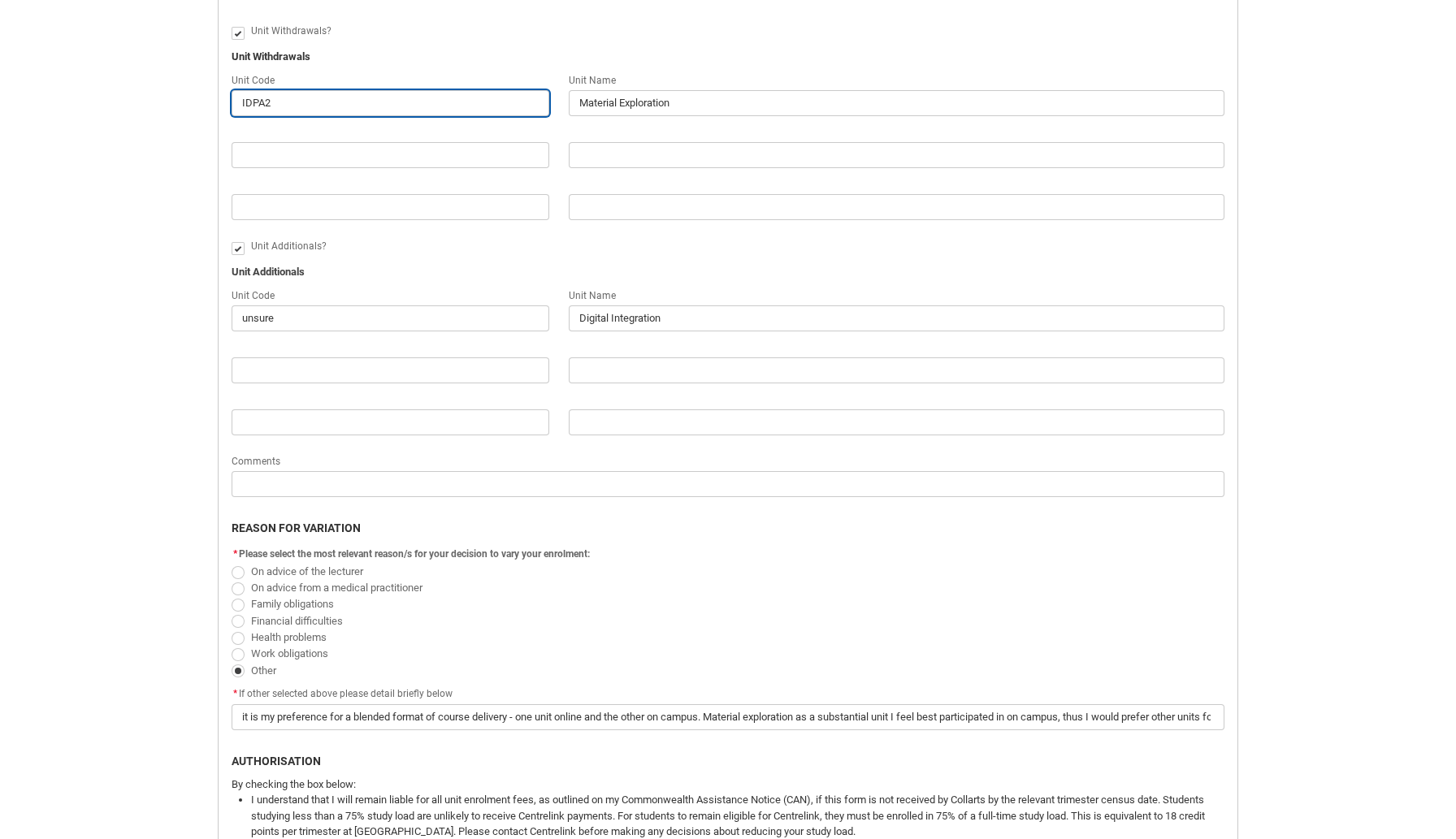
drag, startPoint x: 283, startPoint y: 103, endPoint x: 218, endPoint y: 105, distance: 65.0
click at [218, 105] on article "Student Request Enrolment Variation Form PERSONAL DETAILS First Name: [PERSON_N…" at bounding box center [728, 291] width 1020 height 1268
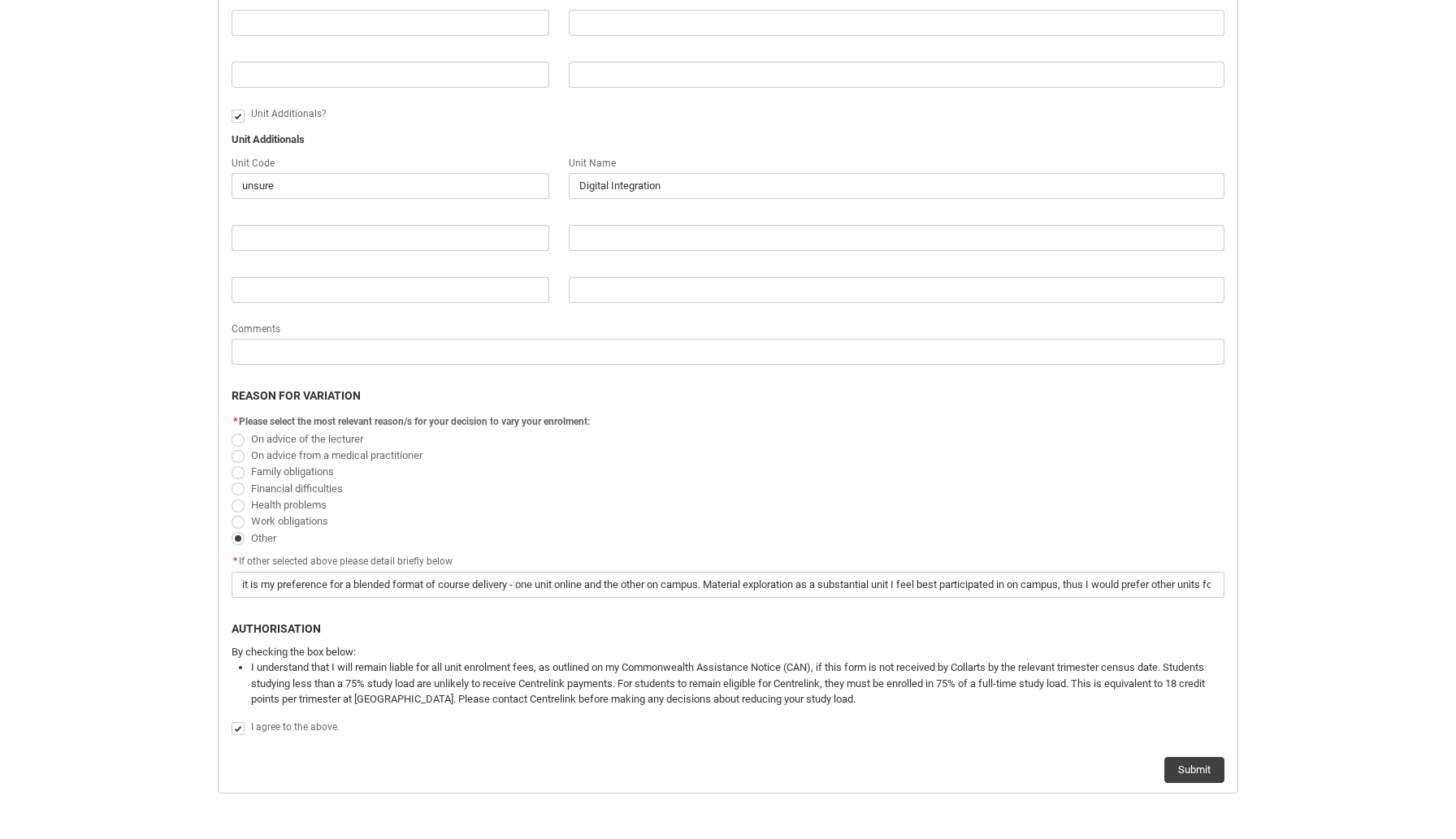
scroll to position [879, 0]
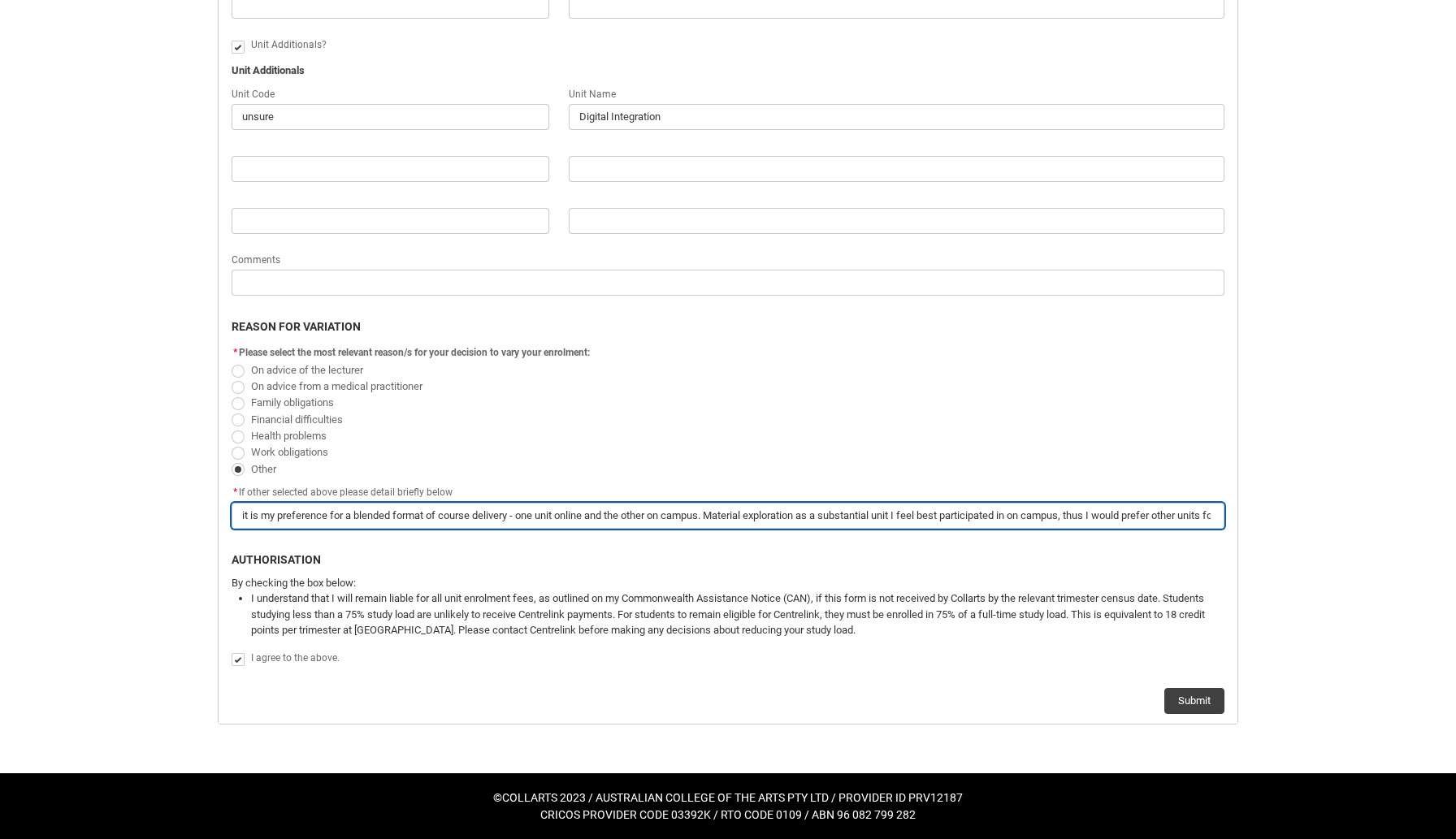
drag, startPoint x: 806, startPoint y: 513, endPoint x: 714, endPoint y: 517, distance: 92.1
click at [714, 517] on input "it is my preference for a blended format of course delivery - one unit online a…" at bounding box center [728, 516] width 992 height 26
paste input "IDPA2"
click at [1203, 514] on input "it is my preference for a blended format of course delivery - one unit online a…" at bounding box center [728, 516] width 992 height 26
drag, startPoint x: 1204, startPoint y: 514, endPoint x: 1224, endPoint y: 512, distance: 20.1
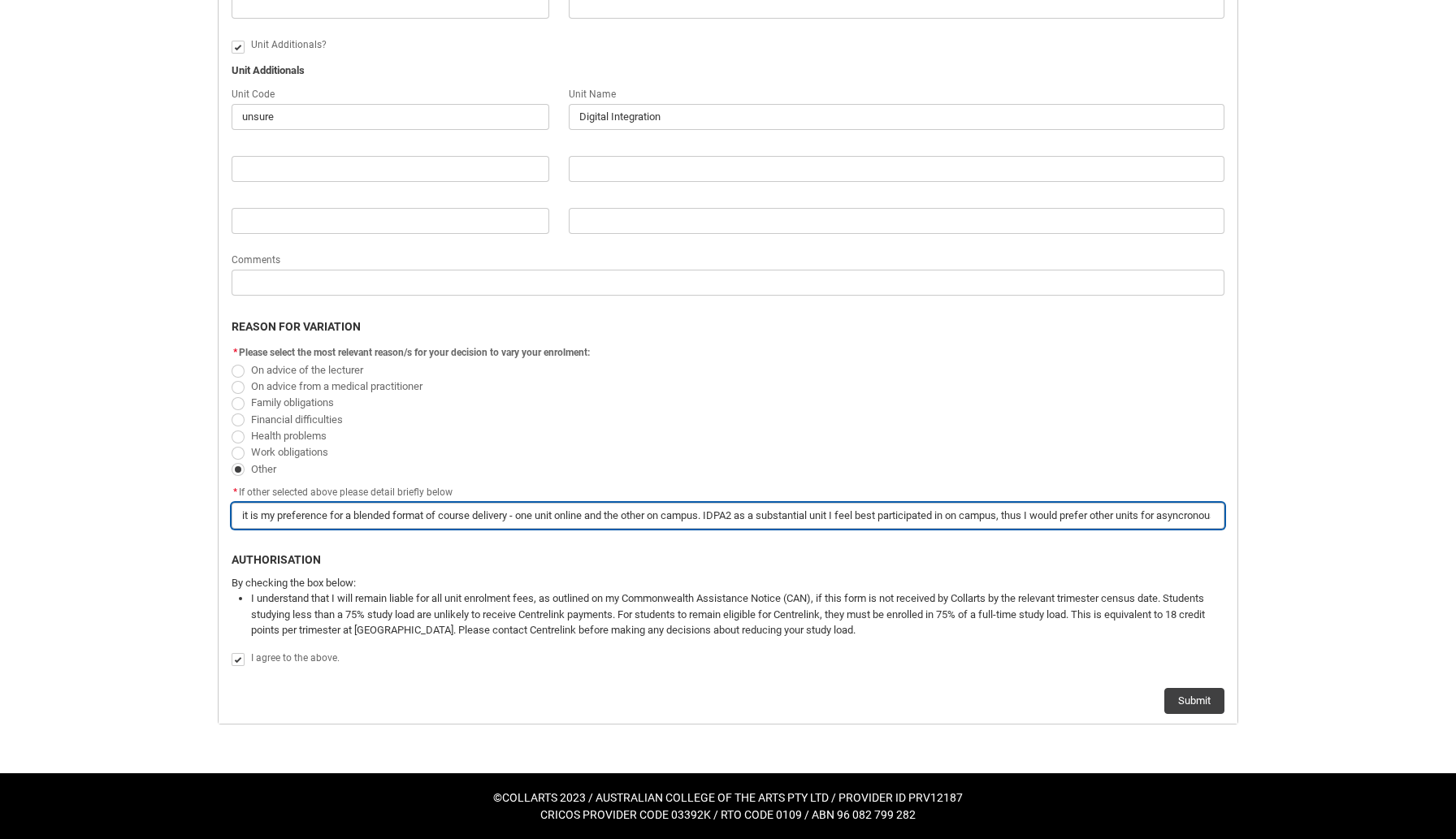
click at [1224, 512] on flowruntime-screen-field "* If other selected above please detail briefly below it is my preference for a…" at bounding box center [728, 510] width 1012 height 52
click at [1140, 523] on input "it is my preference for a blended format of course delivery - one unit online a…" at bounding box center [728, 516] width 992 height 26
click at [1113, 514] on input "it is my preference for a blended format of course delivery - one unit online a…" at bounding box center [728, 516] width 992 height 26
drag, startPoint x: 1174, startPoint y: 504, endPoint x: 1238, endPoint y: 523, distance: 66.8
click at [1238, 523] on div "Student Request Enrolment Variation Form PERSONAL DETAILS First Name: [PERSON_N…" at bounding box center [728, 90] width 1040 height 1287
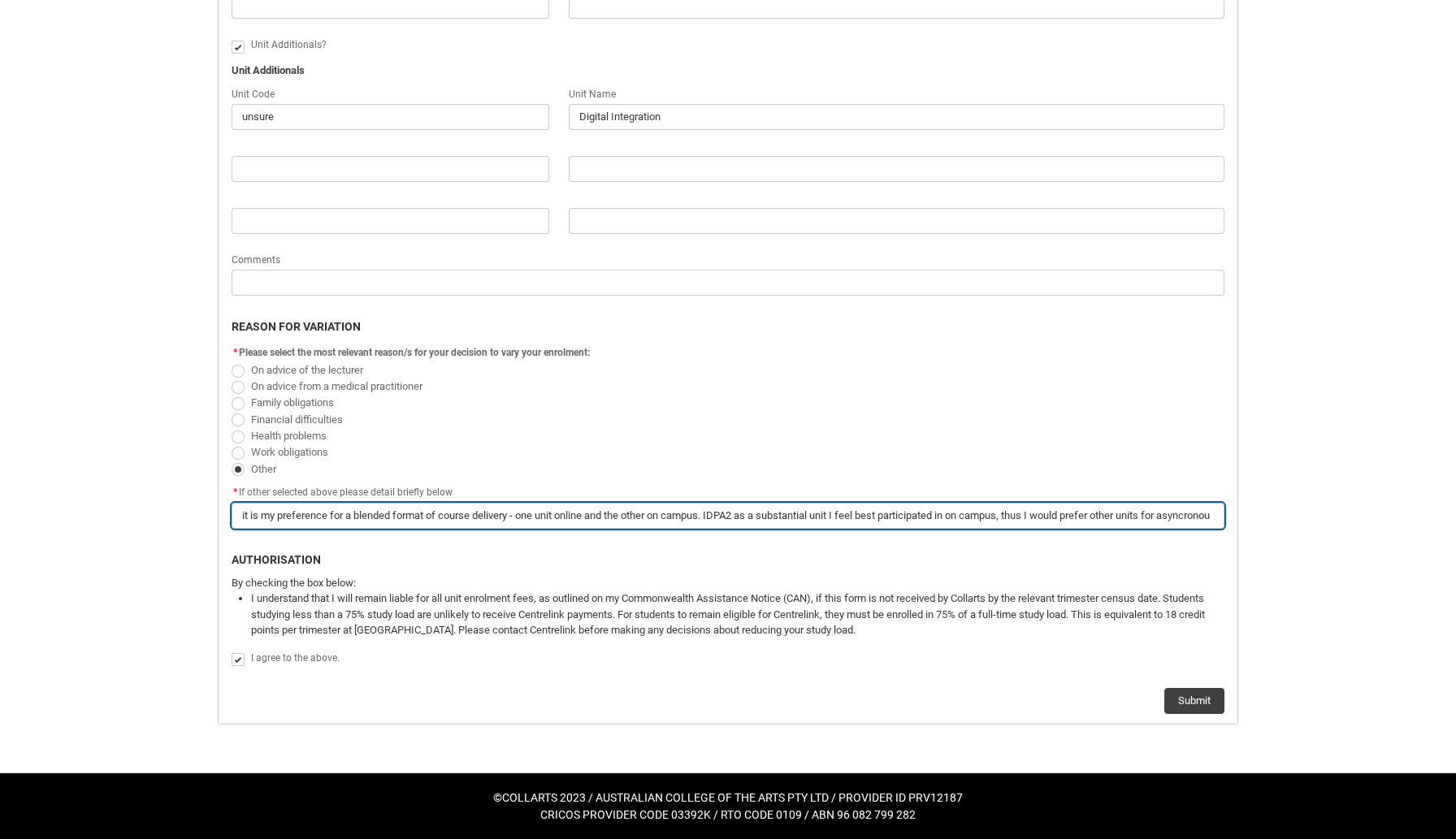
click at [1203, 511] on input "it is my preference for a blended format of course delivery - one unit online a…" at bounding box center [728, 516] width 992 height 26
click at [1209, 516] on input "it is my preference for a blended format of course delivery - one unit online a…" at bounding box center [728, 516] width 992 height 26
click at [1020, 517] on input "it is my preference for a blended format of course delivery - one unit online a…" at bounding box center [728, 516] width 992 height 26
drag, startPoint x: 702, startPoint y: 515, endPoint x: 222, endPoint y: 504, distance: 480.1
click at [222, 504] on flowruntime-screen-field "* If other selected above please detail briefly below it is my preference for a…" at bounding box center [728, 510] width 1012 height 52
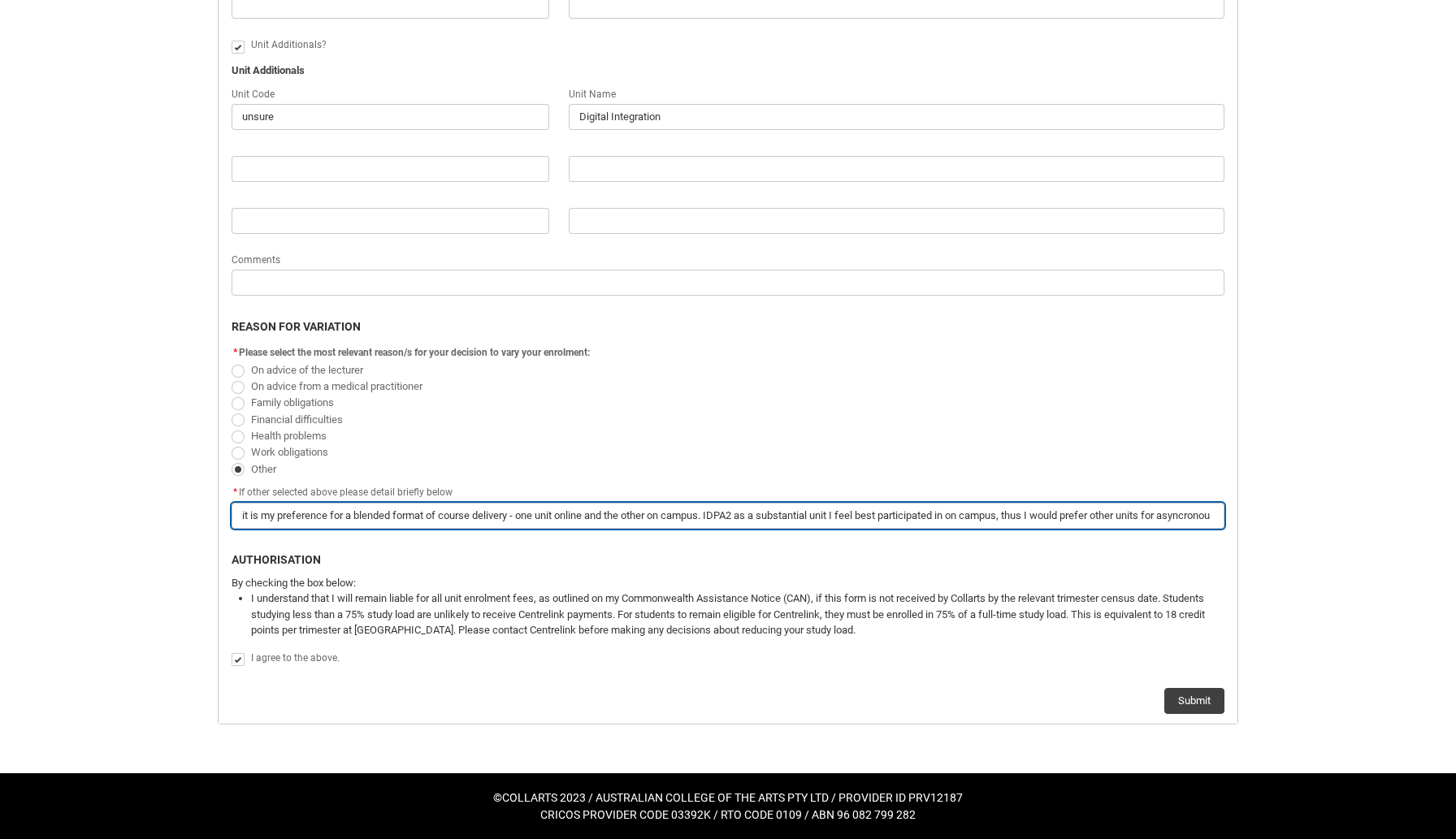
click at [268, 515] on input "it is my preference for a blended format of course delivery - one unit online a…" at bounding box center [728, 516] width 992 height 26
drag, startPoint x: 268, startPoint y: 515, endPoint x: 222, endPoint y: 514, distance: 46.0
click at [222, 515] on flowruntime-screen-field "* If other selected above please detail briefly below it is my preference for a…" at bounding box center [728, 510] width 1012 height 52
click at [309, 516] on input "My preference for a blended format of course delivery - one unit online and the…" at bounding box center [728, 516] width 992 height 26
click at [345, 514] on input "My preference is for a blended format of course delivery - one unit online and …" at bounding box center [728, 516] width 992 height 26
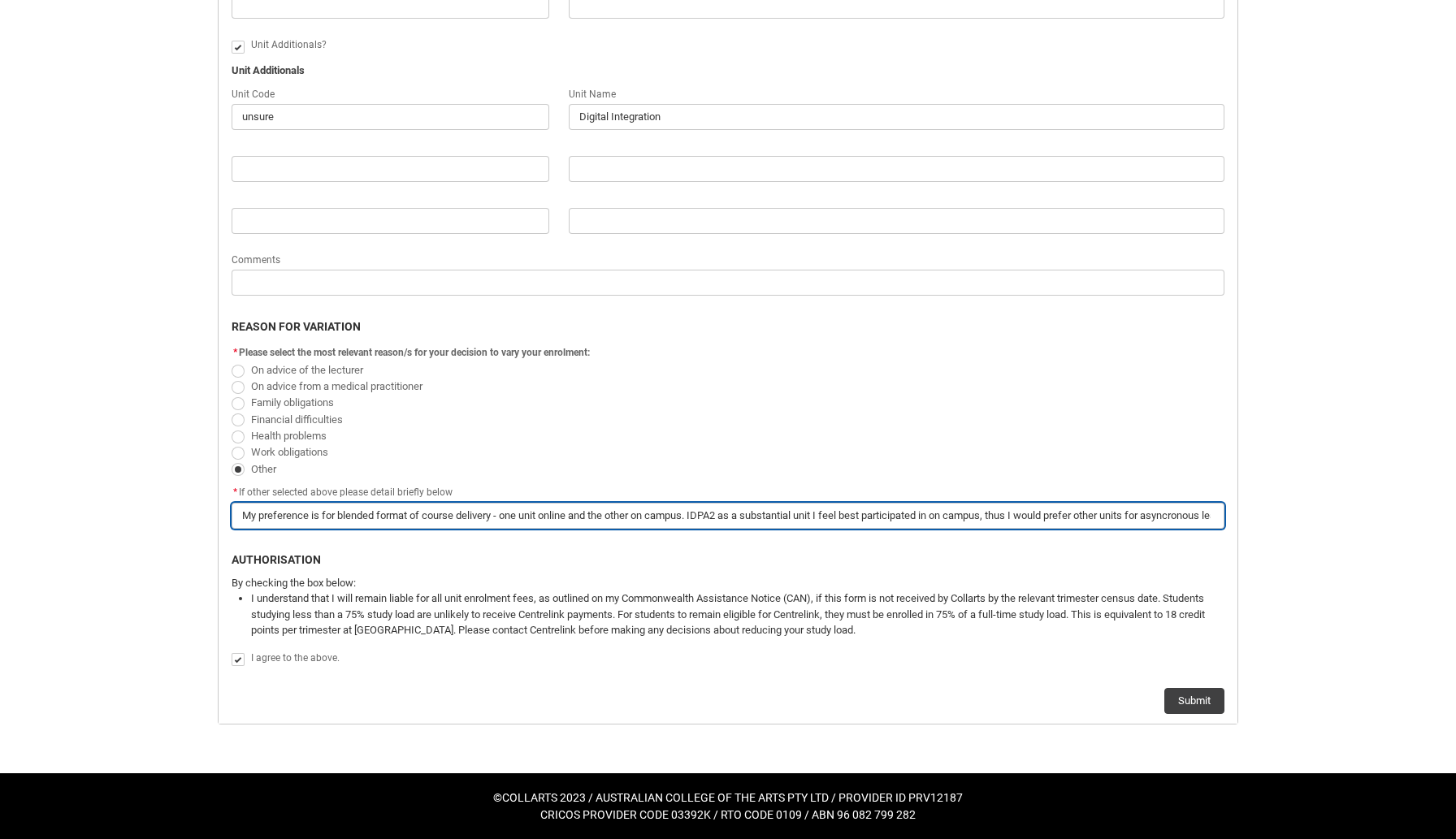
click at [503, 514] on input "My preference is for blended format of course delivery - one unit online and th…" at bounding box center [728, 516] width 992 height 26
drag, startPoint x: 519, startPoint y: 518, endPoint x: 503, endPoint y: 517, distance: 16.0
click at [503, 517] on input "My preference is for blended format of course delivery -one unit online and the…" at bounding box center [728, 516] width 992 height 26
drag, startPoint x: 622, startPoint y: 517, endPoint x: 582, endPoint y: 516, distance: 40.0
click at [582, 516] on input "My preference is for blended format of course delivery -1 unit online and the o…" at bounding box center [728, 516] width 992 height 26
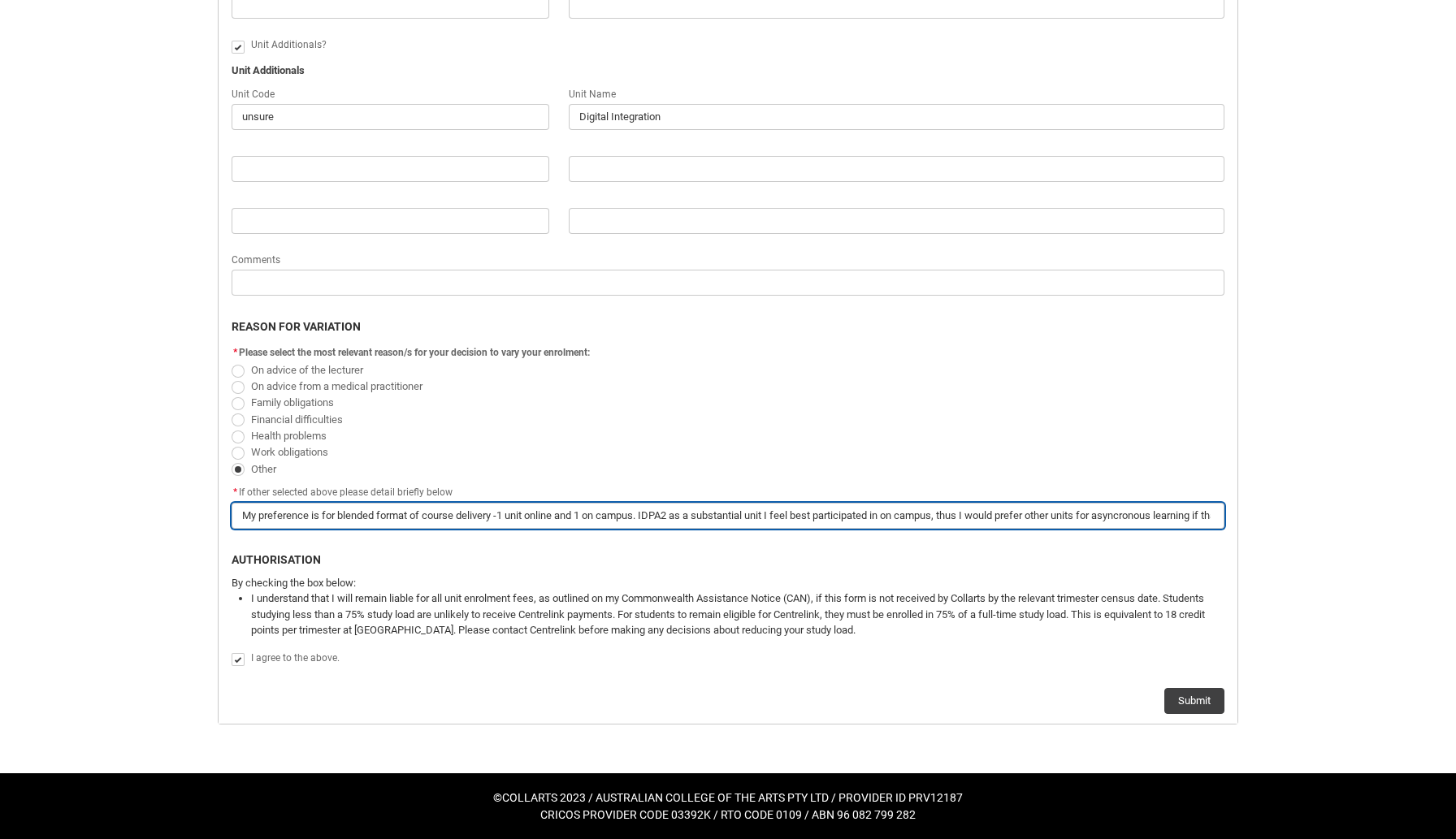
drag, startPoint x: 1033, startPoint y: 520, endPoint x: 1215, endPoint y: 520, distance: 182.0
click at [1224, 523] on flowruntime-screen-field "* If other selected above please detail briefly below My preference is for blen…" at bounding box center [728, 510] width 1012 height 52
click at [1213, 515] on input "My preference is for blended format of course delivery -1 unit online and 1 on …" at bounding box center [728, 516] width 992 height 26
click at [1189, 517] on input "My preference is for blended format of course delivery -1 unit online and 1 on …" at bounding box center [728, 516] width 992 height 26
click at [1215, 514] on input "My preference is for blended format of course delivery -1 unit online and 1 on …" at bounding box center [728, 516] width 992 height 26
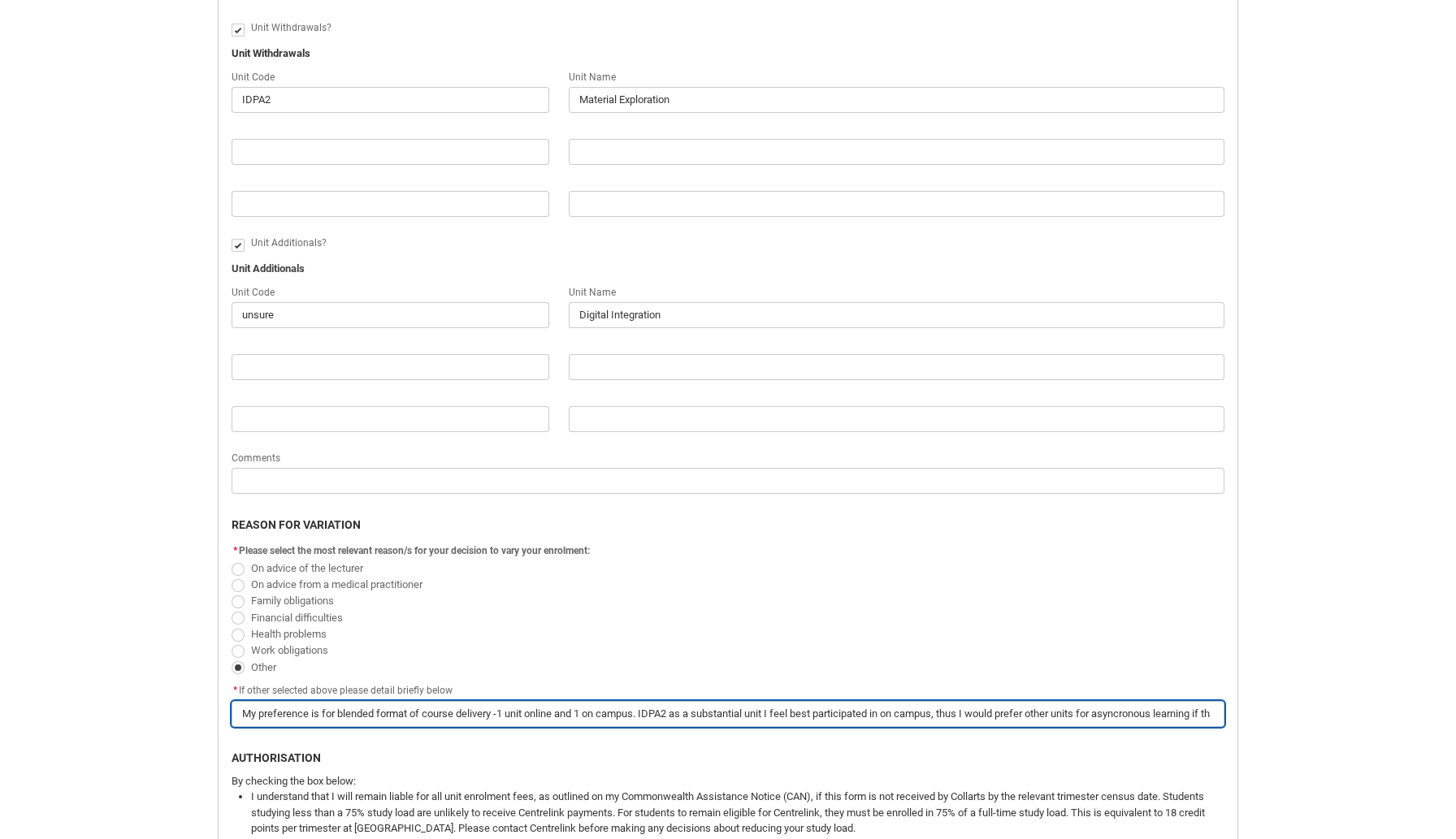
scroll to position [304, 0]
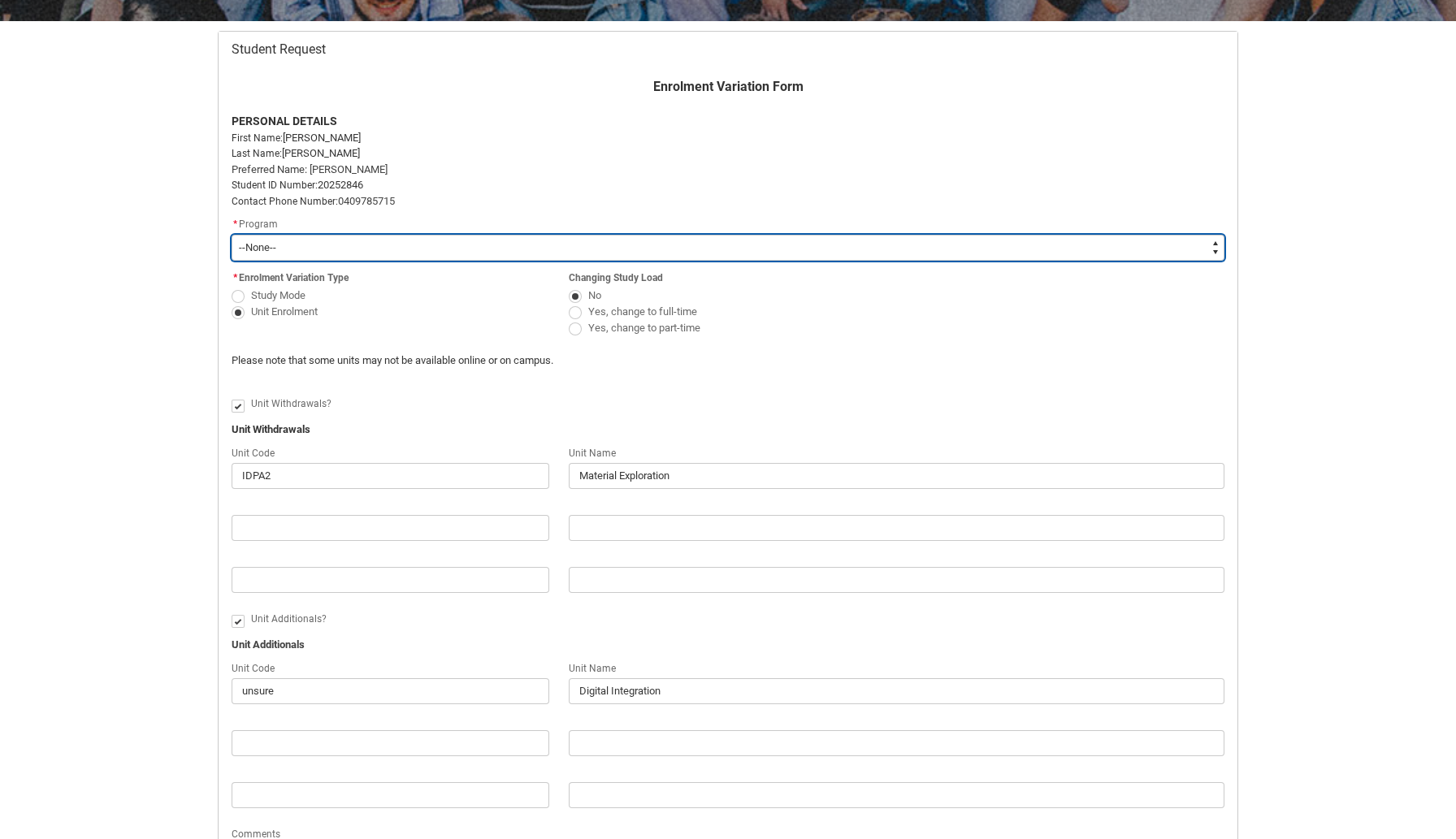
click at [959, 244] on select "--None-- Diploma of Arts (Interior Design)" at bounding box center [728, 247] width 992 height 26
click at [232, 235] on select "--None-- Diploma of Arts (Interior Design)" at bounding box center [728, 247] width 992 height 26
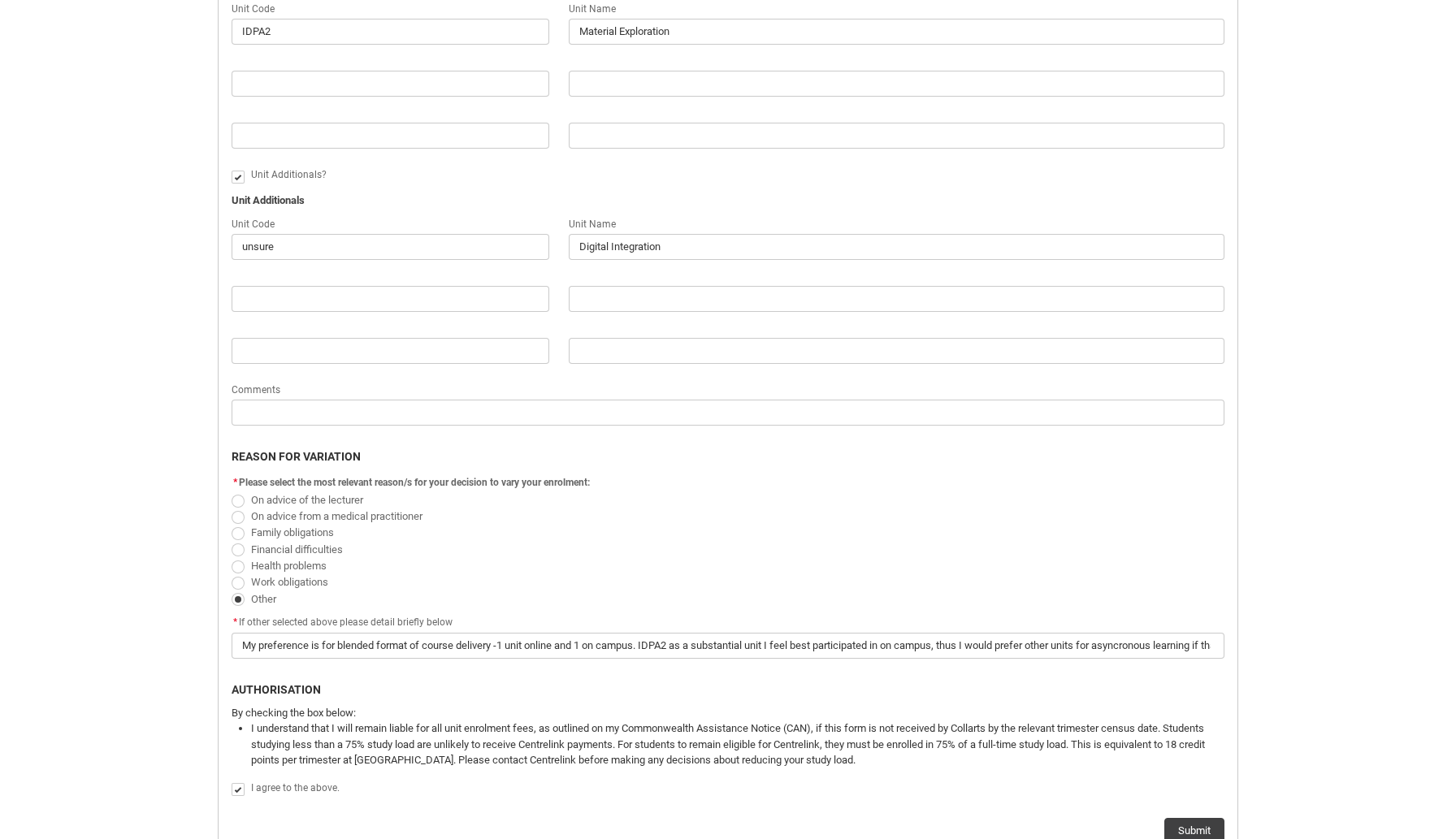
scroll to position [879, 0]
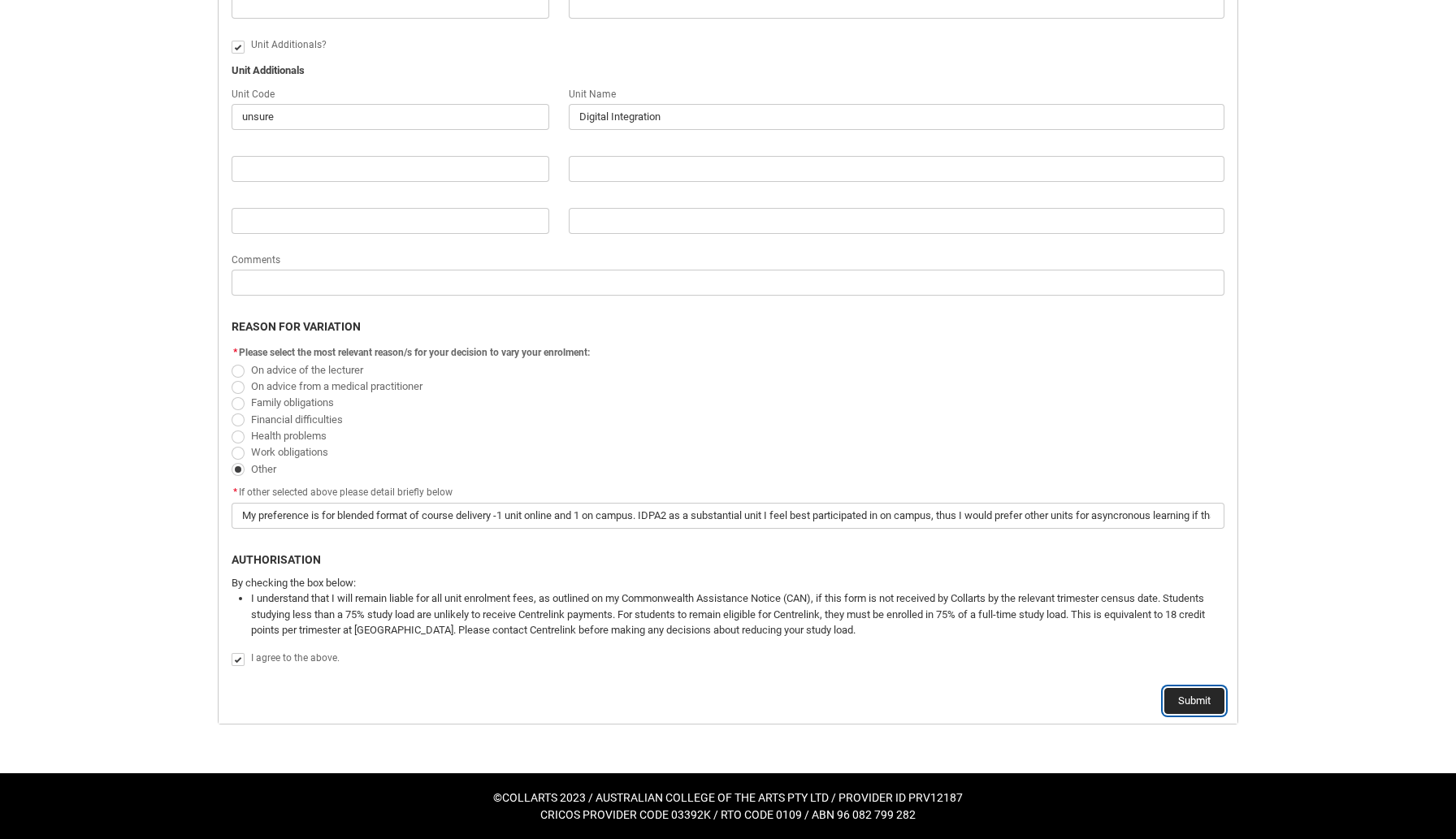
click at [1190, 698] on button "Submit" at bounding box center [1194, 701] width 60 height 26
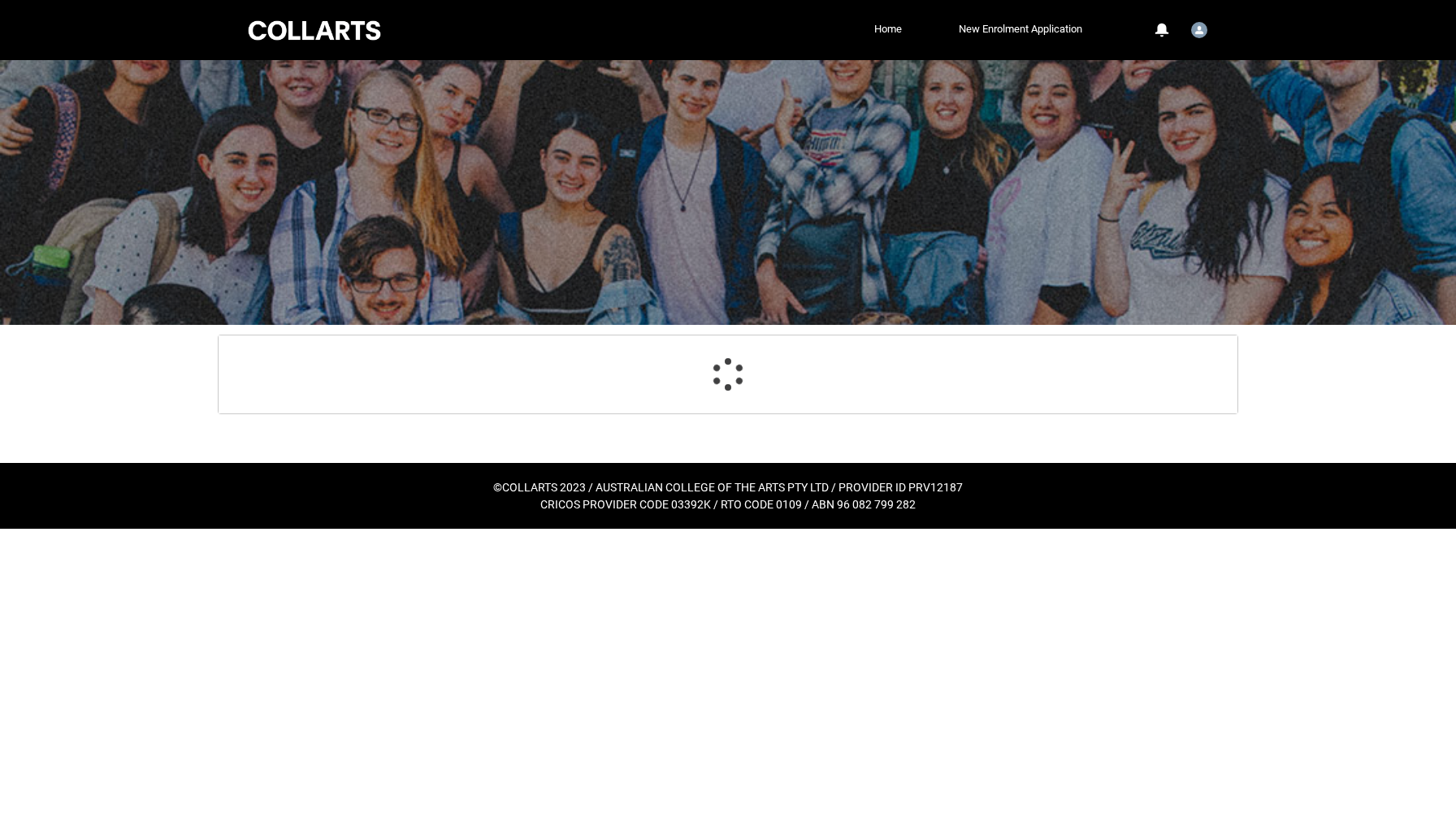
scroll to position [0, 0]
